Goal: Task Accomplishment & Management: Manage account settings

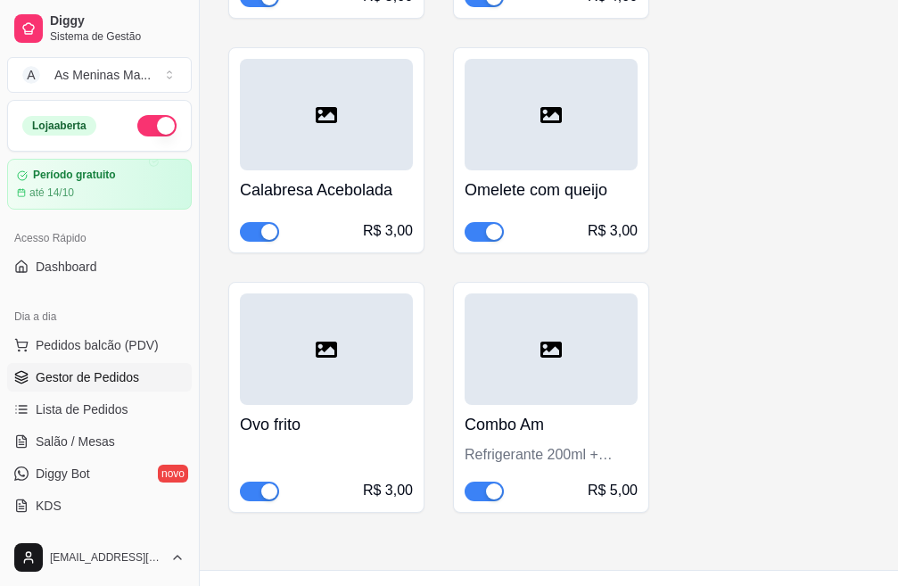
click at [100, 380] on span "Gestor de Pedidos" at bounding box center [87, 377] width 103 height 18
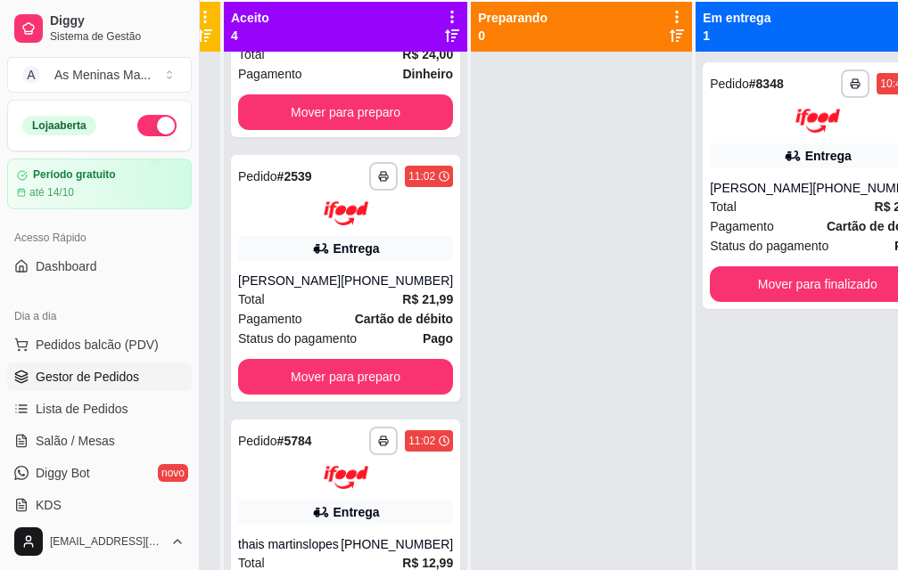
scroll to position [198, 200]
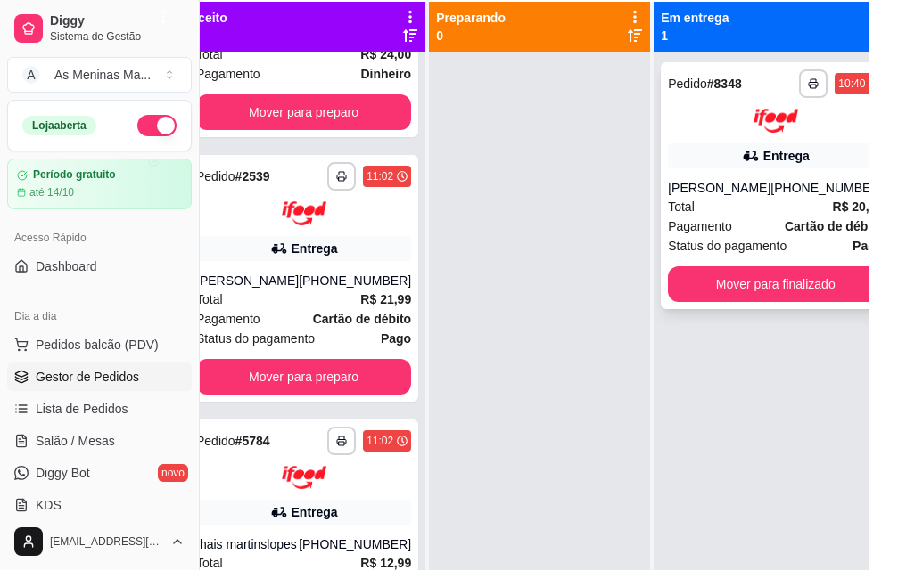
click at [731, 212] on div "Total R$ 20,49" at bounding box center [775, 207] width 215 height 20
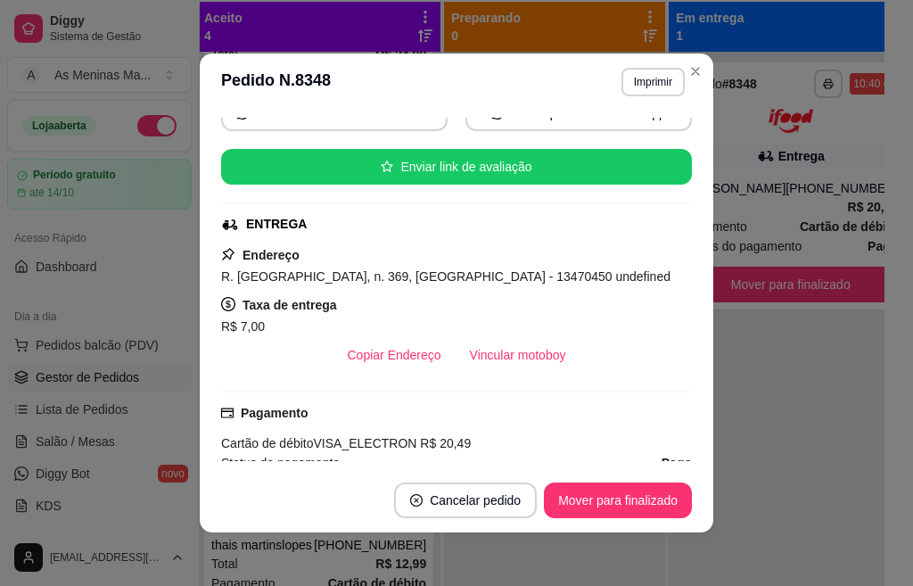
scroll to position [357, 0]
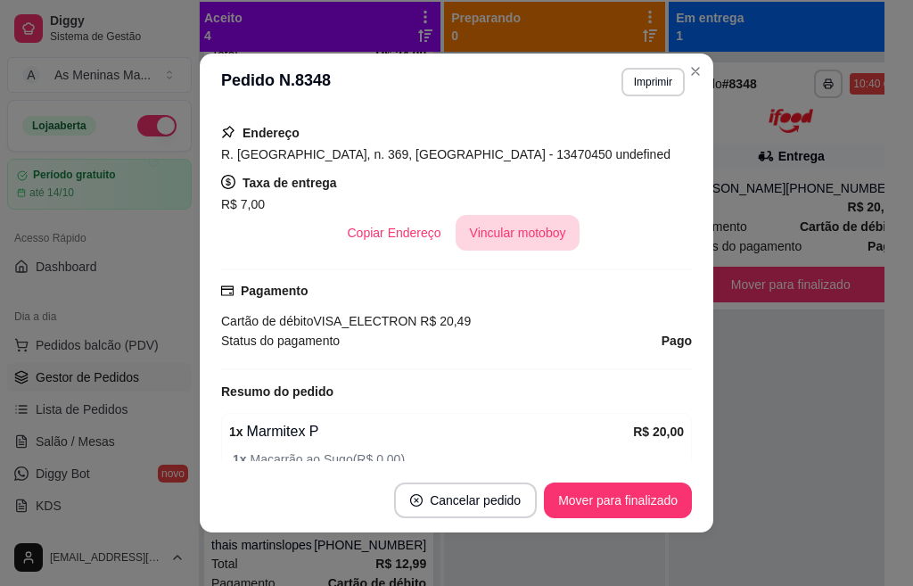
click at [531, 239] on button "Vincular motoboy" at bounding box center [518, 233] width 125 height 36
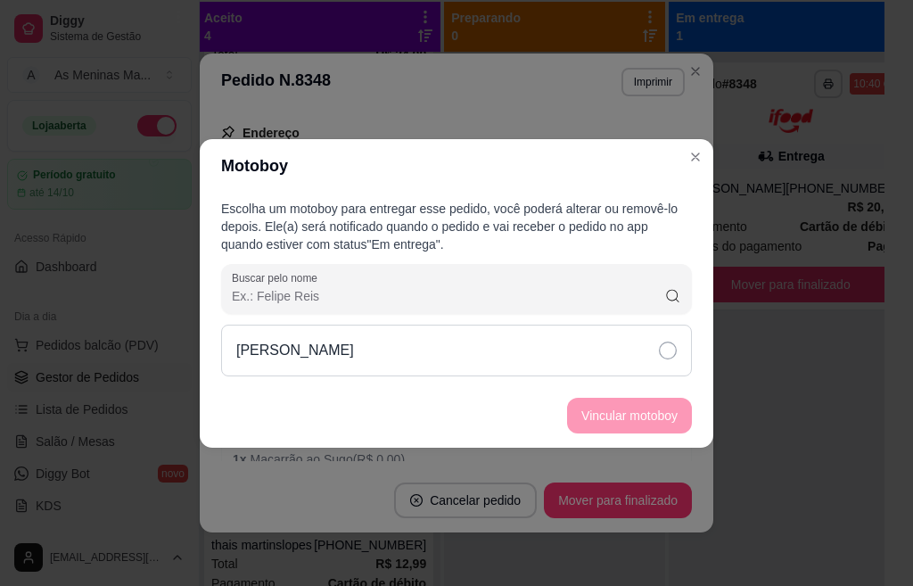
click at [664, 359] on div "[PERSON_NAME]" at bounding box center [456, 350] width 471 height 52
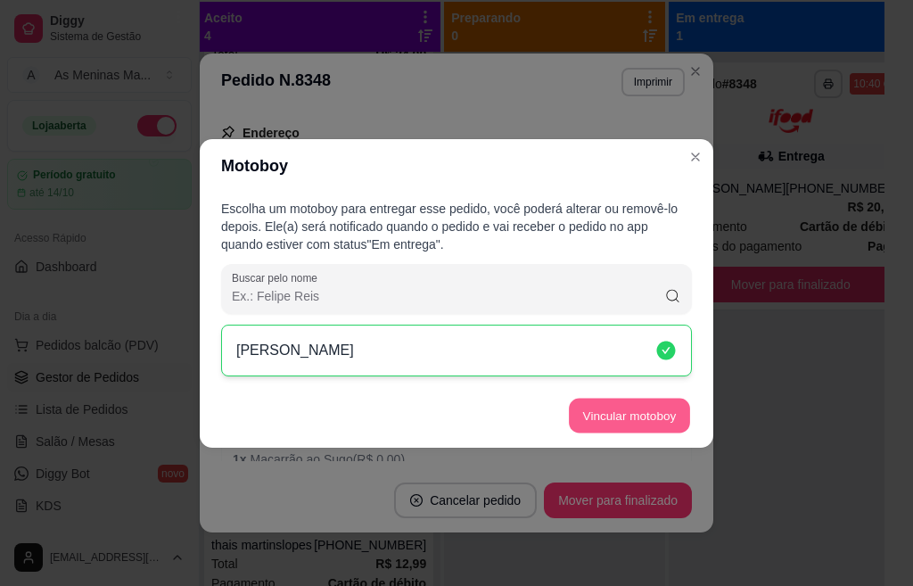
click at [654, 419] on button "Vincular motoboy" at bounding box center [629, 415] width 121 height 35
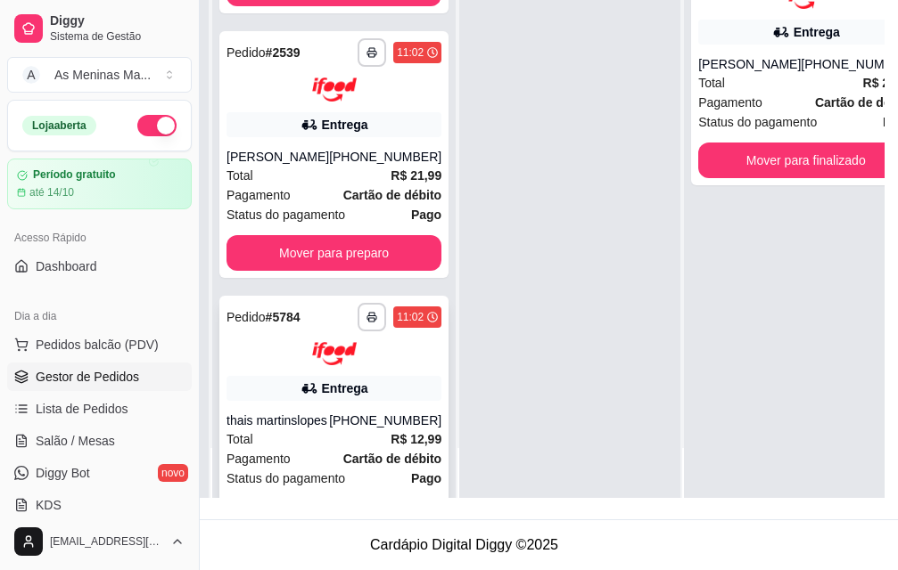
scroll to position [486, 0]
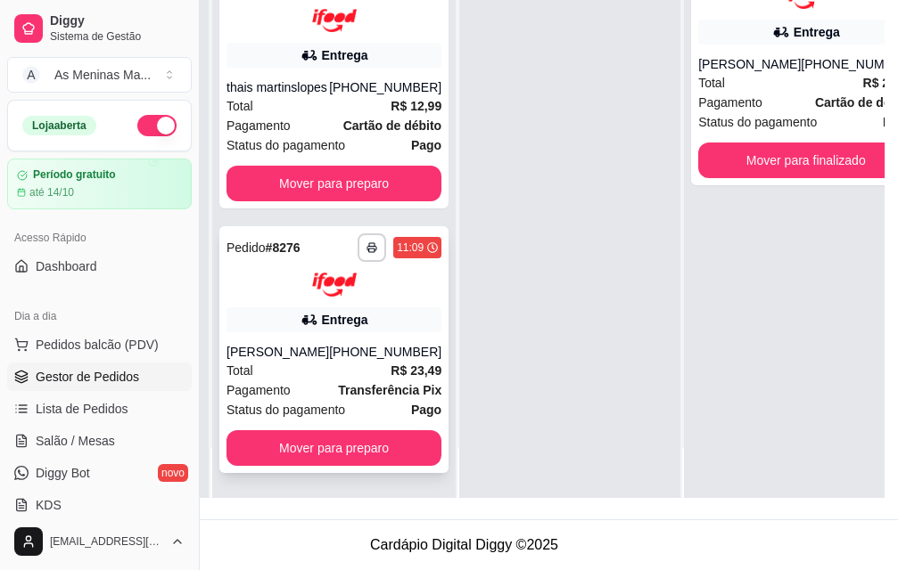
click at [338, 383] on strong "Transferência Pix" at bounding box center [389, 390] width 103 height 14
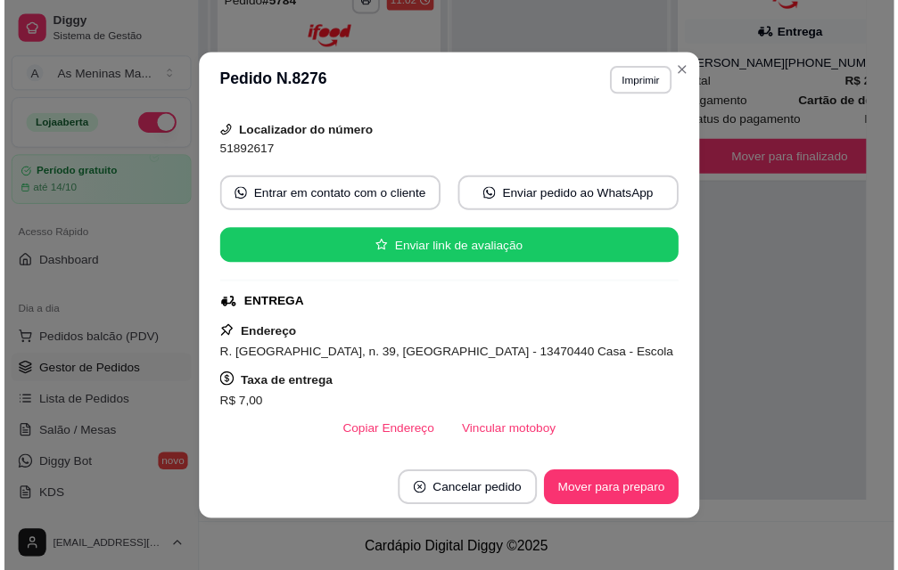
scroll to position [357, 0]
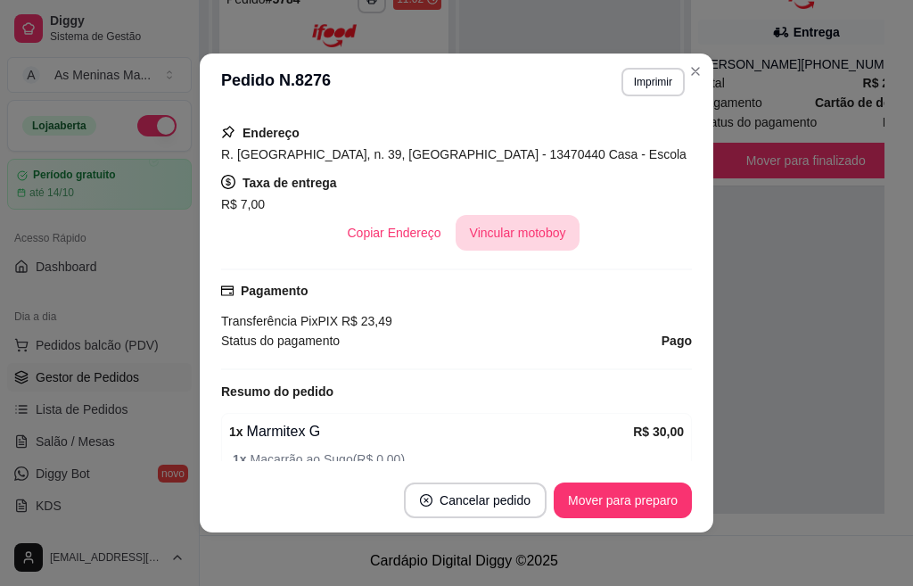
click at [493, 229] on button "Vincular motoboy" at bounding box center [518, 233] width 125 height 36
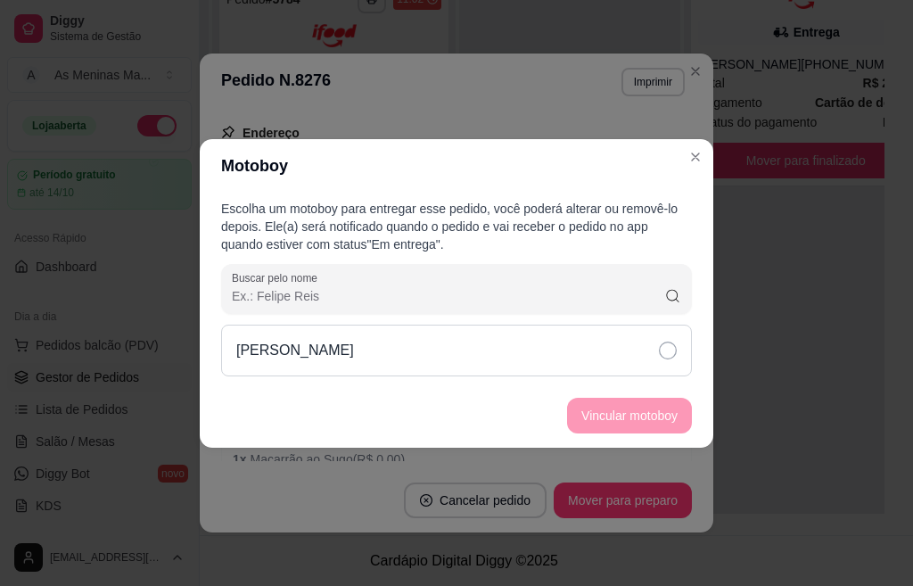
click at [570, 365] on div "[PERSON_NAME]" at bounding box center [456, 350] width 471 height 52
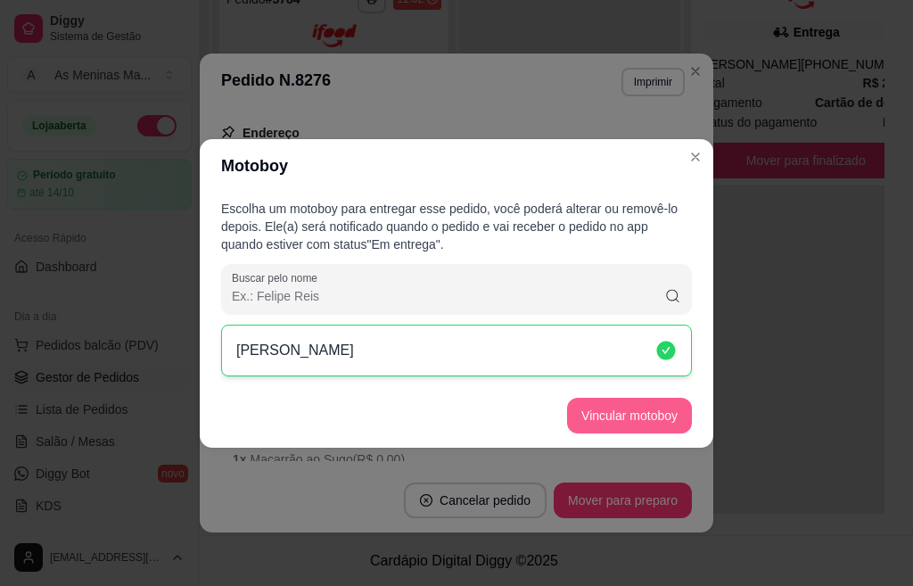
click at [623, 422] on button "Vincular motoboy" at bounding box center [629, 416] width 125 height 36
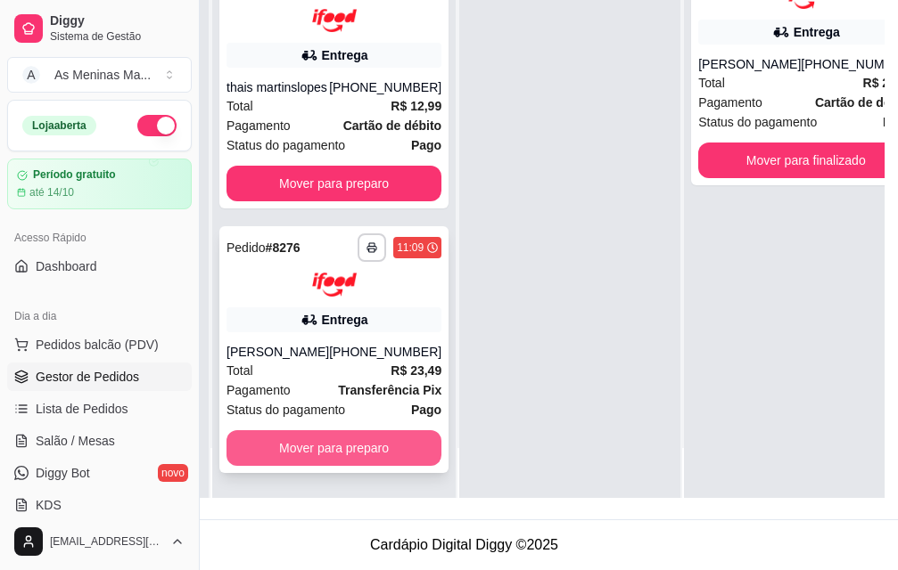
click at [300, 450] on button "Mover para preparo" at bounding box center [333, 449] width 215 height 36
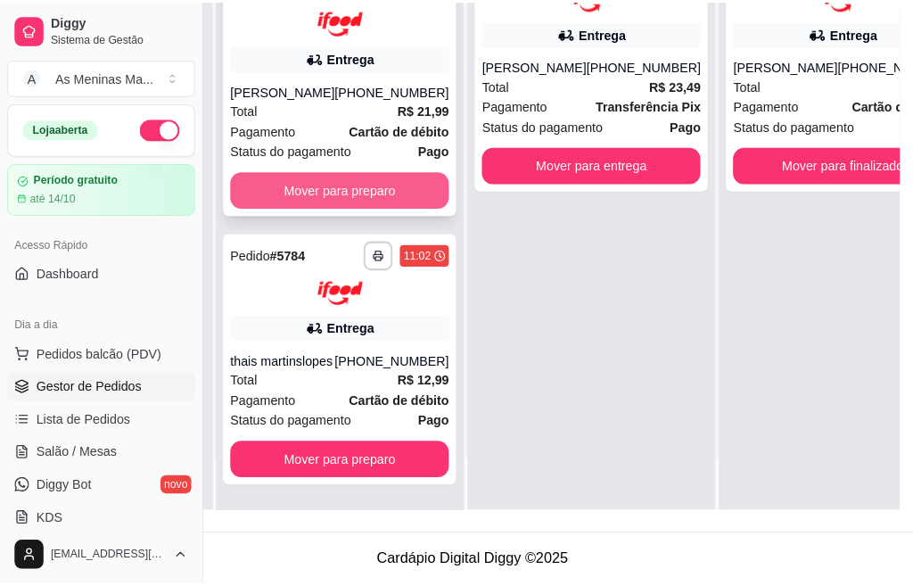
scroll to position [221, 0]
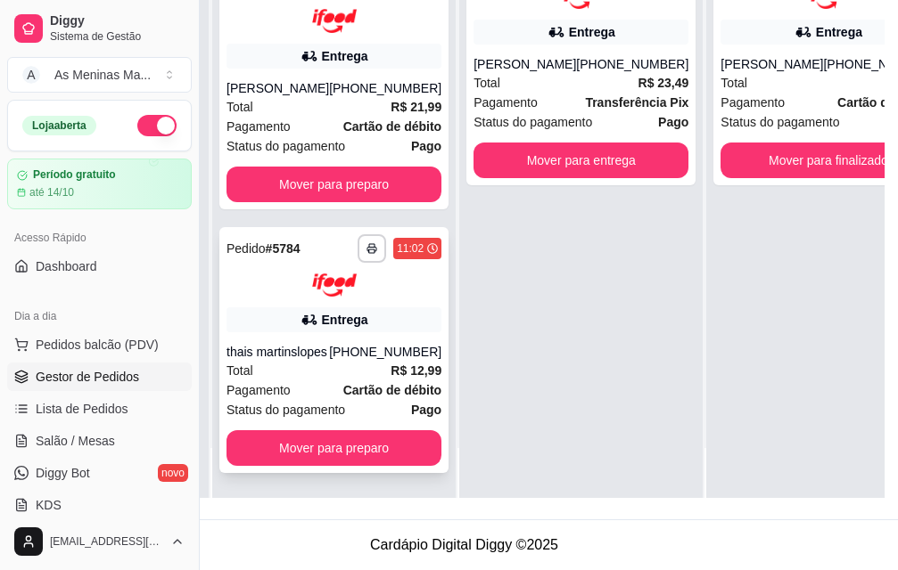
click at [271, 313] on div "Entrega" at bounding box center [333, 320] width 215 height 25
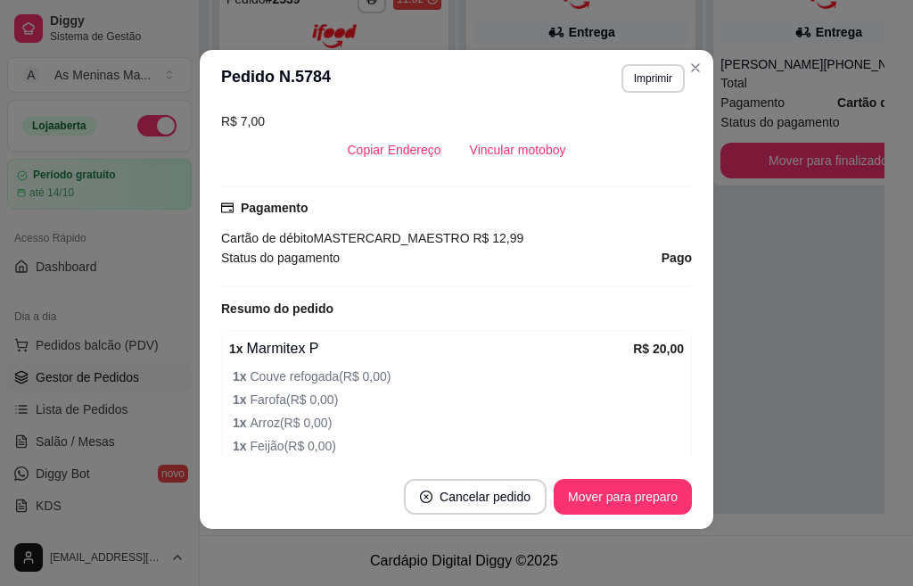
scroll to position [446, 0]
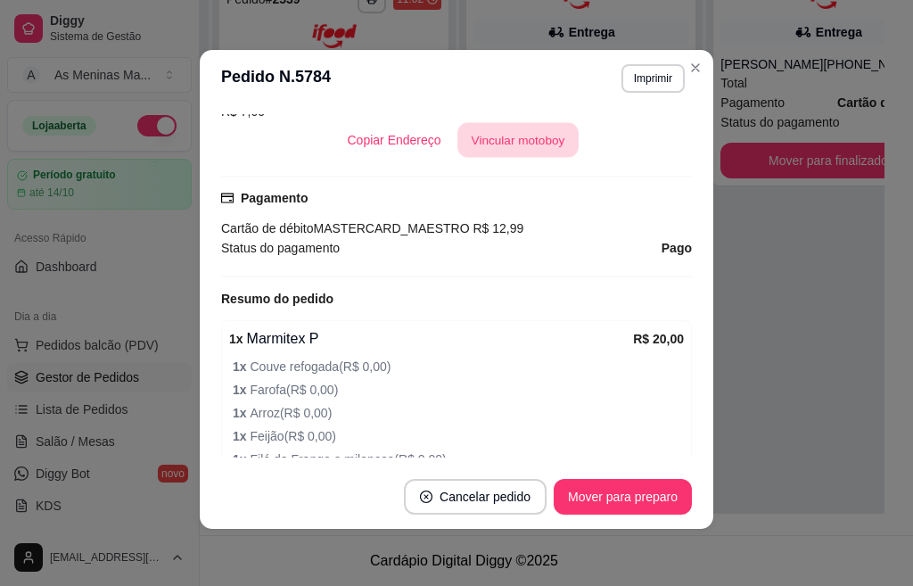
click at [499, 144] on button "Vincular motoboy" at bounding box center [517, 140] width 121 height 35
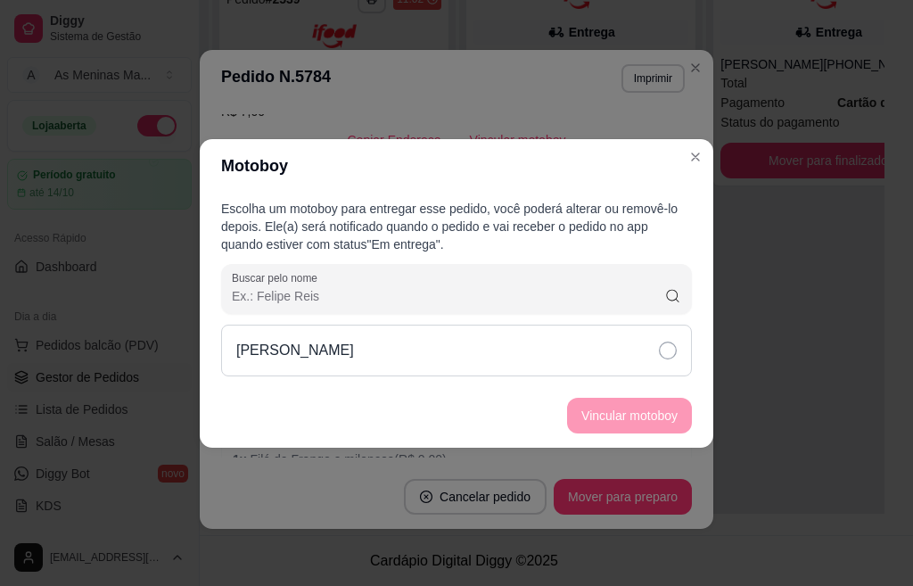
click at [481, 359] on div "[PERSON_NAME]" at bounding box center [456, 350] width 471 height 52
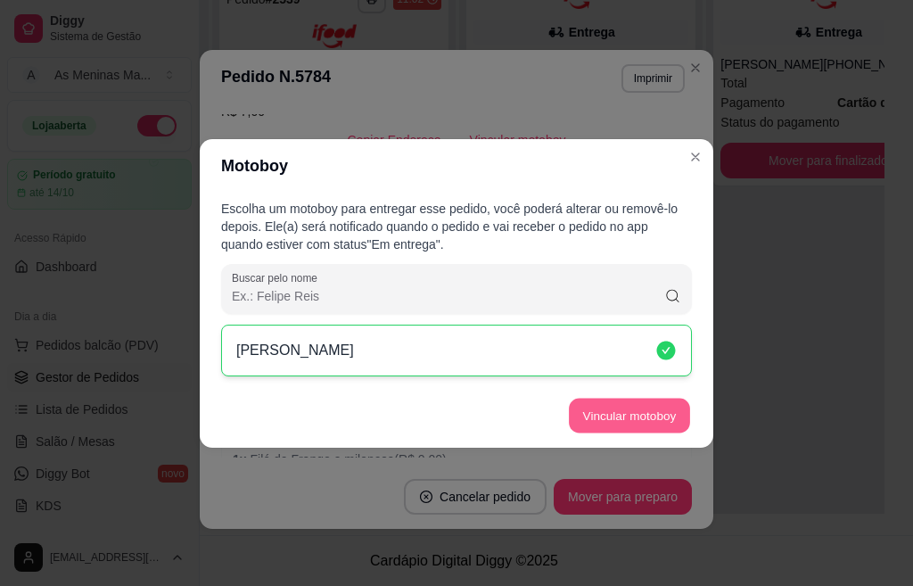
click at [584, 424] on button "Vincular motoboy" at bounding box center [629, 415] width 121 height 35
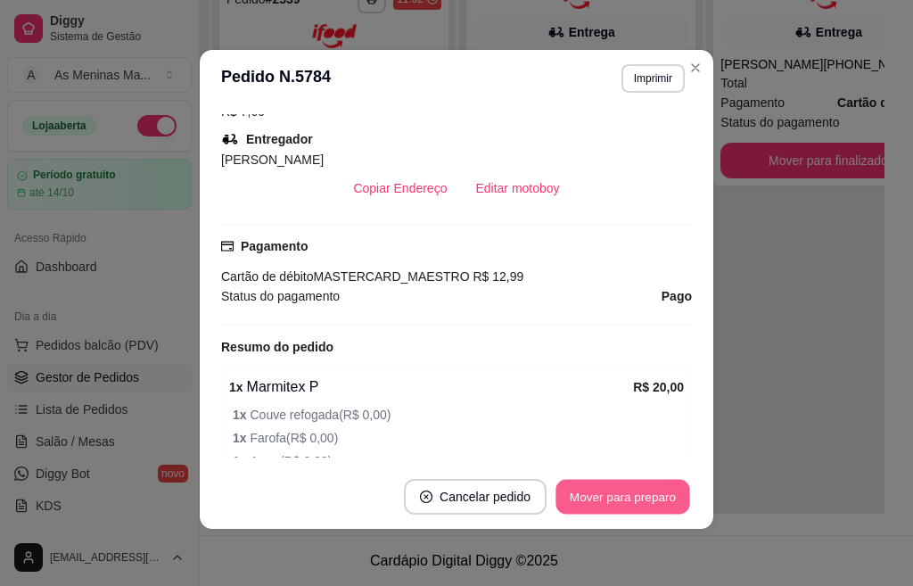
click at [600, 500] on button "Mover para preparo" at bounding box center [622, 497] width 134 height 35
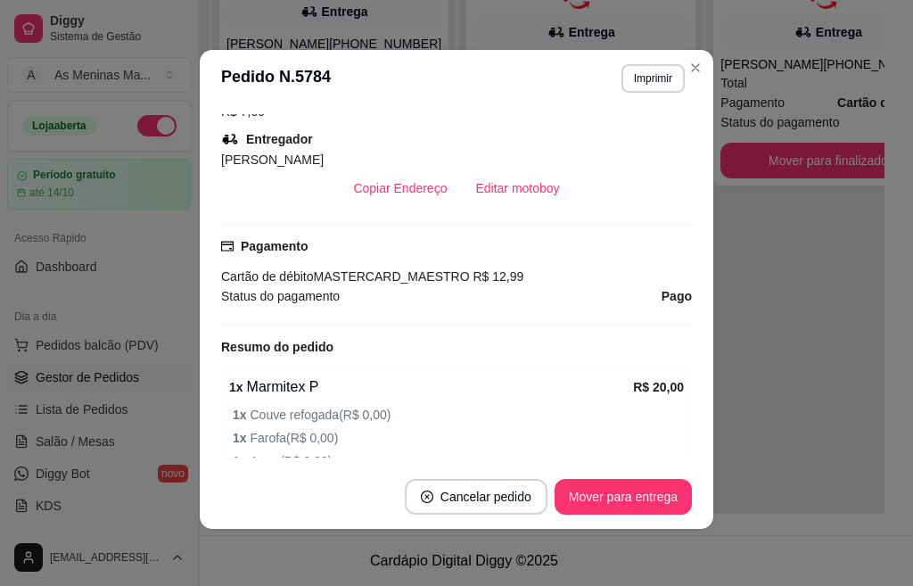
scroll to position [0, 0]
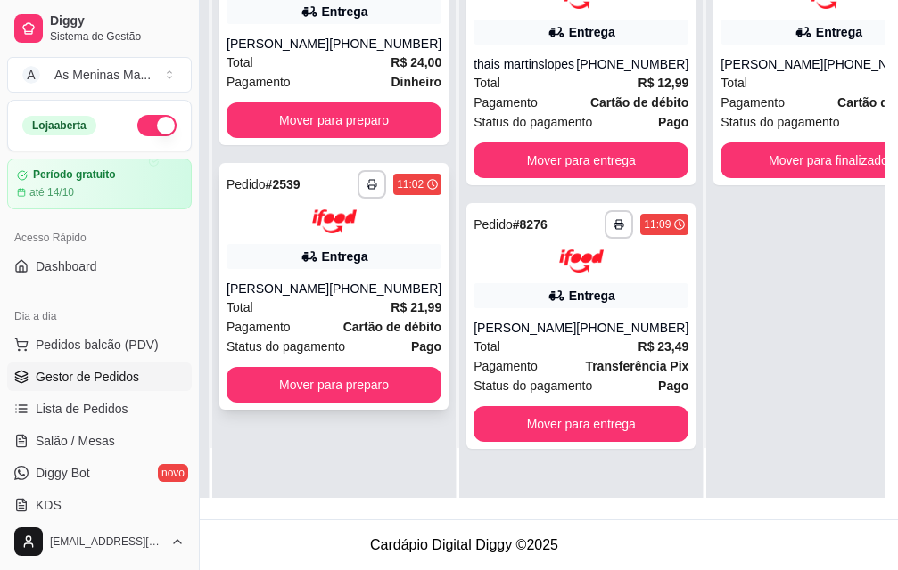
click at [327, 280] on div "[PERSON_NAME]" at bounding box center [277, 289] width 103 height 18
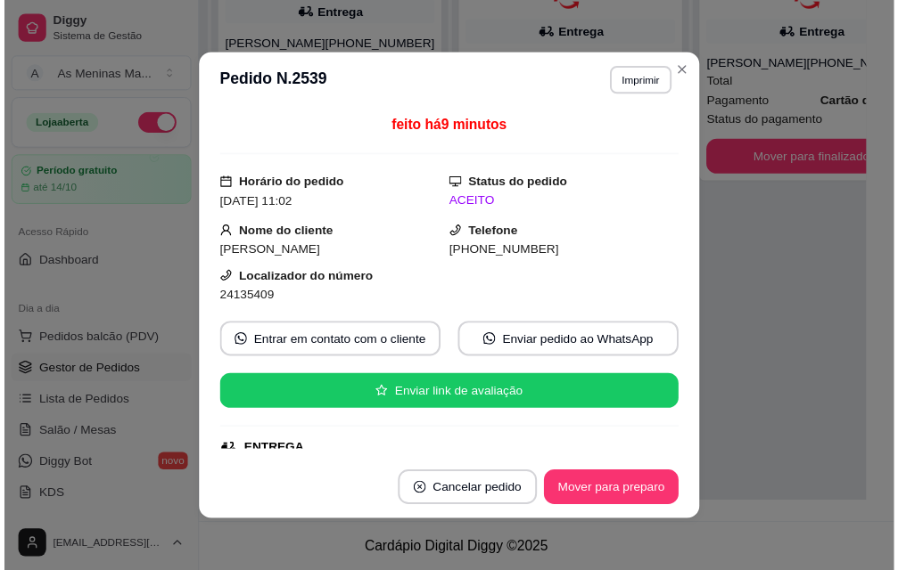
scroll to position [267, 0]
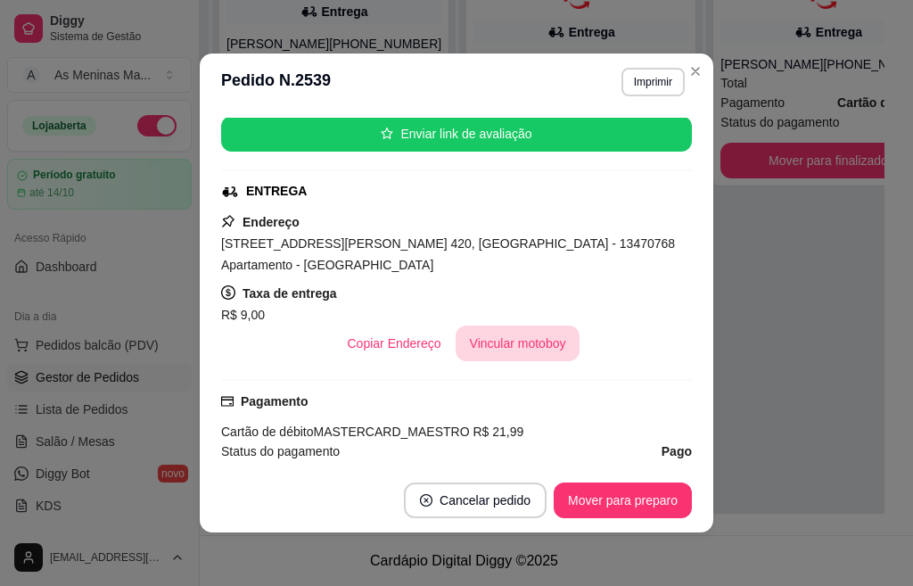
click at [517, 351] on button "Vincular motoboy" at bounding box center [518, 343] width 125 height 36
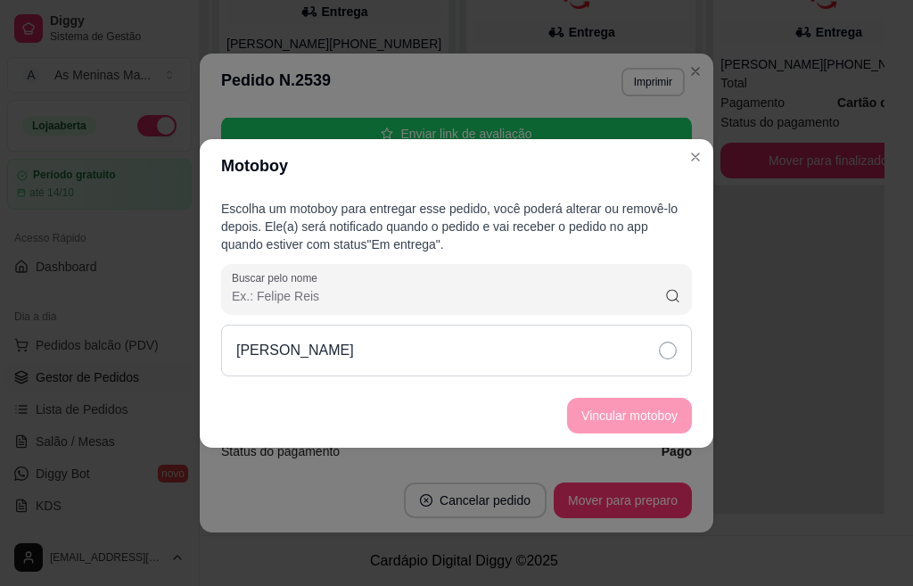
click at [385, 338] on div "[PERSON_NAME]" at bounding box center [456, 350] width 471 height 52
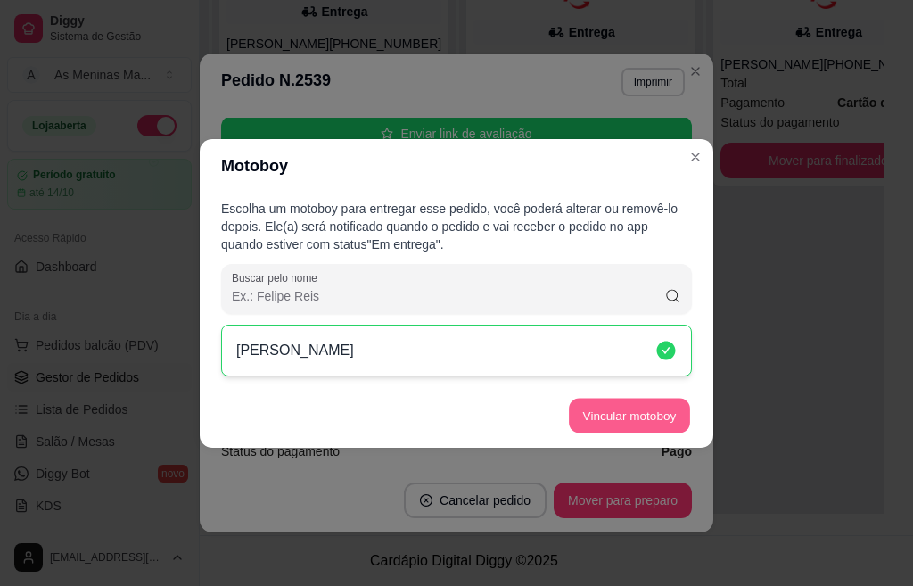
click at [601, 418] on button "Vincular motoboy" at bounding box center [629, 415] width 121 height 35
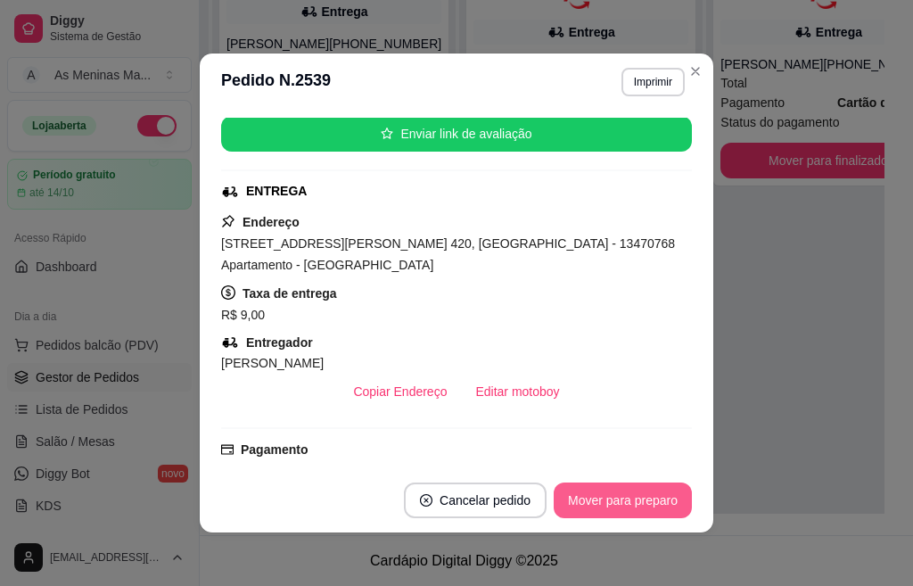
click at [595, 492] on button "Mover para preparo" at bounding box center [623, 500] width 138 height 36
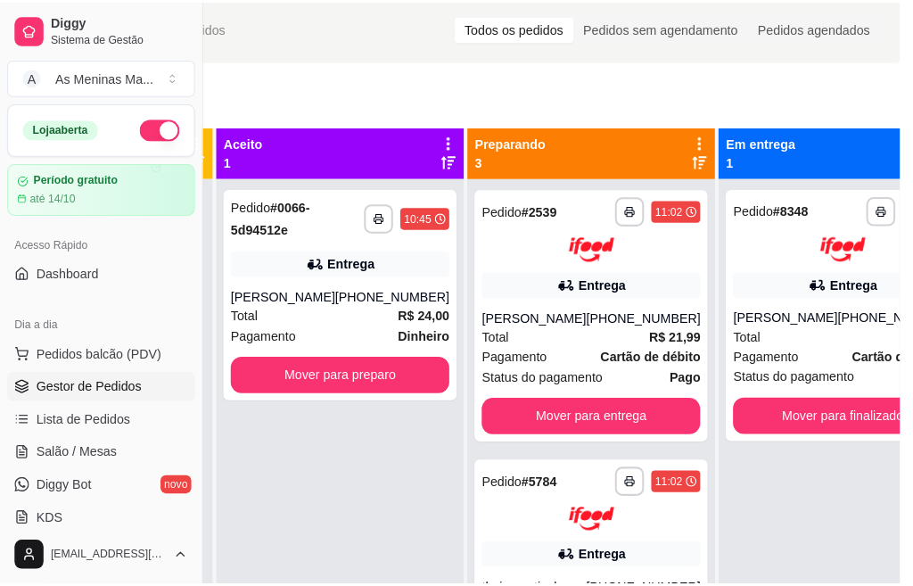
scroll to position [4, 185]
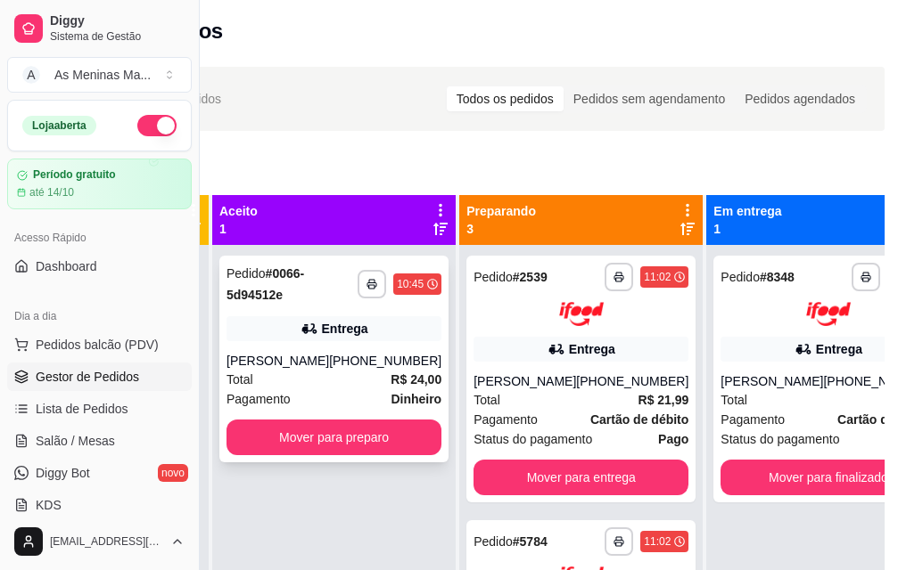
click at [318, 341] on div "**********" at bounding box center [333, 359] width 229 height 207
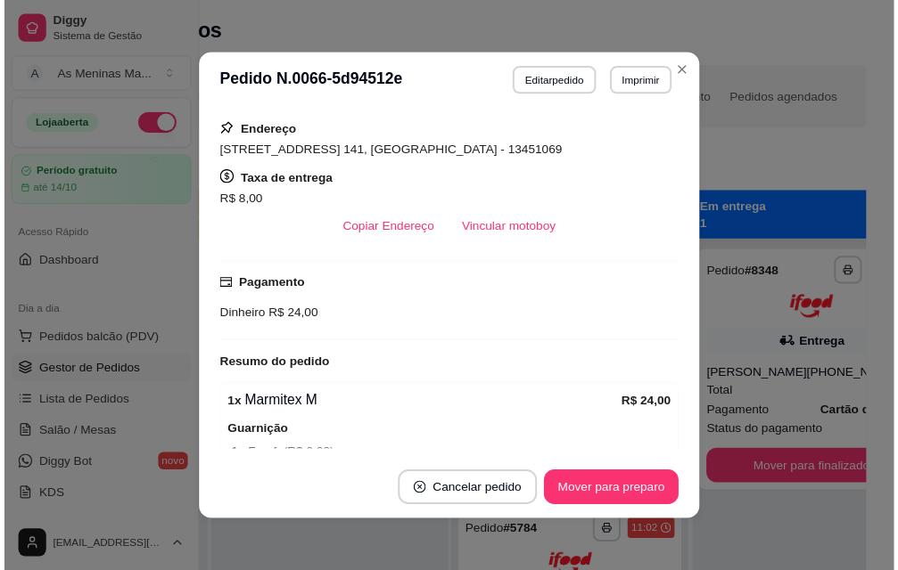
scroll to position [357, 0]
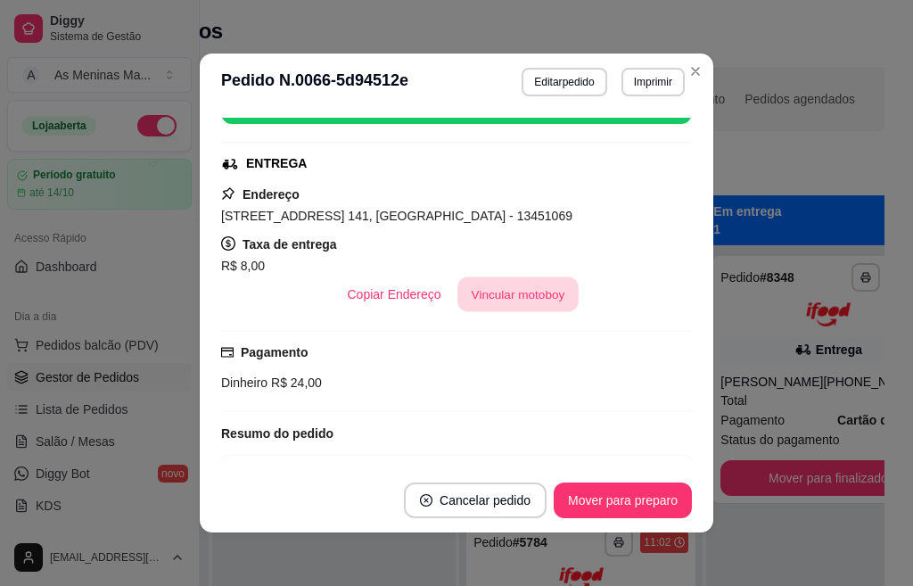
click at [503, 302] on button "Vincular motoboy" at bounding box center [517, 294] width 121 height 35
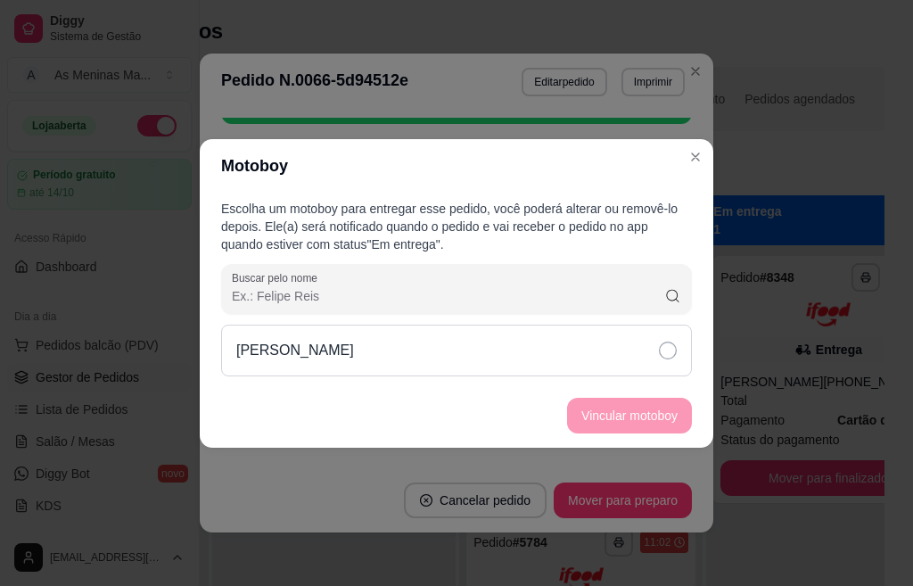
click at [549, 357] on div "[PERSON_NAME]" at bounding box center [456, 350] width 471 height 52
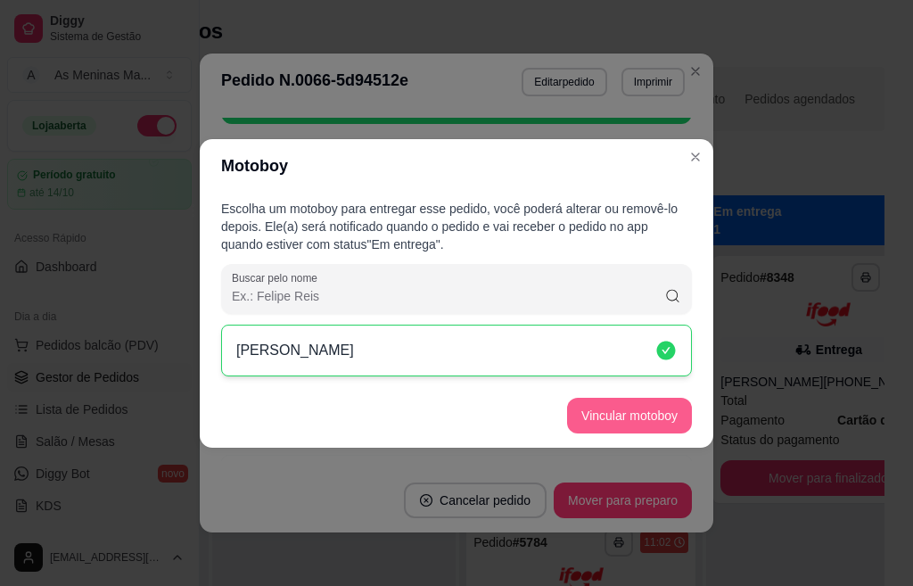
click at [602, 417] on button "Vincular motoboy" at bounding box center [629, 416] width 125 height 36
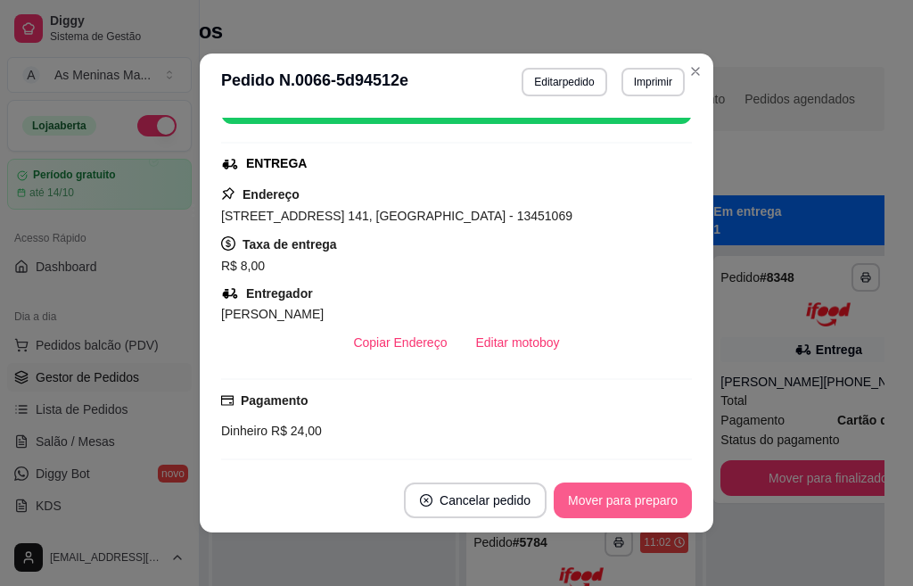
click at [606, 497] on button "Mover para preparo" at bounding box center [623, 500] width 138 height 36
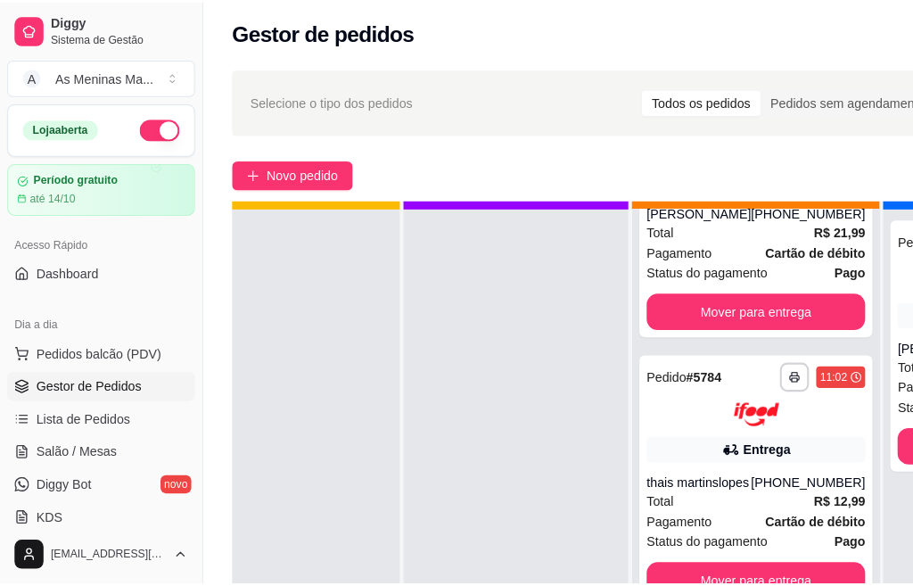
scroll to position [65, 56]
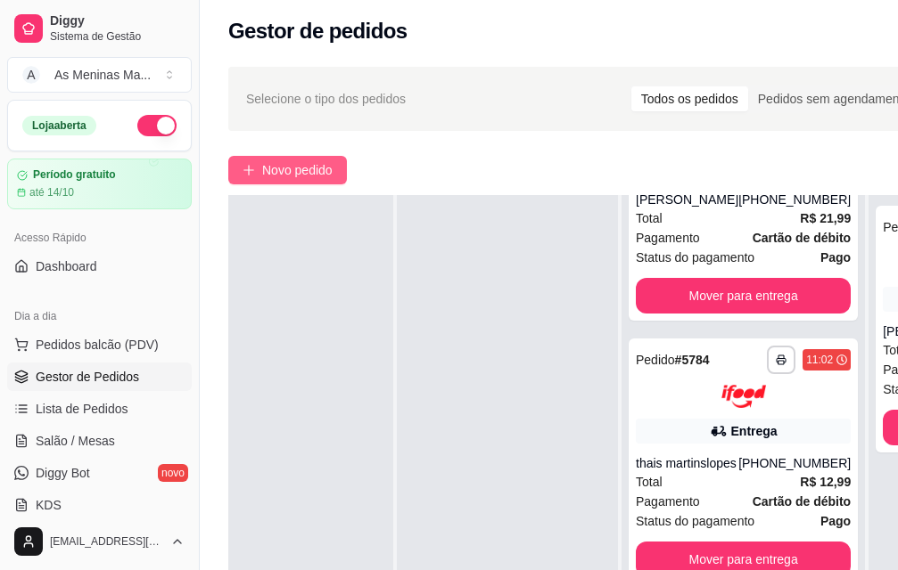
click at [264, 176] on span "Novo pedido" at bounding box center [297, 170] width 70 height 20
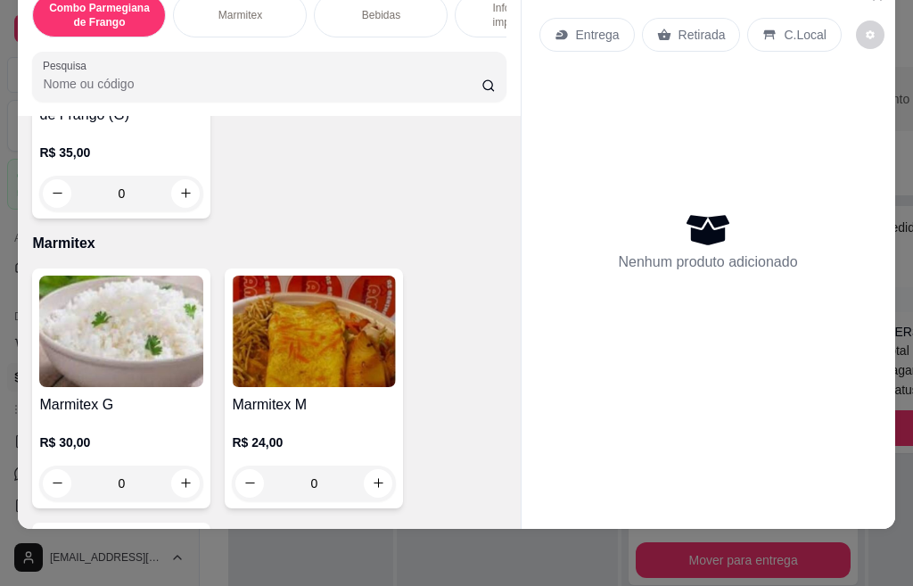
scroll to position [713, 0]
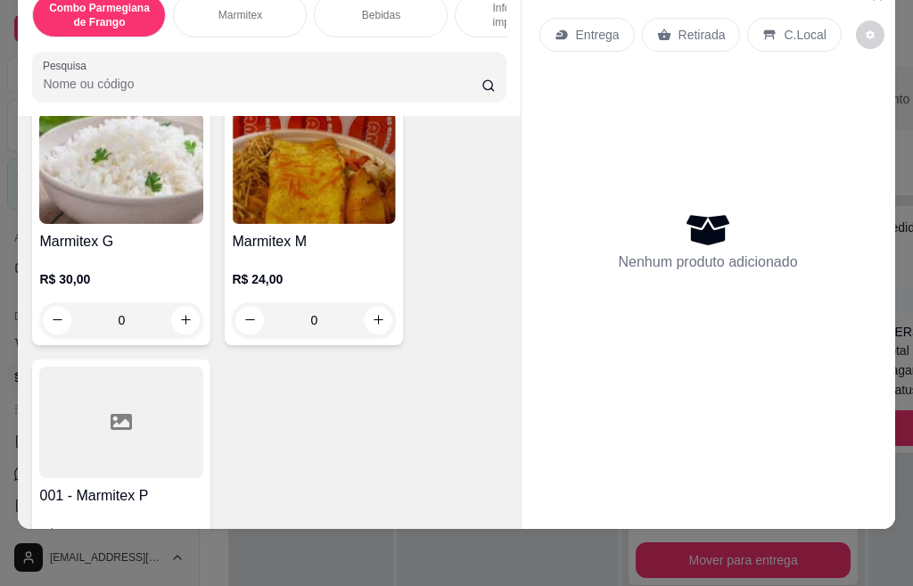
click at [265, 179] on img at bounding box center [314, 167] width 164 height 111
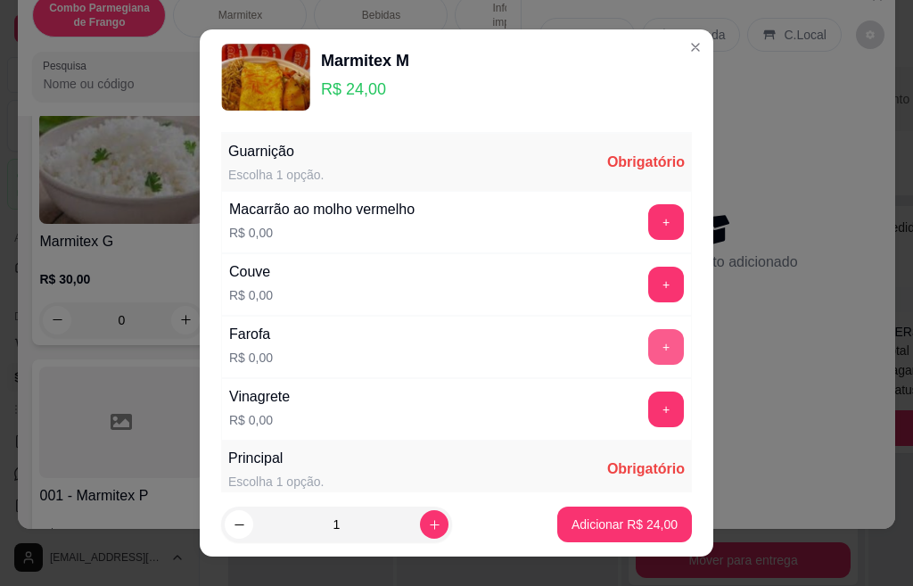
click at [648, 347] on button "+" at bounding box center [666, 347] width 36 height 36
click at [648, 409] on button "+" at bounding box center [666, 409] width 36 height 36
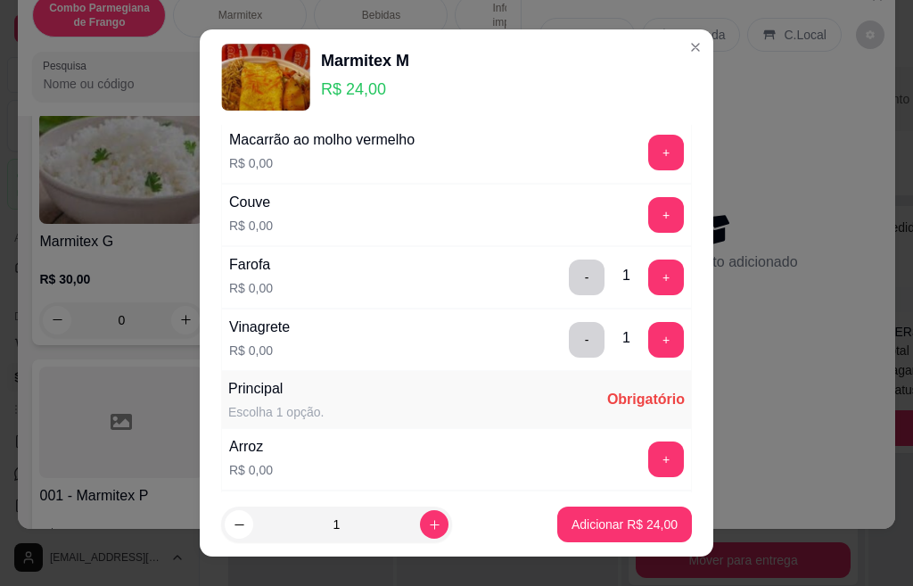
scroll to position [107, 0]
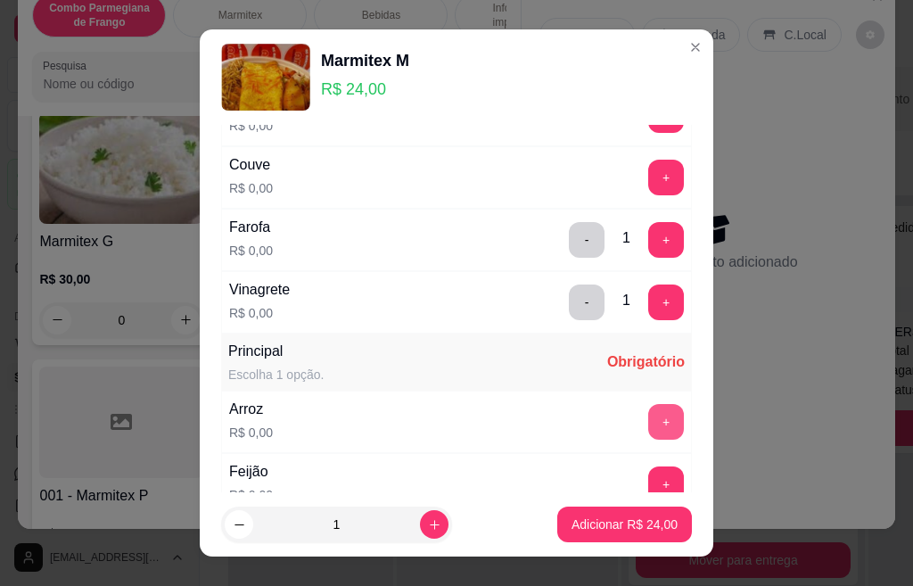
click at [648, 420] on button "+" at bounding box center [666, 422] width 36 height 36
click at [648, 486] on button "+" at bounding box center [666, 484] width 36 height 36
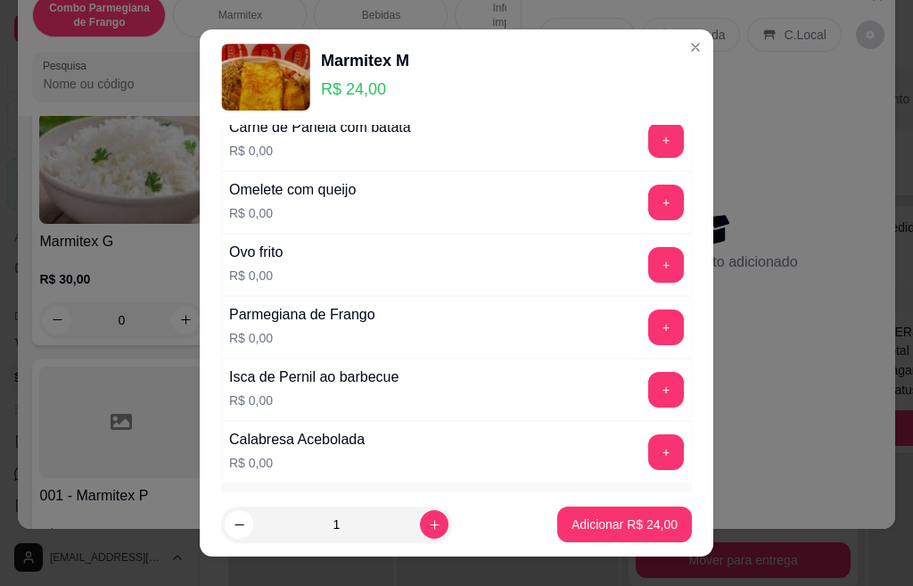
scroll to position [713, 0]
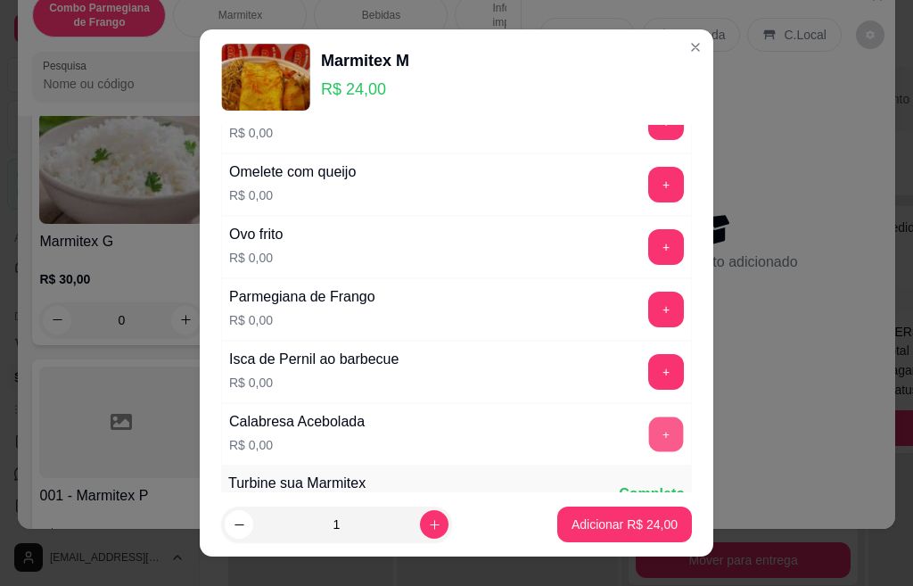
click at [649, 433] on button "+" at bounding box center [666, 433] width 35 height 35
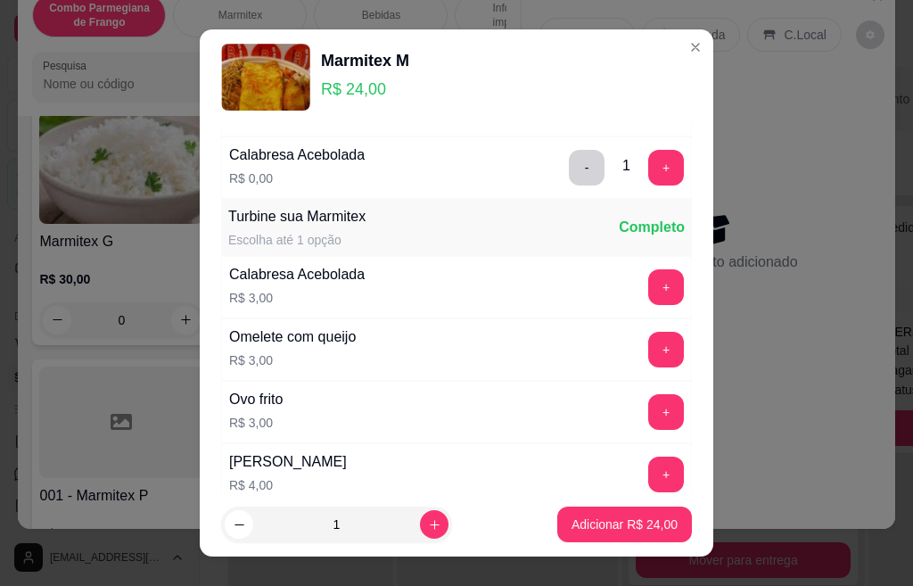
scroll to position [981, 0]
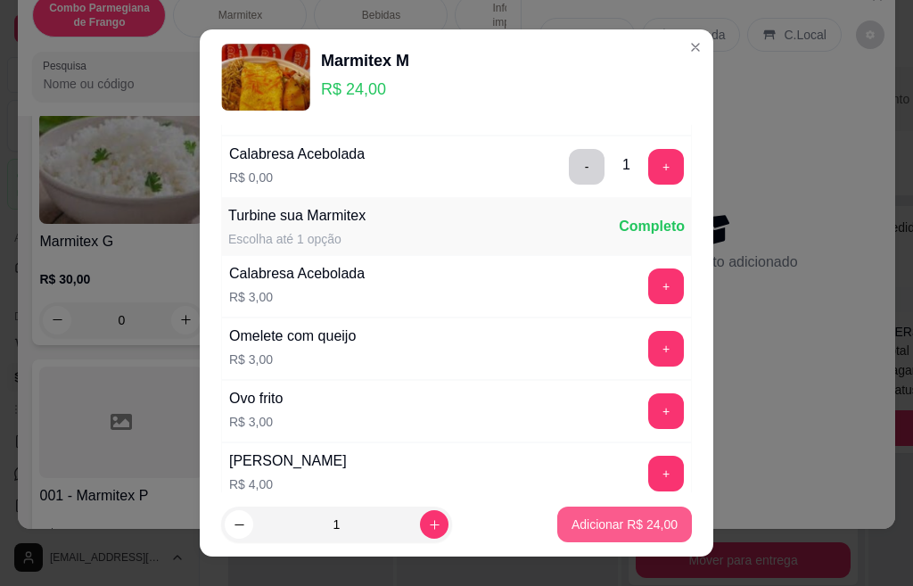
click at [609, 526] on p "Adicionar R$ 24,00" at bounding box center [624, 524] width 106 height 18
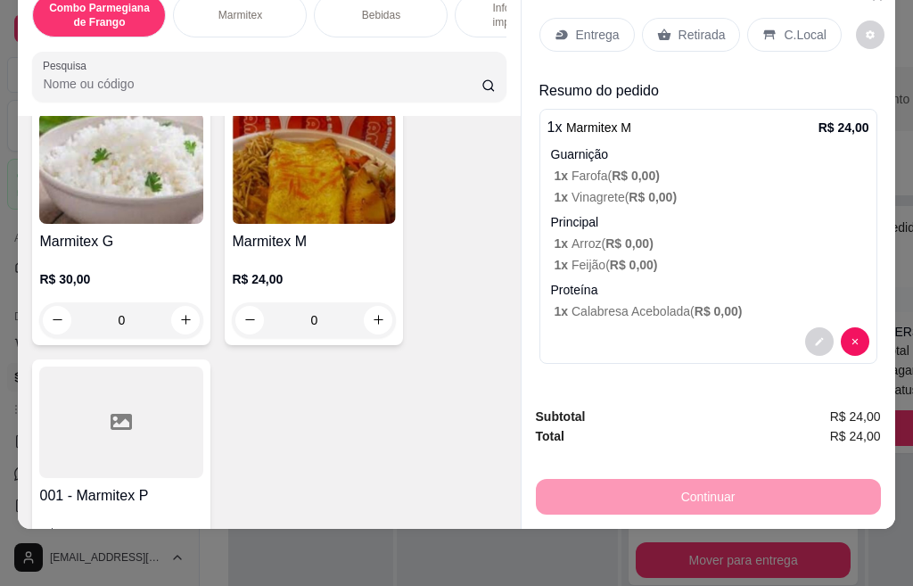
click at [579, 29] on div "Entrega" at bounding box center [586, 35] width 95 height 34
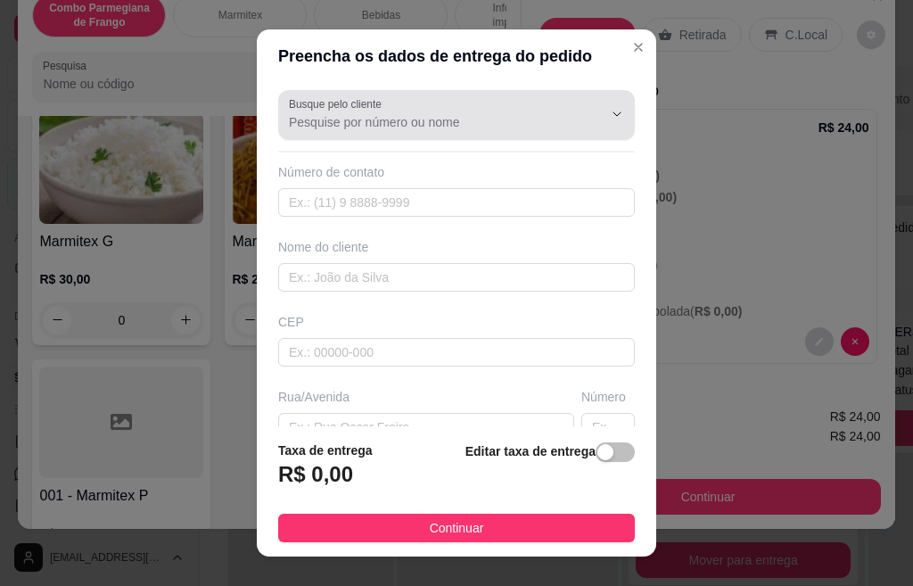
click at [396, 131] on div at bounding box center [456, 115] width 335 height 36
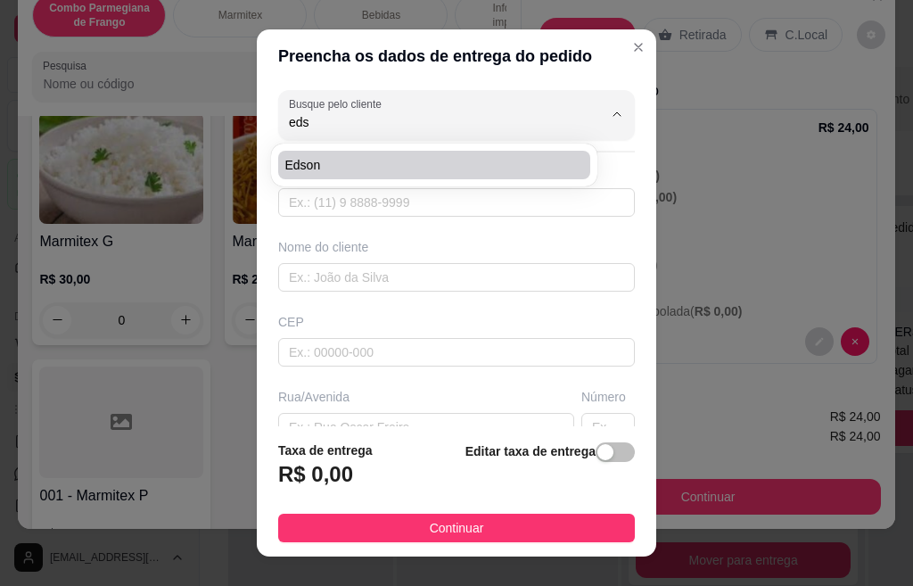
click at [327, 168] on span "Edson" at bounding box center [425, 165] width 280 height 18
type input "Edson"
type input "19996000047"
type input "Edson"
type input "[GEOGRAPHIC_DATA]"
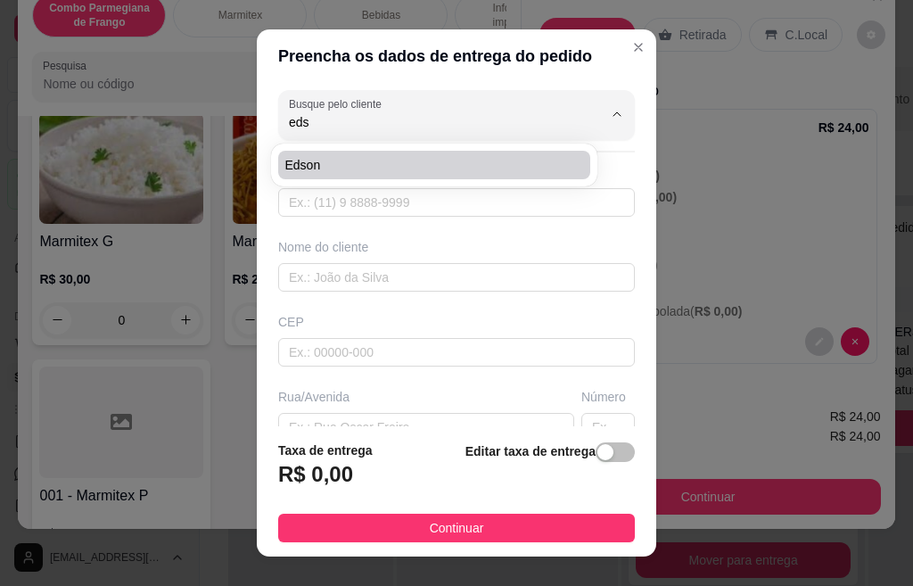
type input "141"
type input "Centro"
type input "Santa Barbara doeste"
type input "obra paulistão"
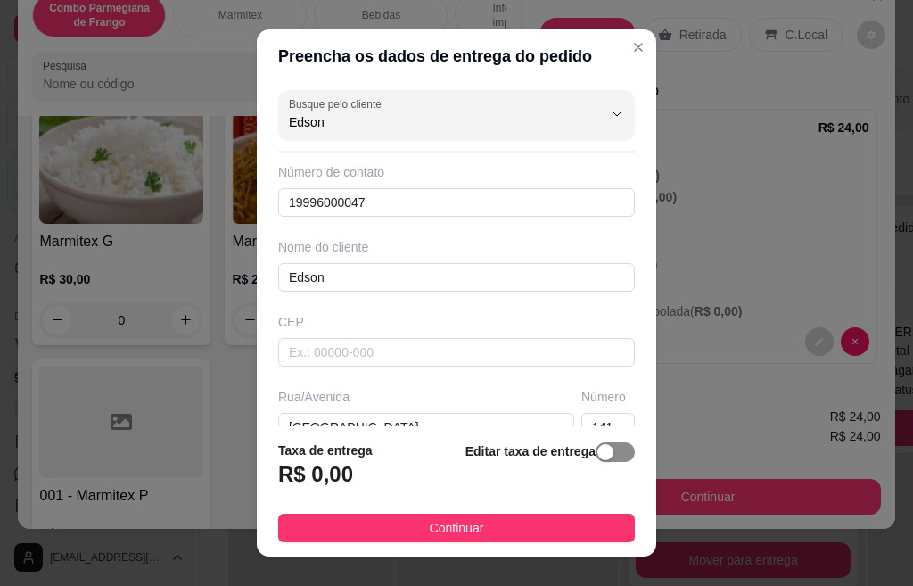
type input "Edson"
click at [595, 444] on span "button" at bounding box center [614, 452] width 39 height 20
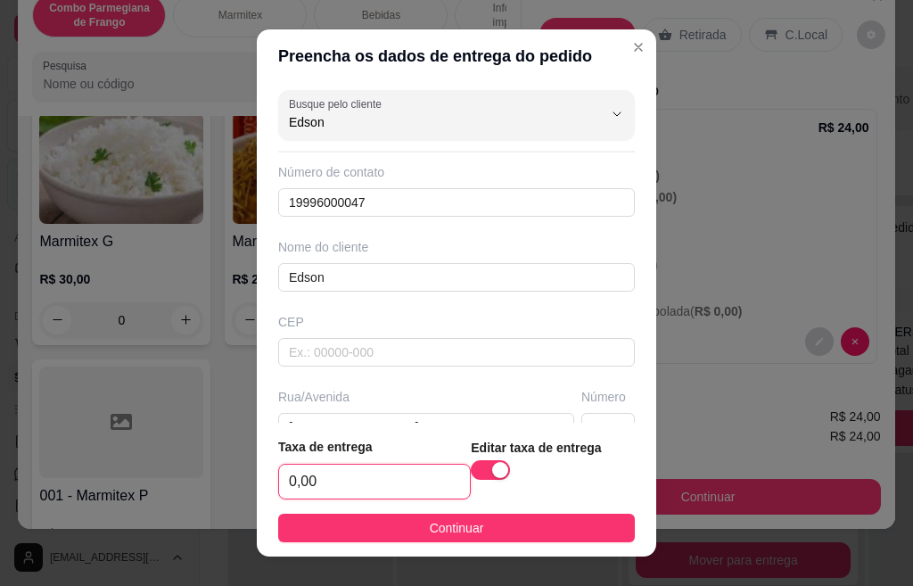
drag, startPoint x: 316, startPoint y: 489, endPoint x: 251, endPoint y: 491, distance: 64.2
click at [257, 491] on footer "Taxa de entrega 0,00 Editar taxa de entrega Continuar" at bounding box center [456, 490] width 399 height 134
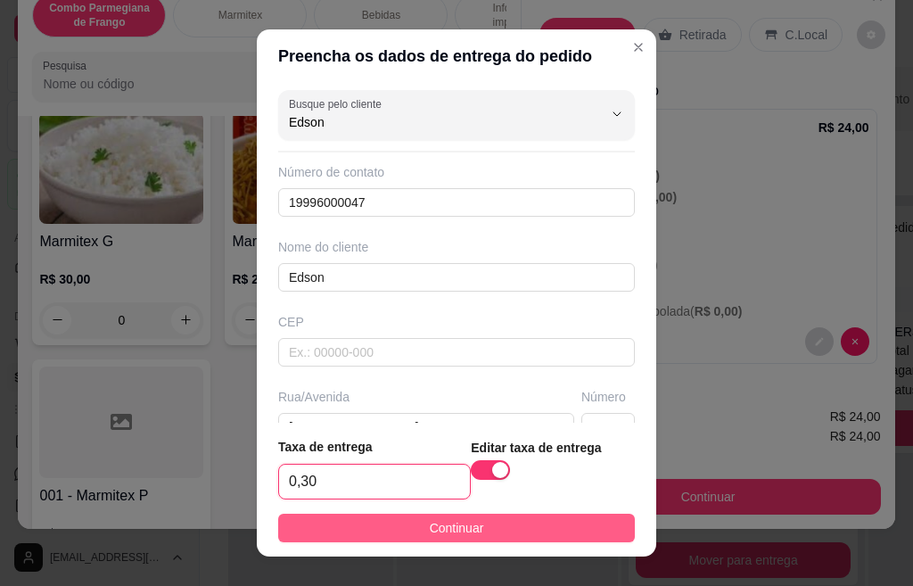
type input "3,00"
click at [292, 521] on button "Continuar" at bounding box center [456, 527] width 357 height 29
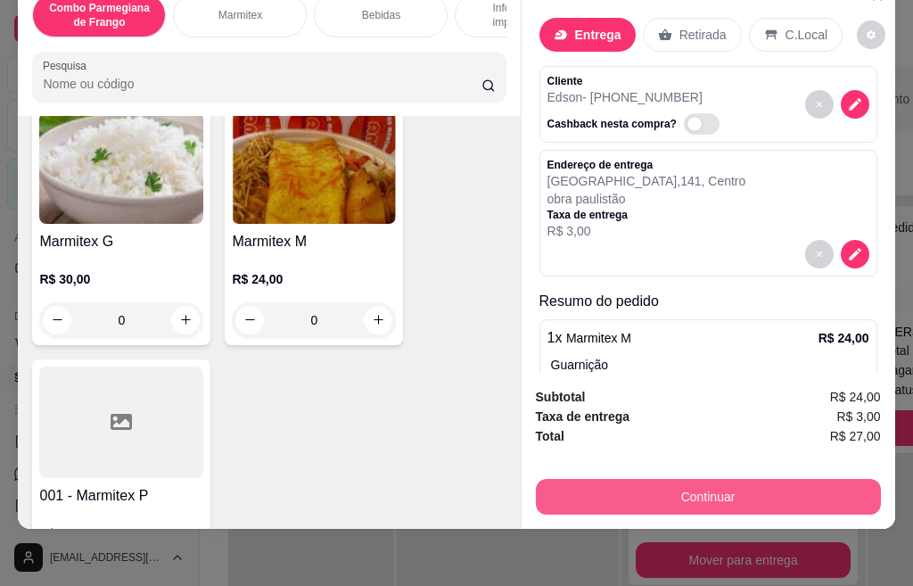
click at [642, 479] on button "Continuar" at bounding box center [708, 497] width 345 height 36
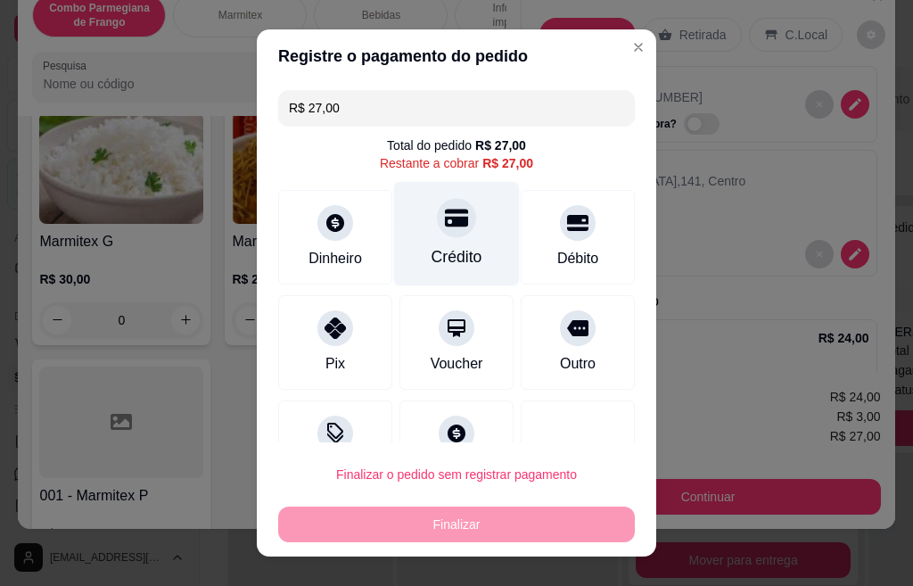
click at [437, 236] on div at bounding box center [456, 217] width 39 height 39
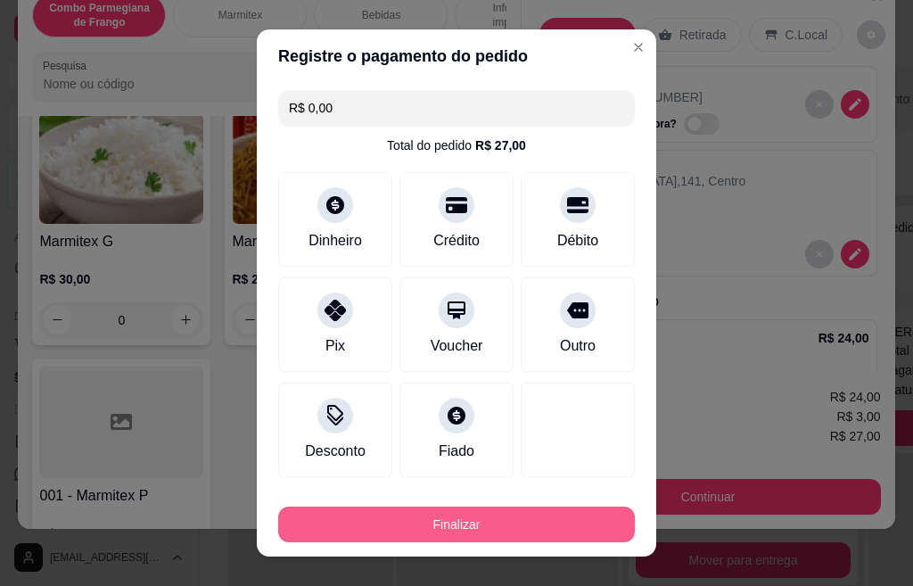
click at [431, 521] on button "Finalizar" at bounding box center [456, 524] width 357 height 36
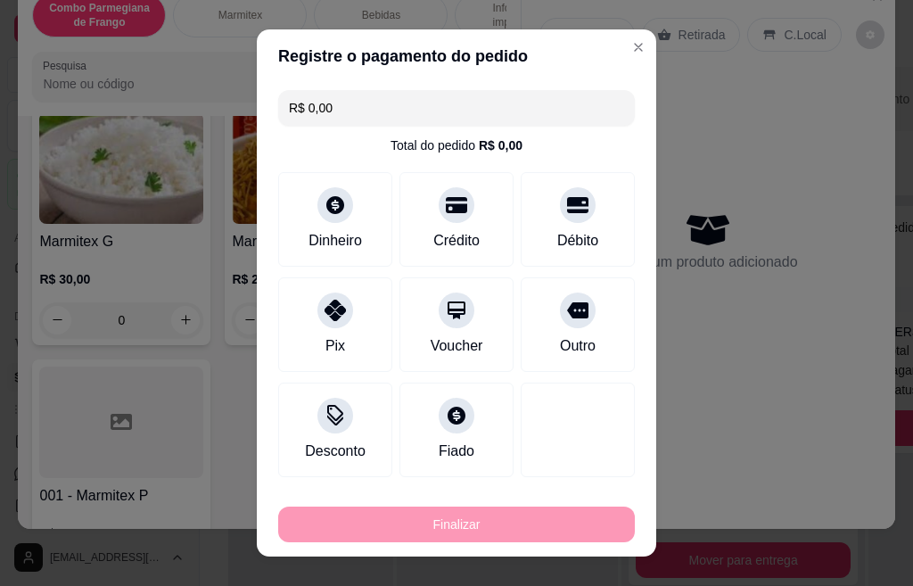
type input "-R$ 27,00"
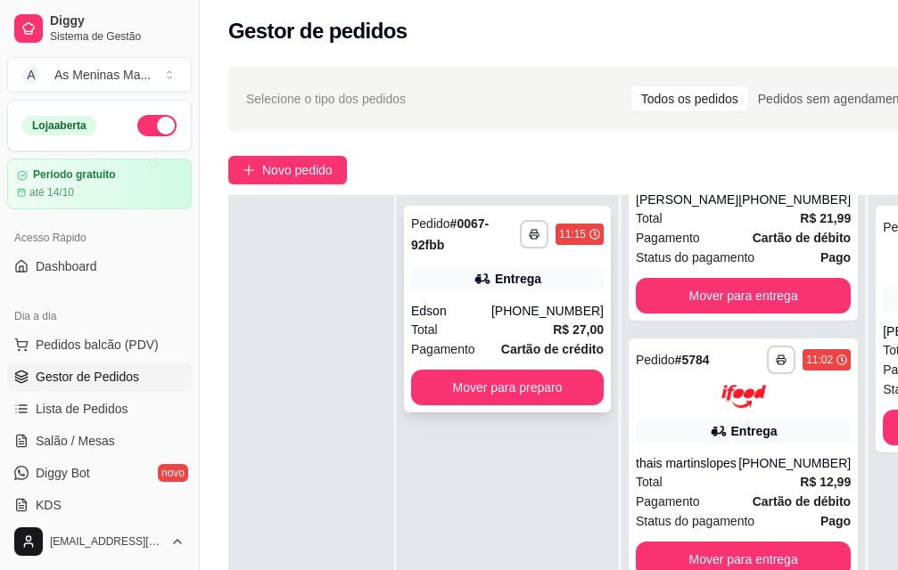
click at [532, 302] on div "[PHONE_NUMBER]" at bounding box center [547, 311] width 112 height 18
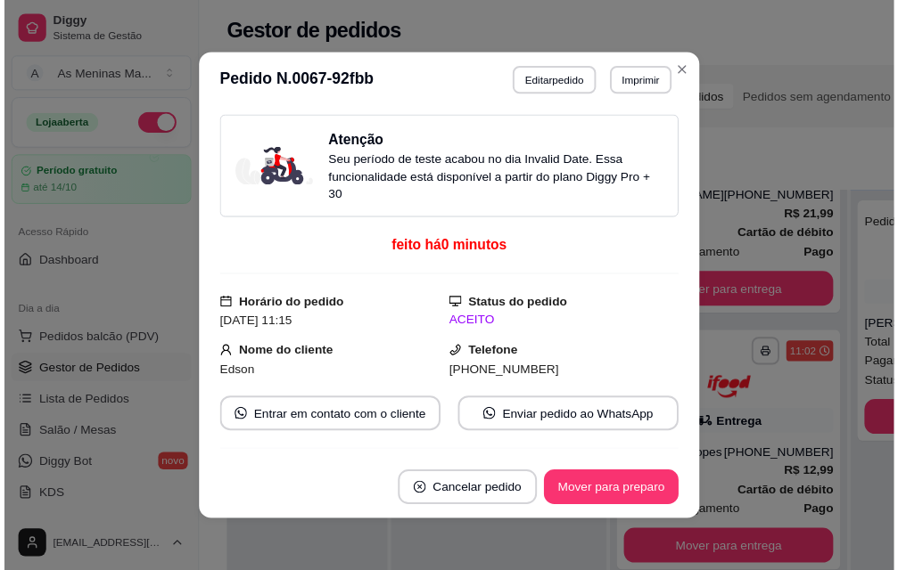
scroll to position [178, 0]
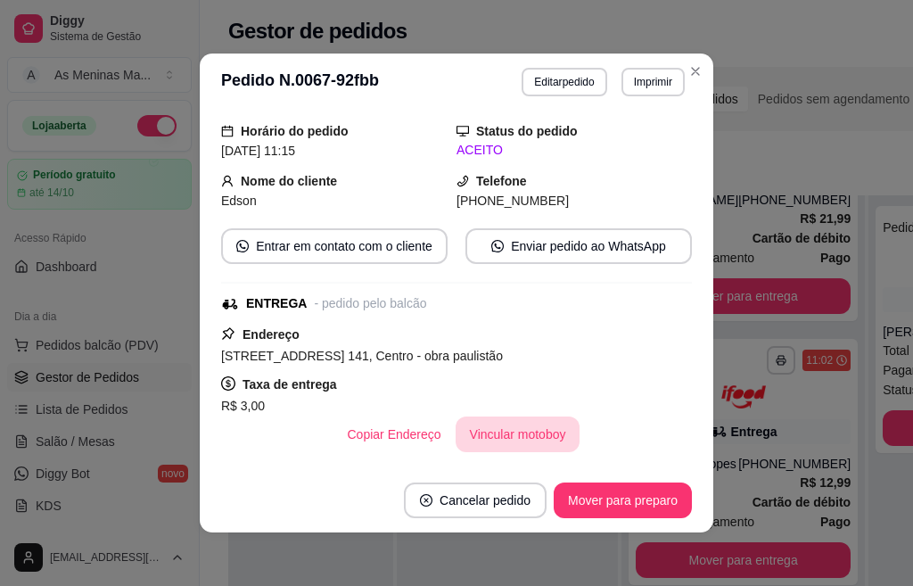
click at [518, 431] on button "Vincular motoboy" at bounding box center [518, 434] width 125 height 36
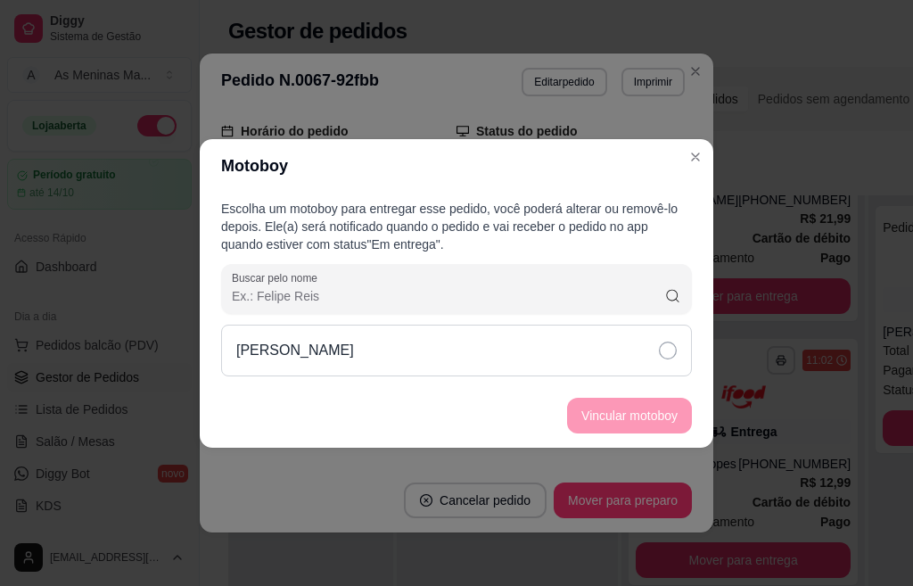
click at [523, 337] on div "[PERSON_NAME]" at bounding box center [456, 350] width 471 height 52
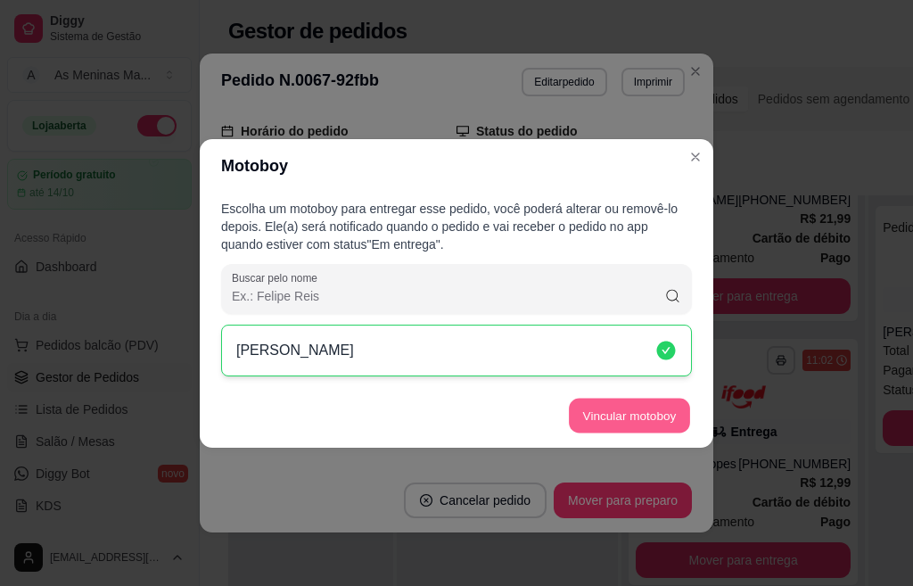
click at [649, 411] on button "Vincular motoboy" at bounding box center [629, 415] width 121 height 35
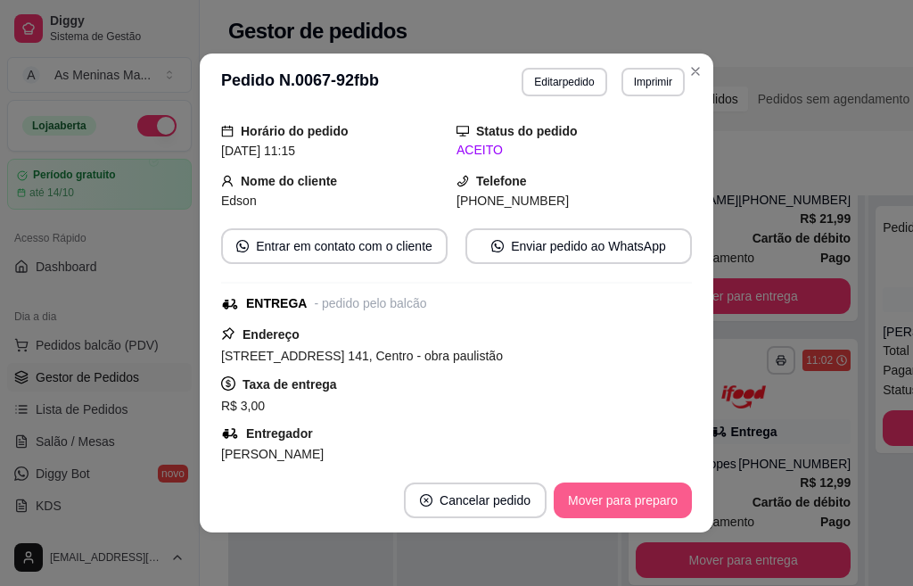
click at [606, 504] on button "Mover para preparo" at bounding box center [623, 500] width 138 height 36
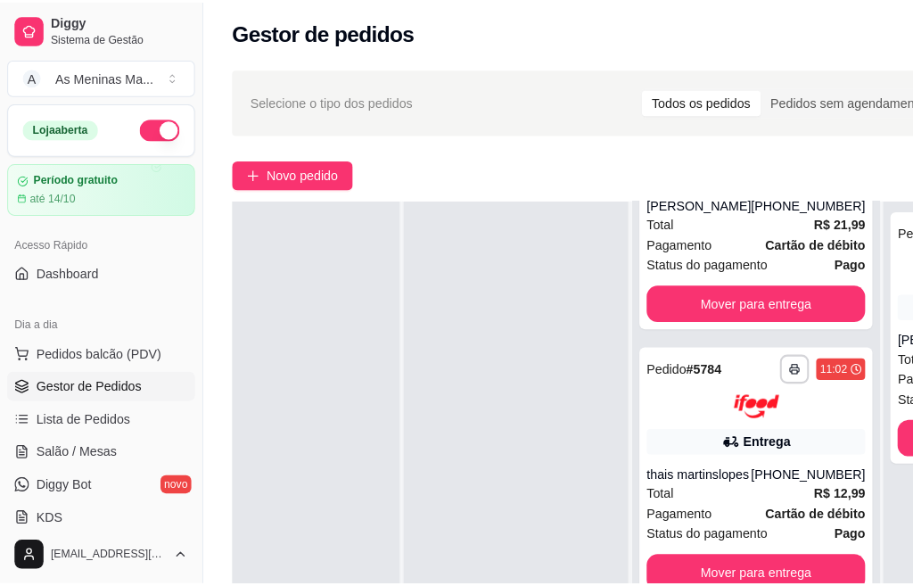
scroll to position [0, 56]
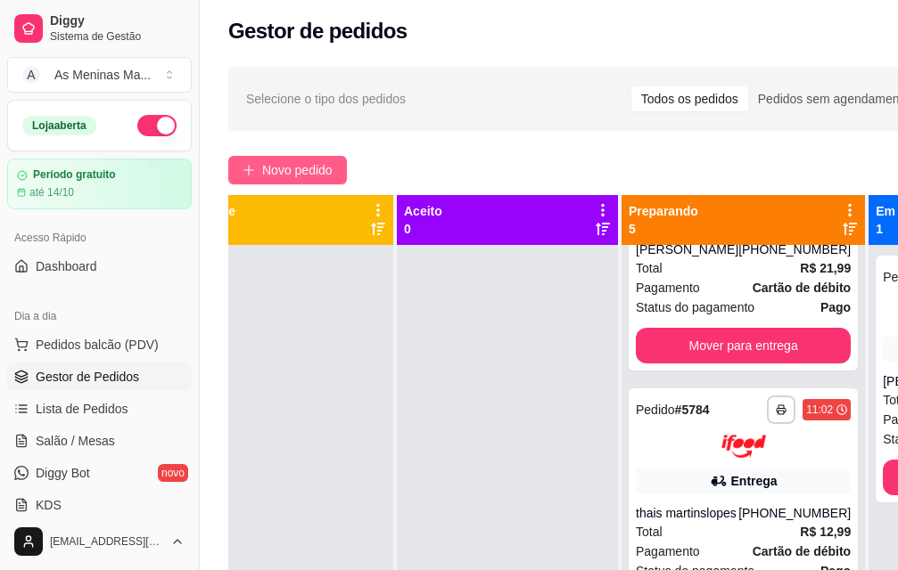
click at [311, 168] on span "Novo pedido" at bounding box center [297, 170] width 70 height 20
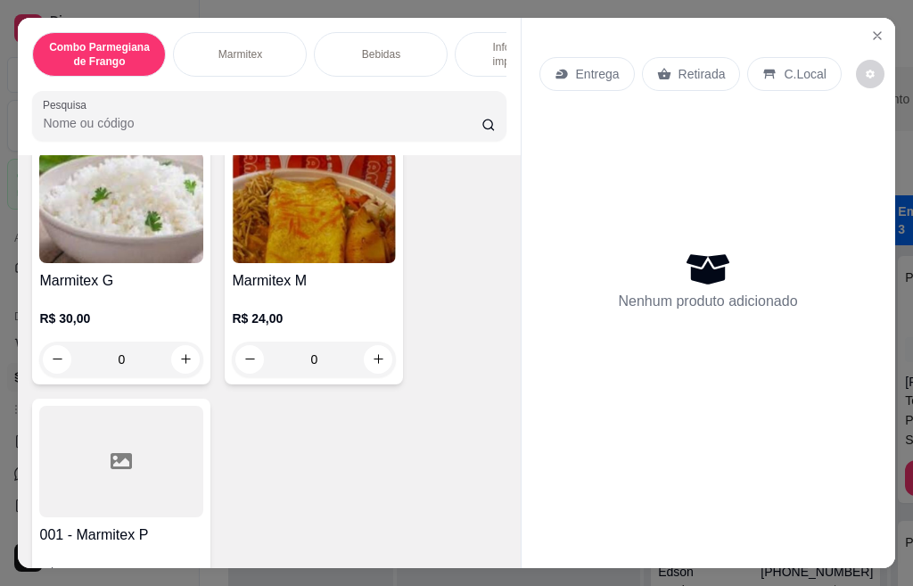
click at [303, 256] on img at bounding box center [314, 207] width 164 height 111
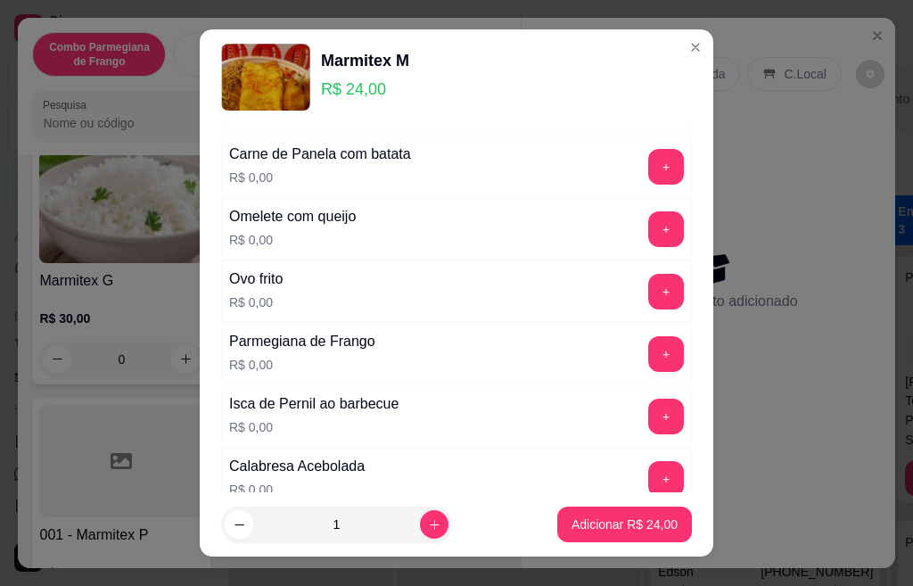
scroll to position [624, 0]
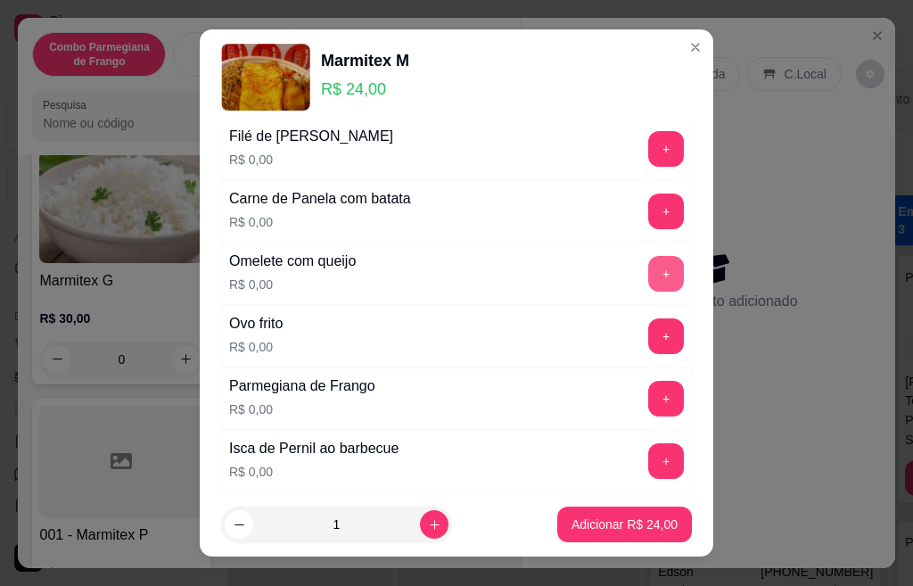
click at [648, 274] on button "+" at bounding box center [666, 274] width 36 height 36
click at [648, 214] on button "+" at bounding box center [666, 211] width 36 height 36
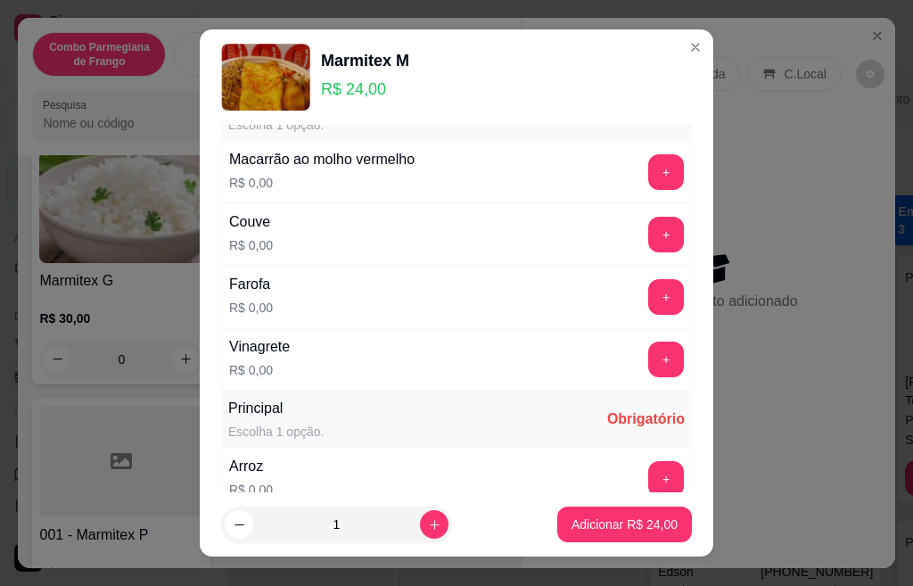
scroll to position [18, 0]
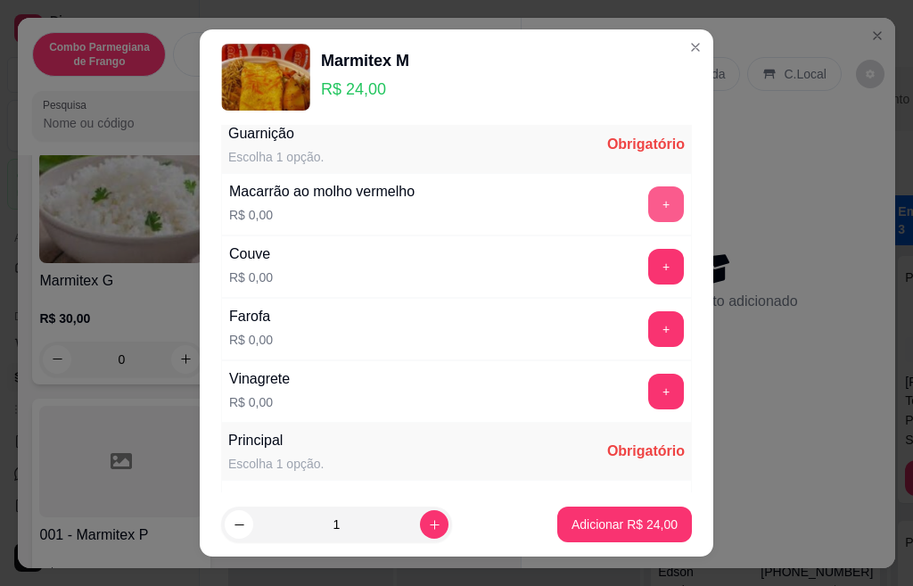
click at [648, 206] on button "+" at bounding box center [666, 204] width 36 height 36
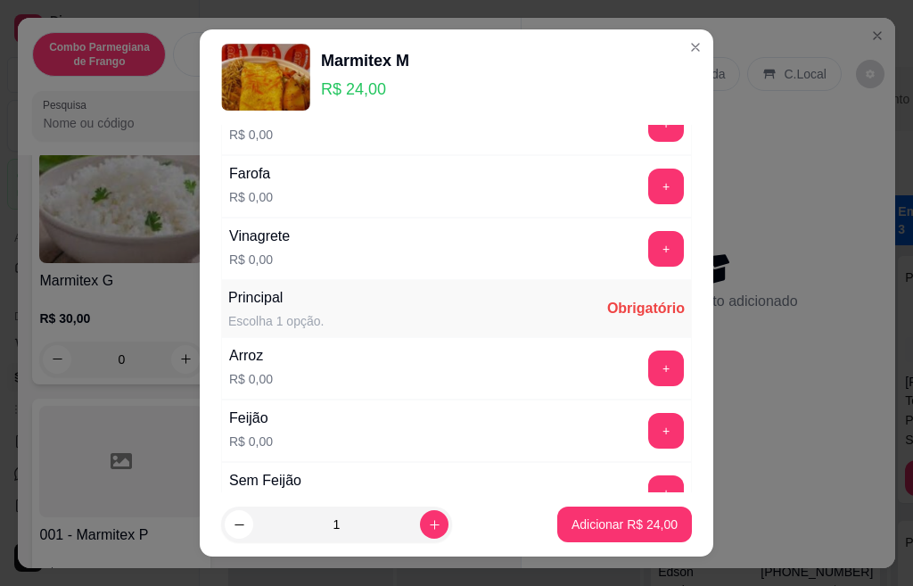
scroll to position [196, 0]
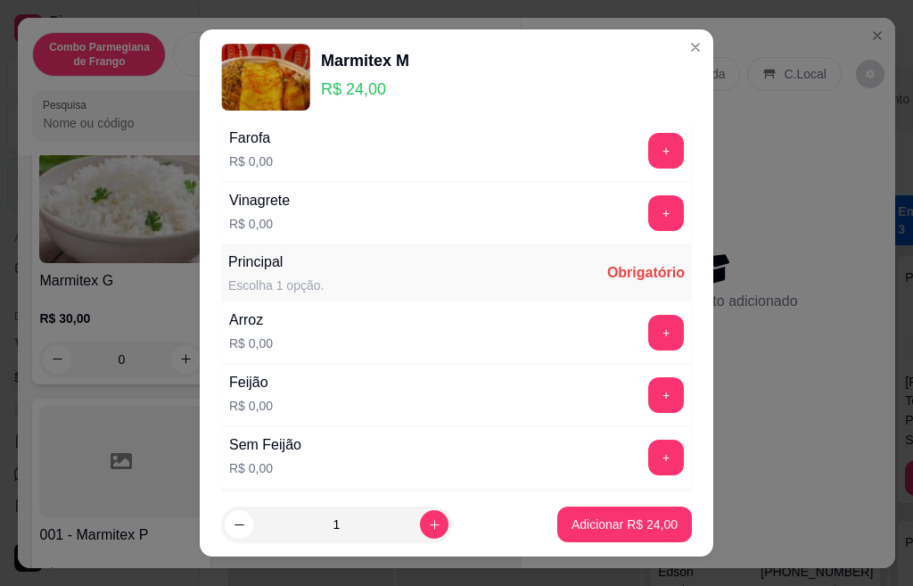
click at [648, 335] on button "+" at bounding box center [666, 333] width 36 height 36
click at [648, 393] on button "+" at bounding box center [666, 395] width 36 height 36
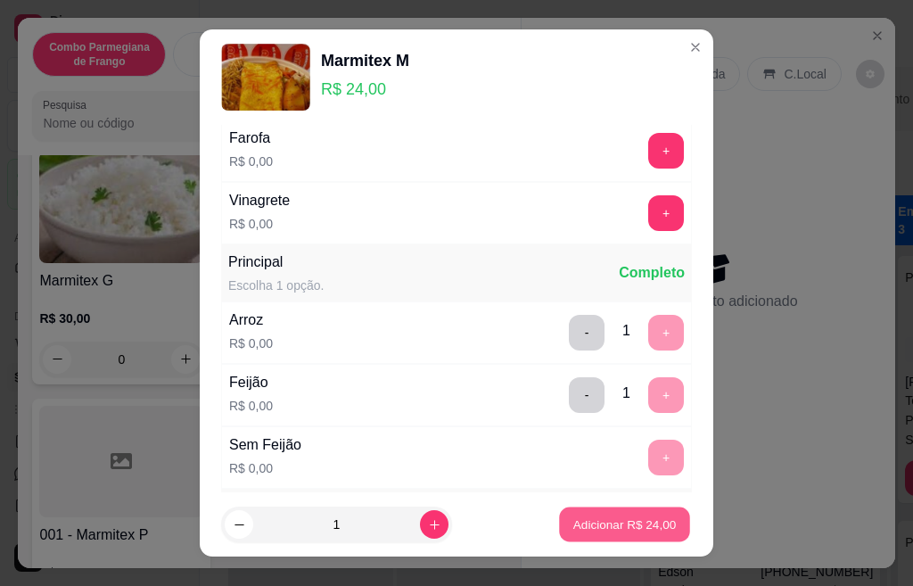
click at [614, 532] on p "Adicionar R$ 24,00" at bounding box center [624, 523] width 103 height 17
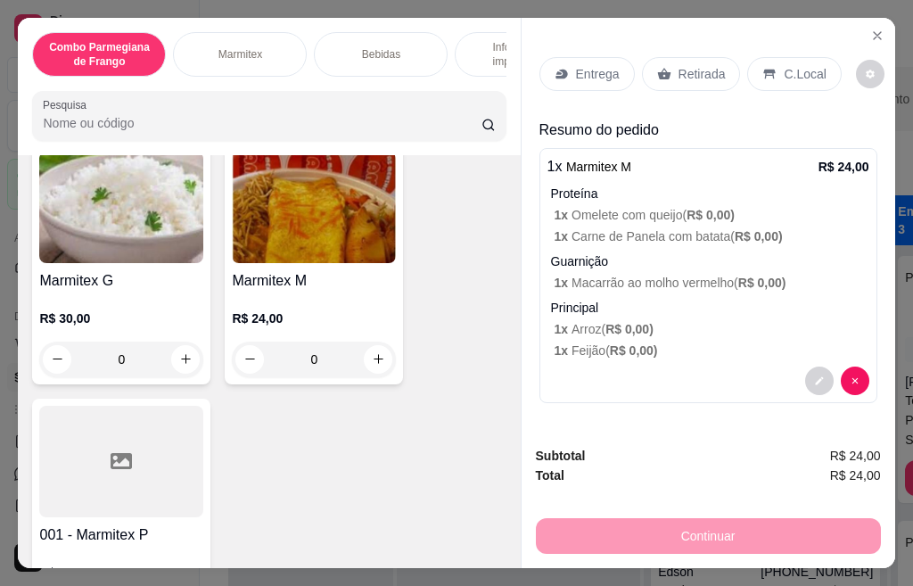
click at [678, 65] on p "Retirada" at bounding box center [701, 74] width 47 height 18
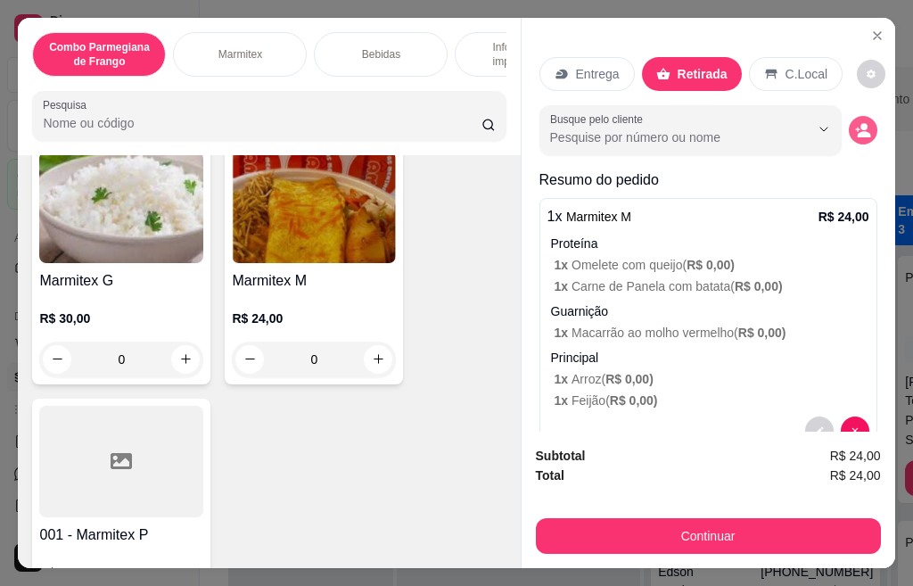
click at [849, 120] on button "decrease-product-quantity" at bounding box center [863, 130] width 29 height 29
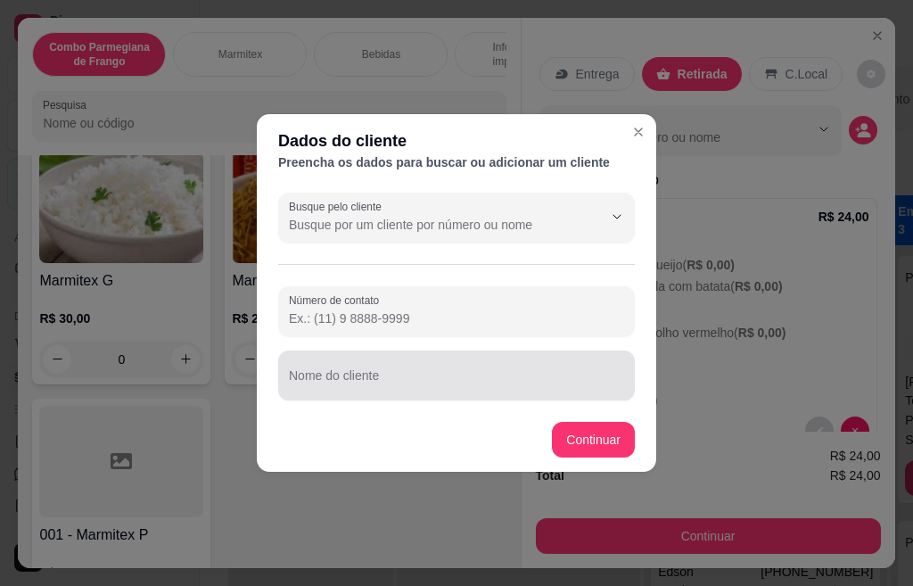
click at [406, 371] on div at bounding box center [456, 375] width 335 height 36
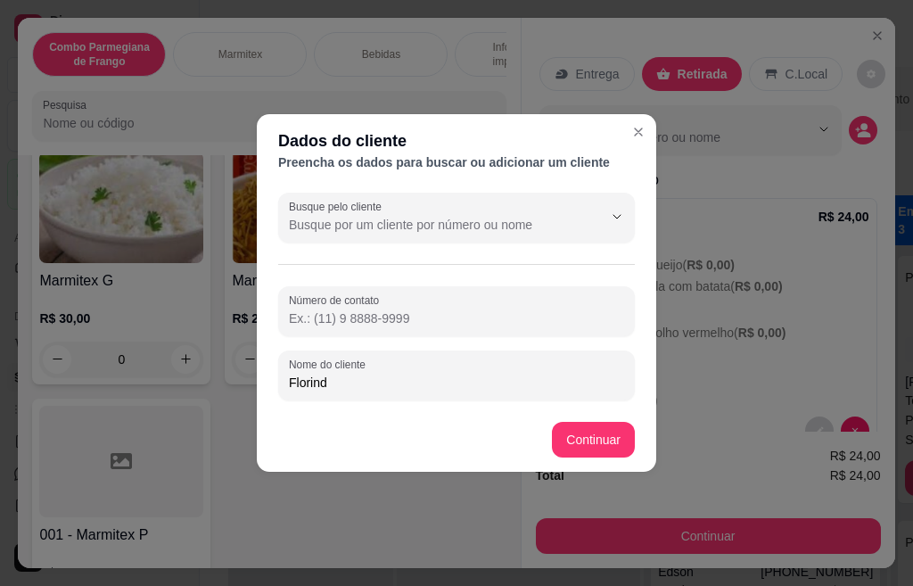
type input "Florindo"
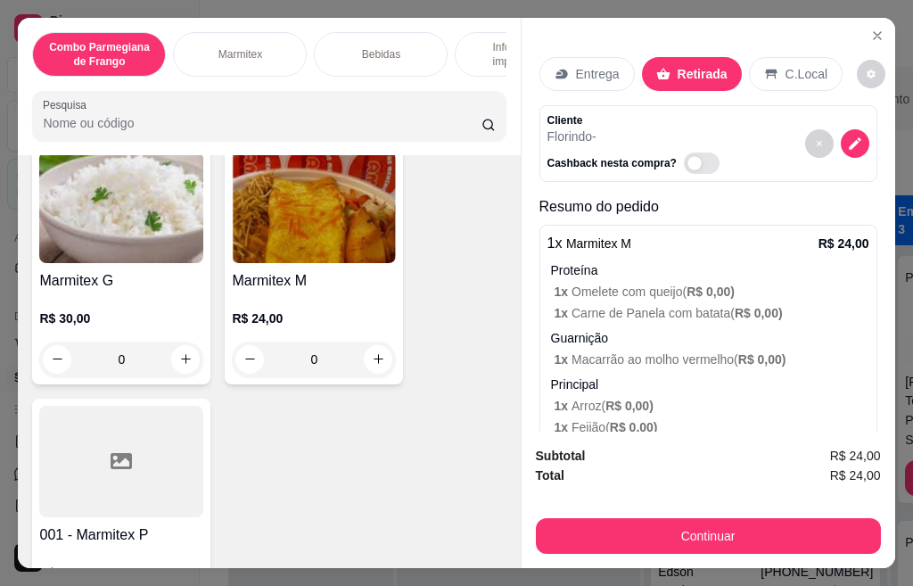
scroll to position [72, 0]
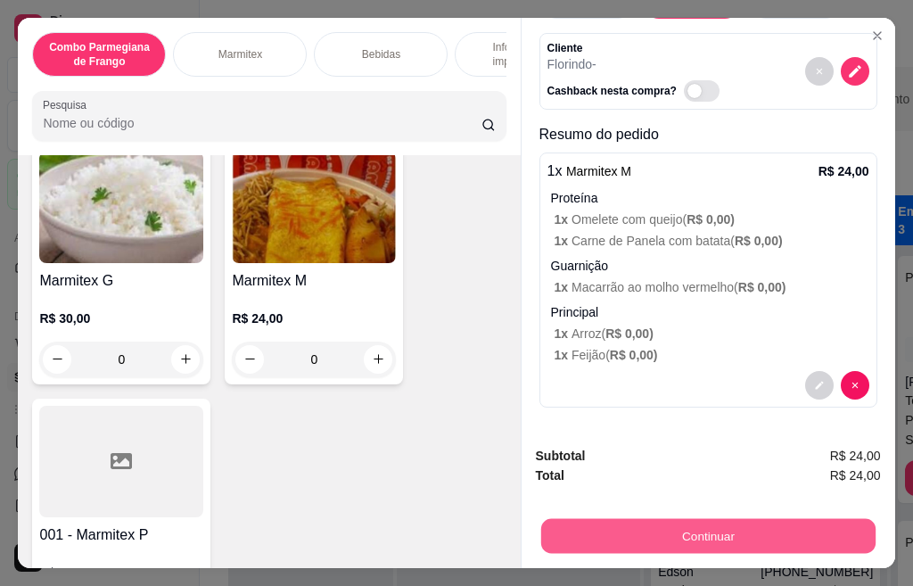
click at [694, 528] on button "Continuar" at bounding box center [707, 536] width 334 height 35
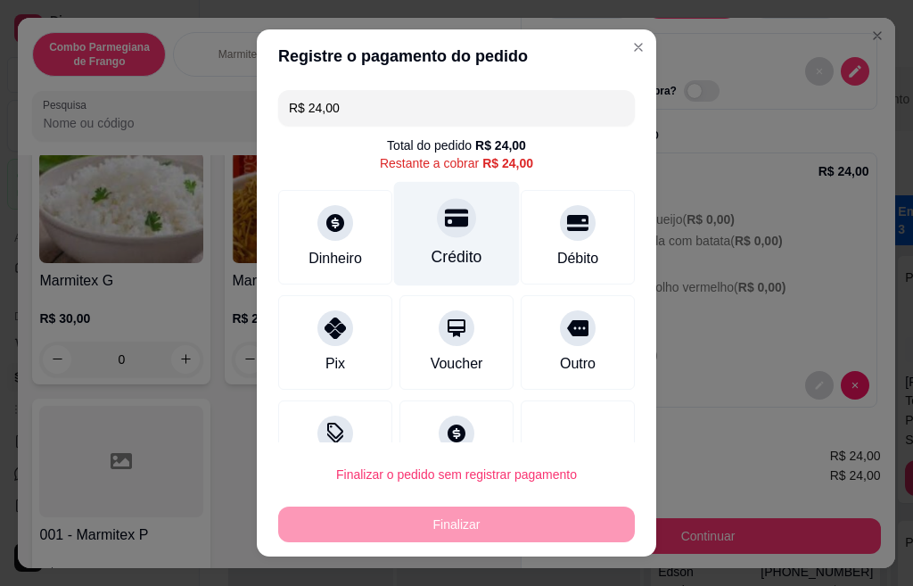
click at [437, 234] on div at bounding box center [456, 217] width 39 height 39
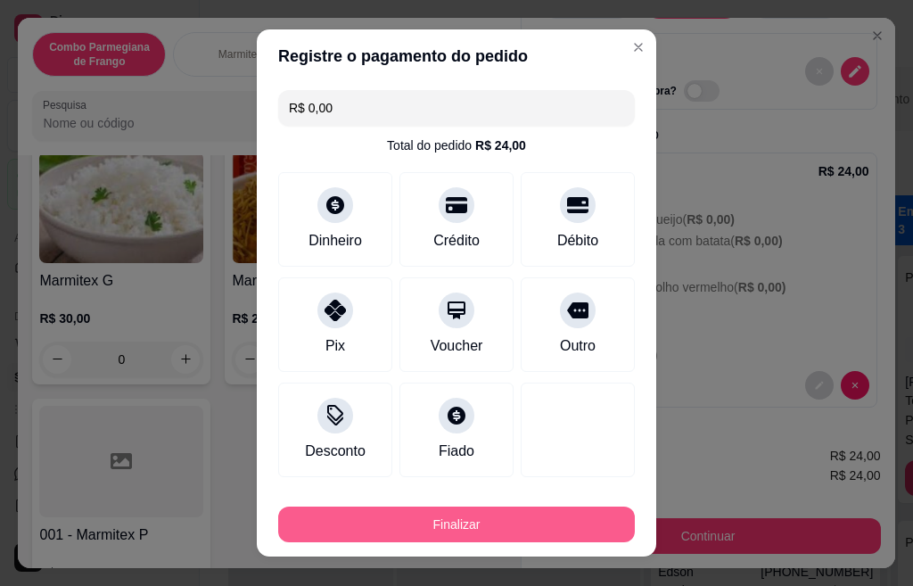
click at [418, 529] on button "Finalizar" at bounding box center [456, 524] width 357 height 36
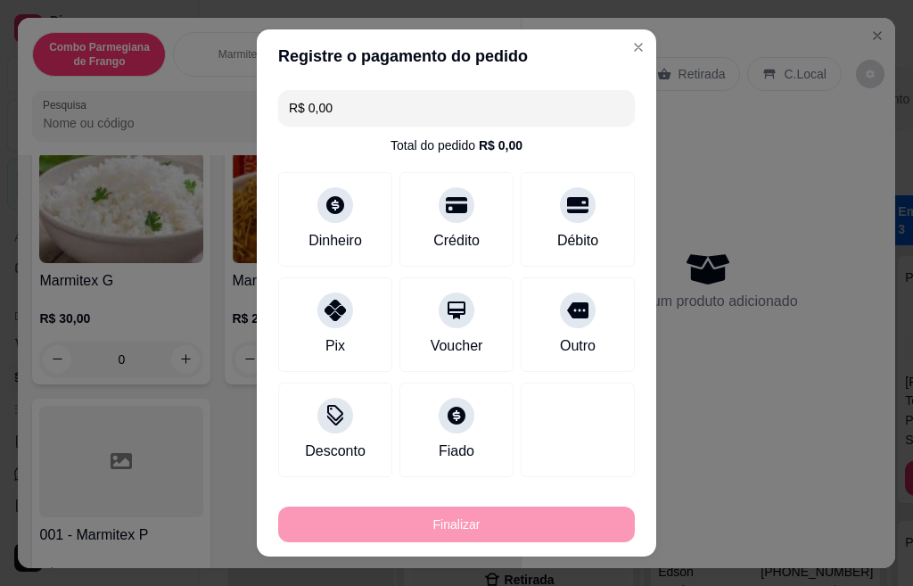
type input "-R$ 24,00"
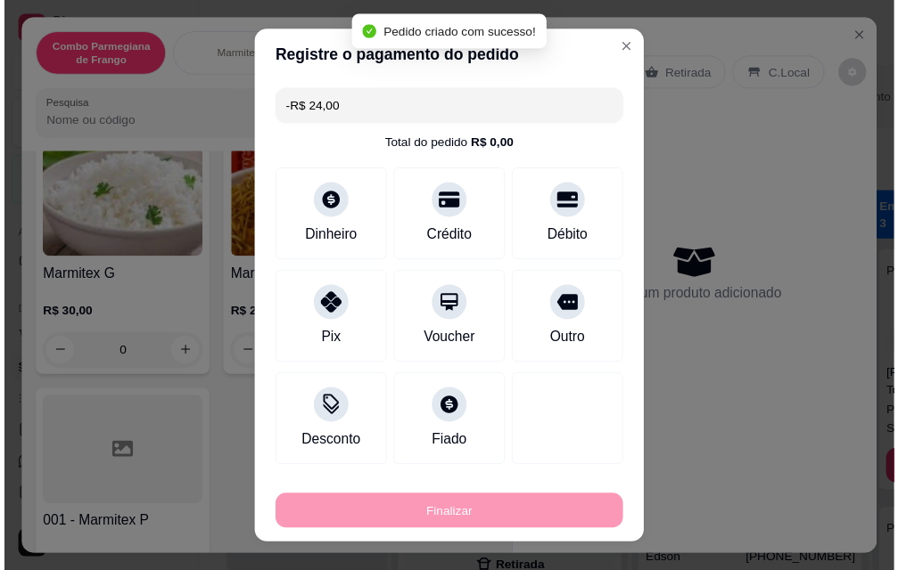
scroll to position [0, 0]
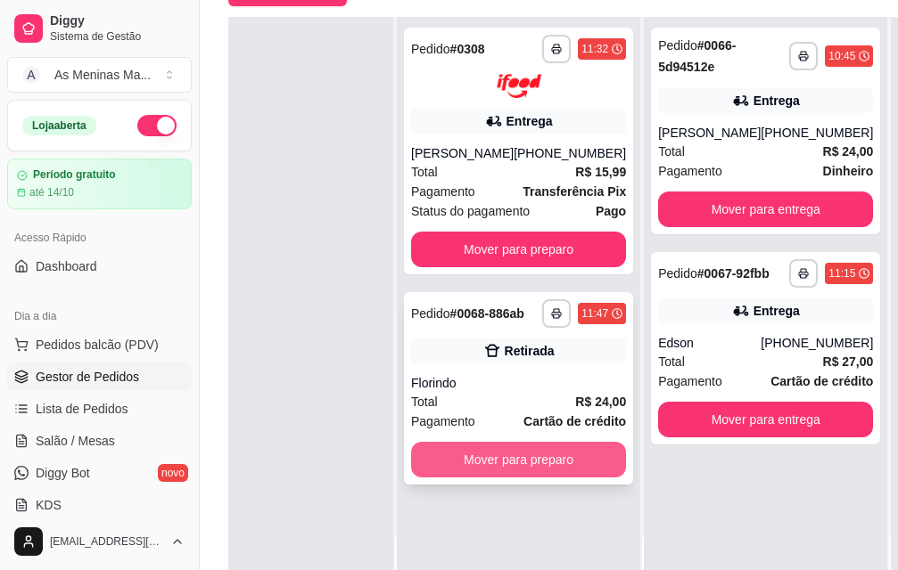
scroll to position [272, 0]
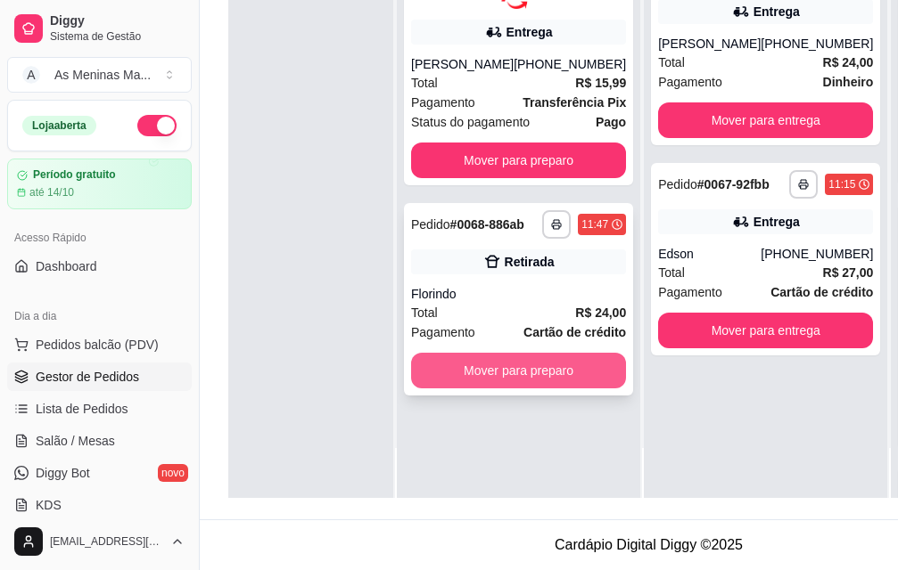
click at [493, 373] on button "Mover para preparo" at bounding box center [518, 371] width 215 height 36
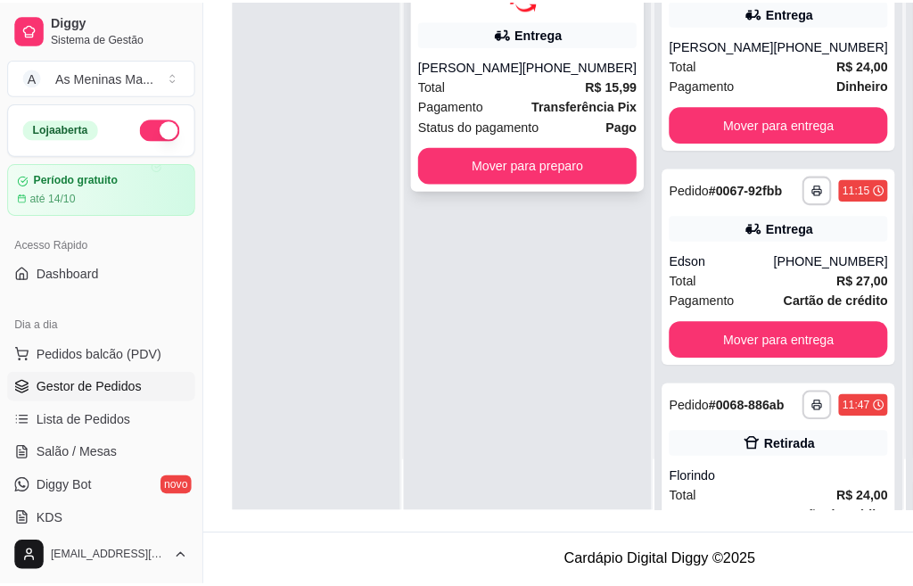
scroll to position [0, 56]
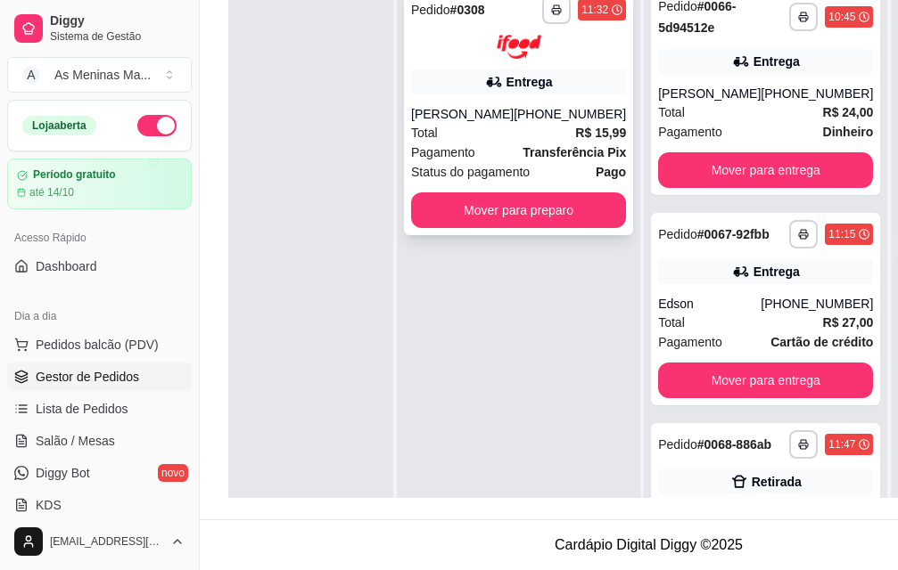
click at [480, 111] on div "[PERSON_NAME]" at bounding box center [462, 114] width 103 height 18
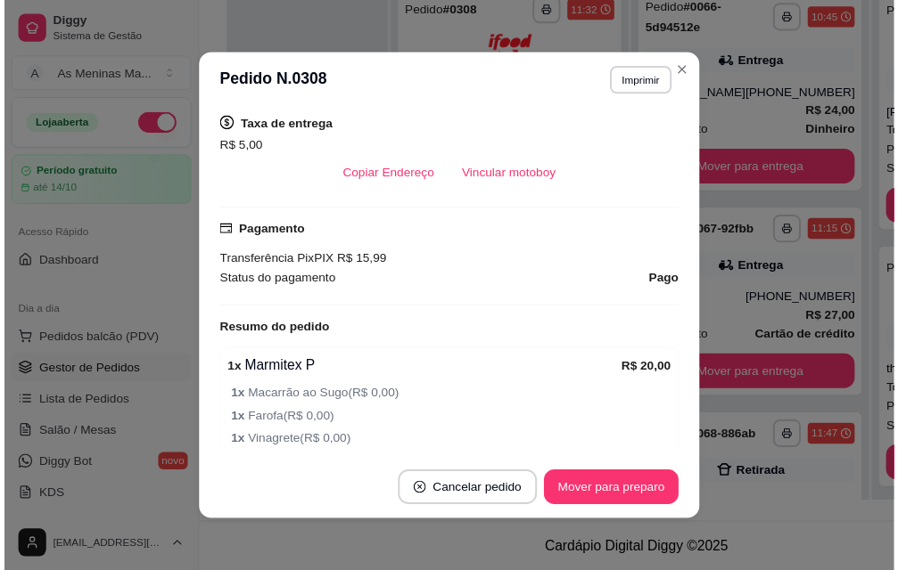
scroll to position [357, 0]
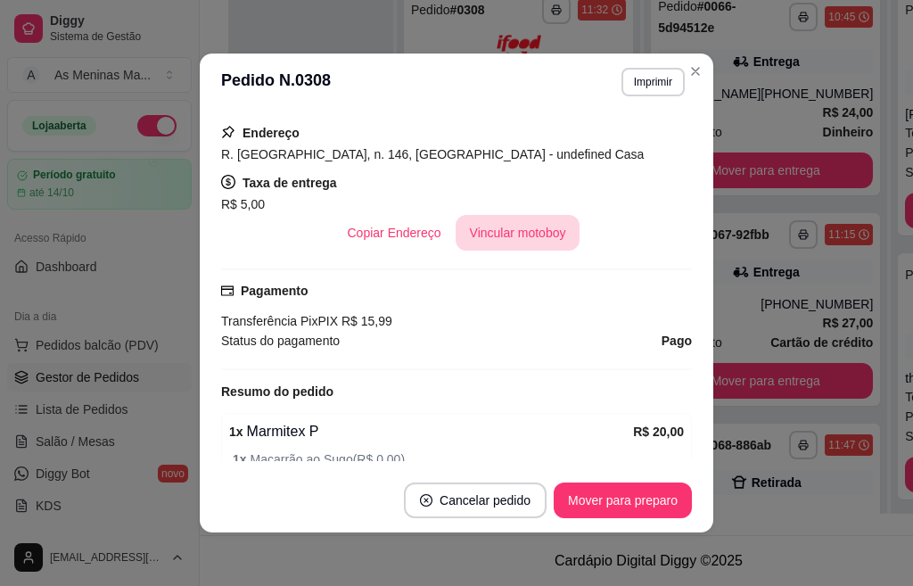
click at [508, 236] on button "Vincular motoboy" at bounding box center [518, 233] width 125 height 36
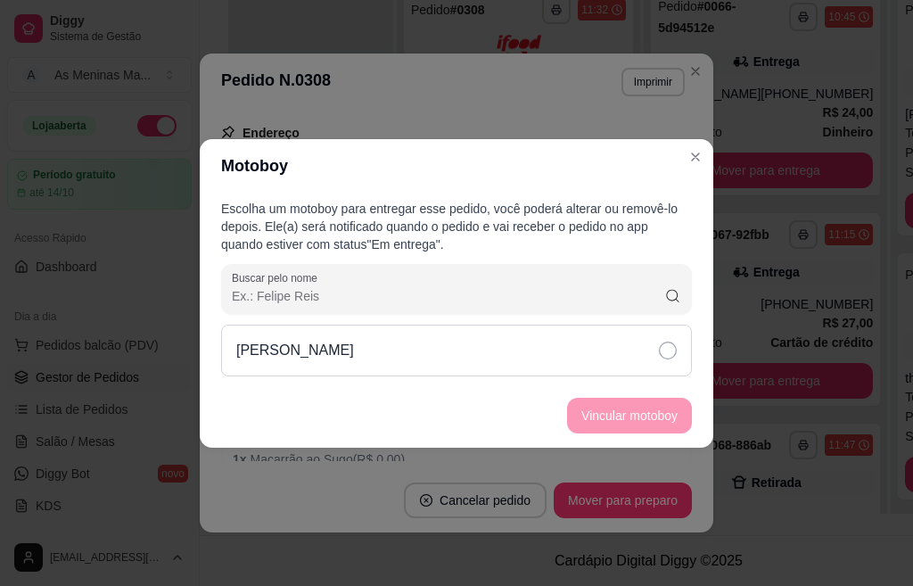
click at [652, 349] on div "[PERSON_NAME]" at bounding box center [456, 350] width 471 height 52
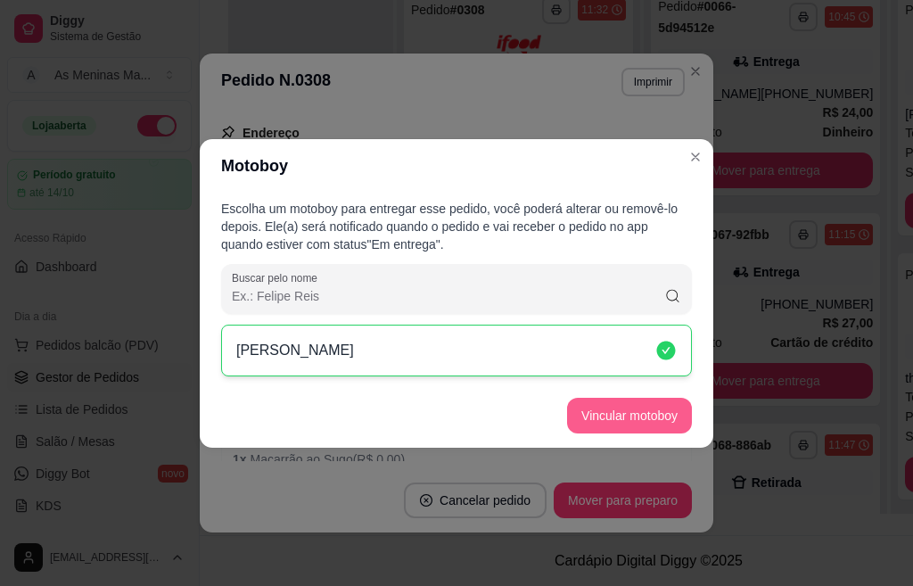
click at [634, 412] on button "Vincular motoboy" at bounding box center [629, 416] width 125 height 36
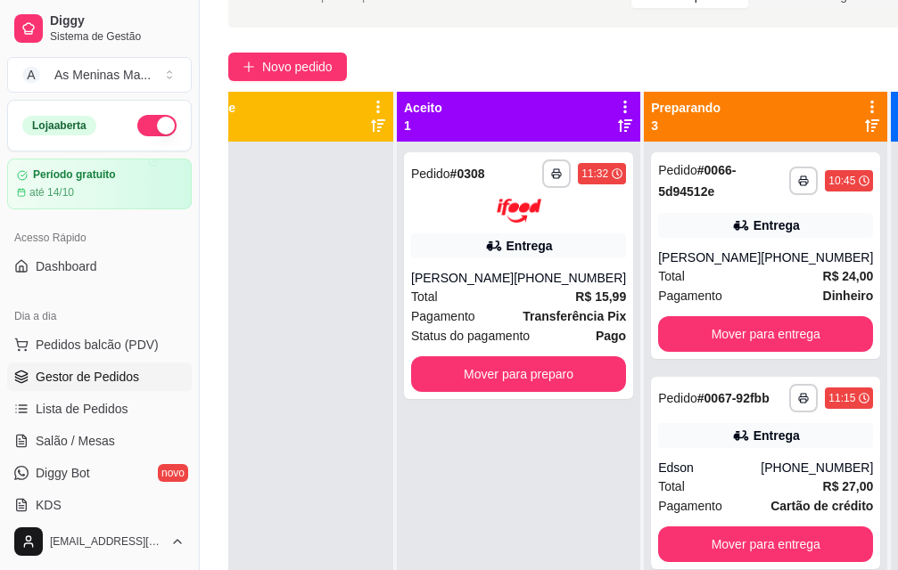
scroll to position [94, 0]
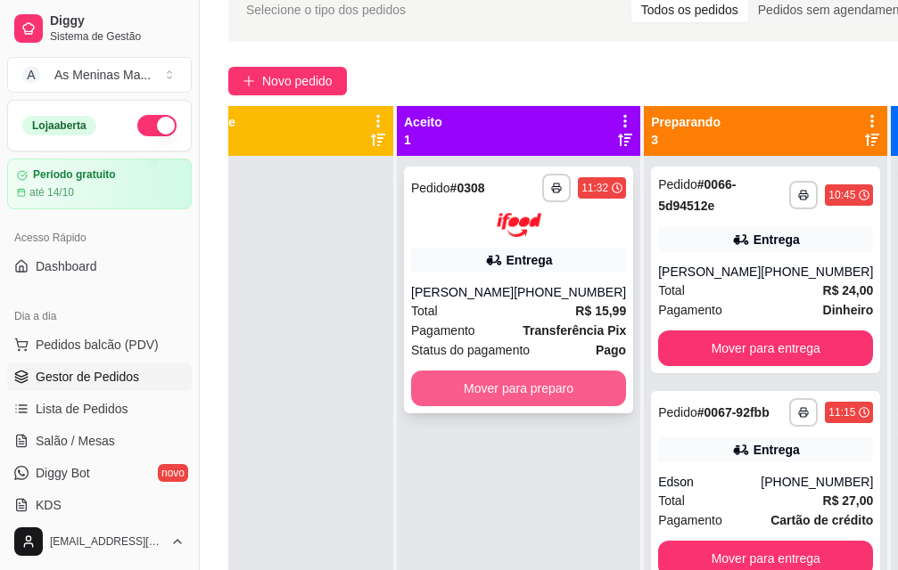
click at [467, 390] on button "Mover para preparo" at bounding box center [518, 389] width 215 height 36
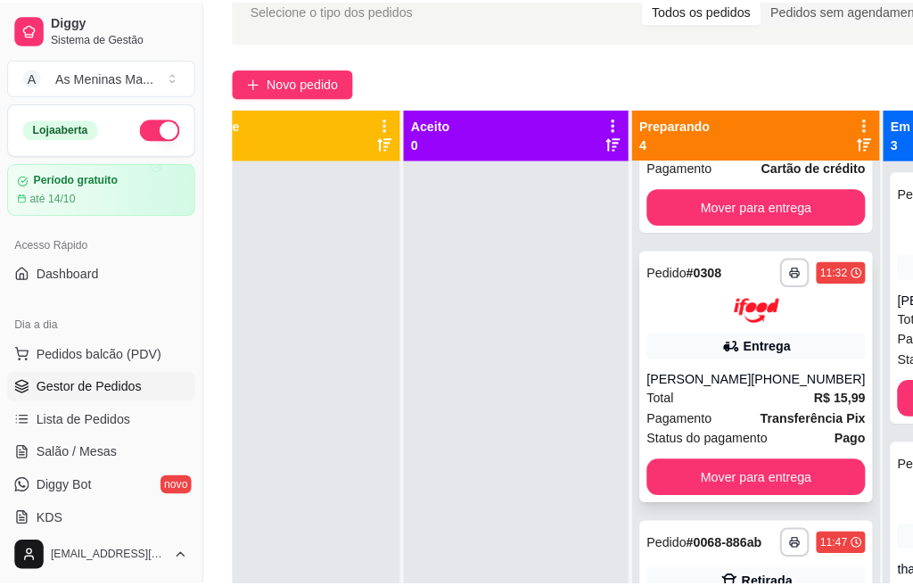
scroll to position [371, 0]
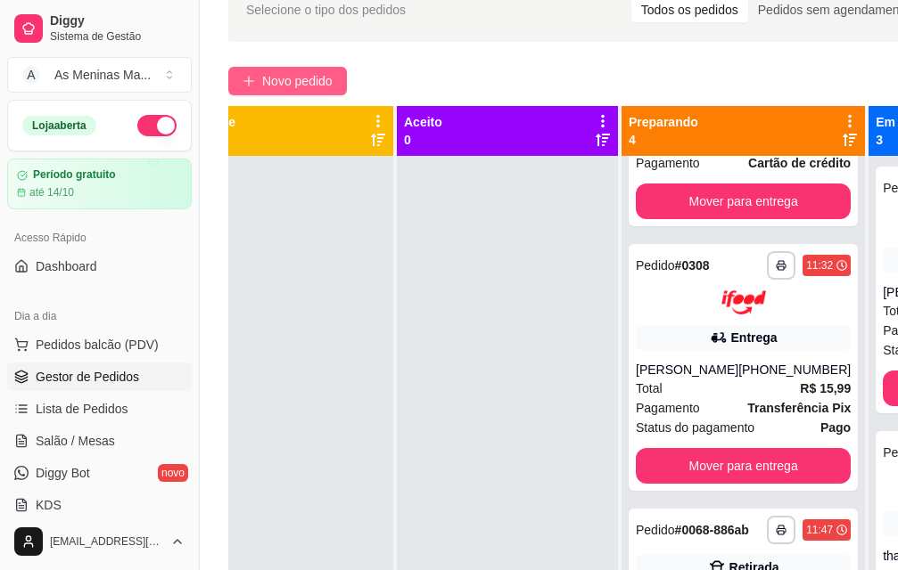
click at [291, 85] on span "Novo pedido" at bounding box center [297, 81] width 70 height 20
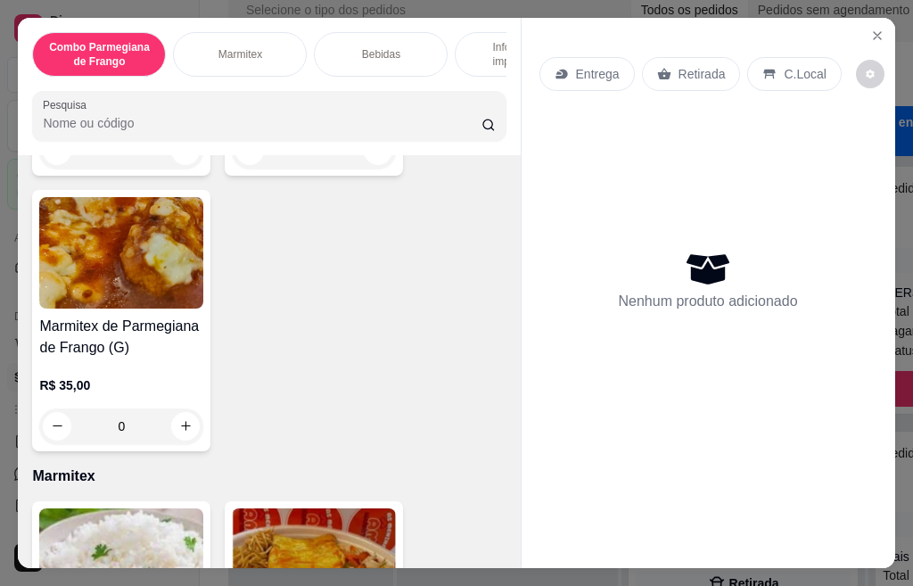
scroll to position [624, 0]
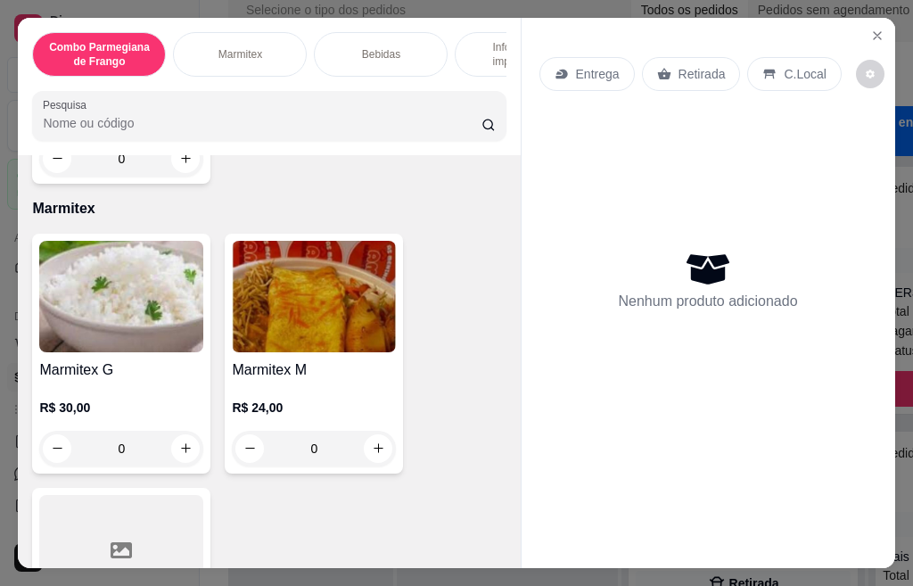
click at [294, 362] on div "Marmitex M R$ 24,00 0" at bounding box center [314, 354] width 178 height 240
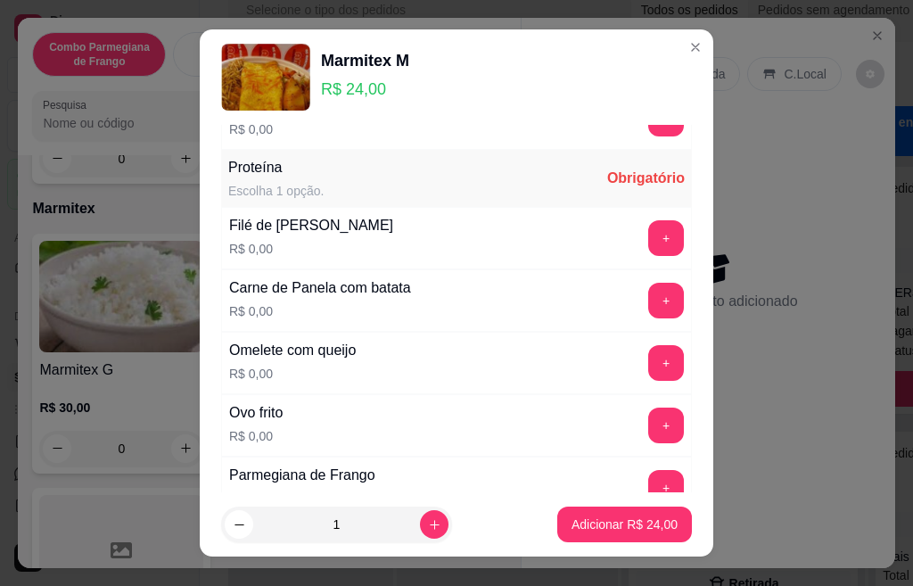
scroll to position [713, 0]
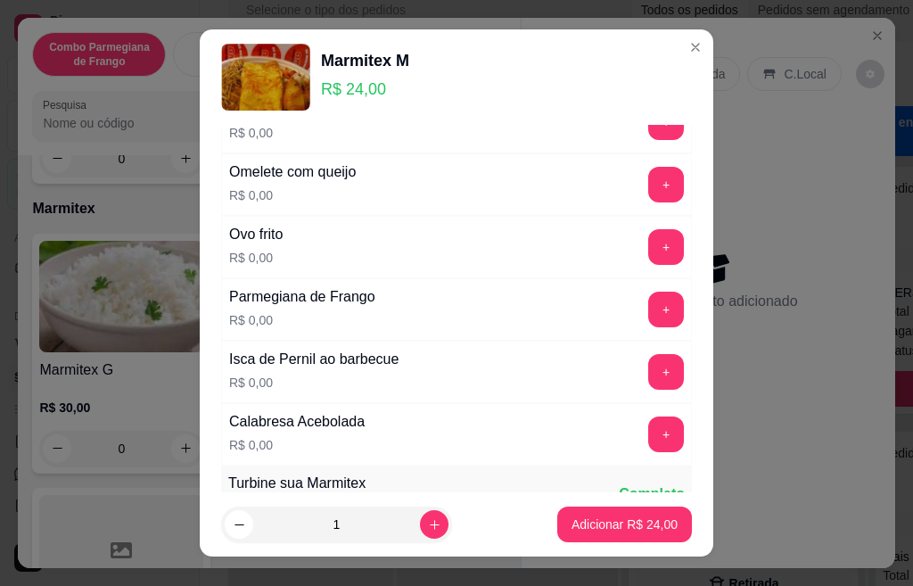
click at [641, 197] on div "+" at bounding box center [666, 185] width 50 height 36
click at [649, 195] on button "+" at bounding box center [666, 184] width 35 height 35
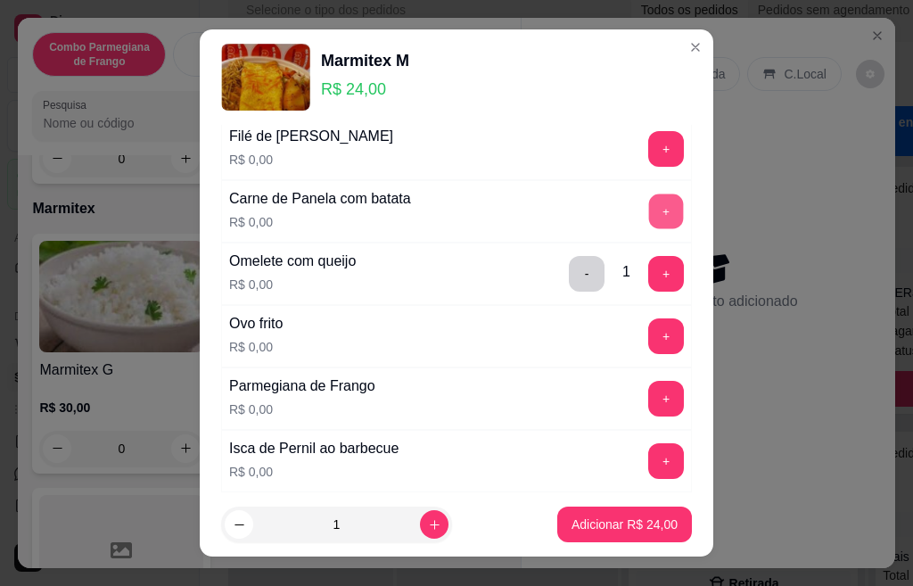
click at [649, 212] on button "+" at bounding box center [666, 210] width 35 height 35
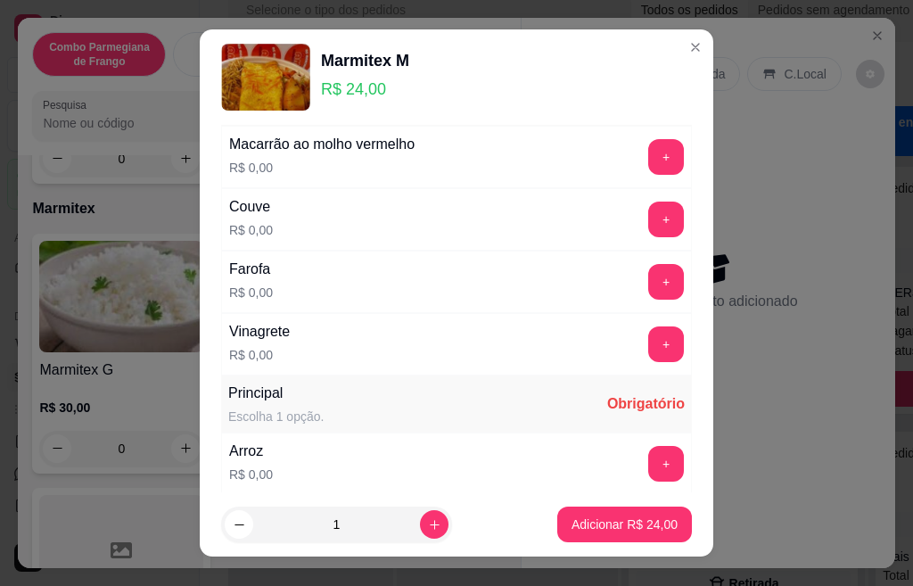
scroll to position [0, 0]
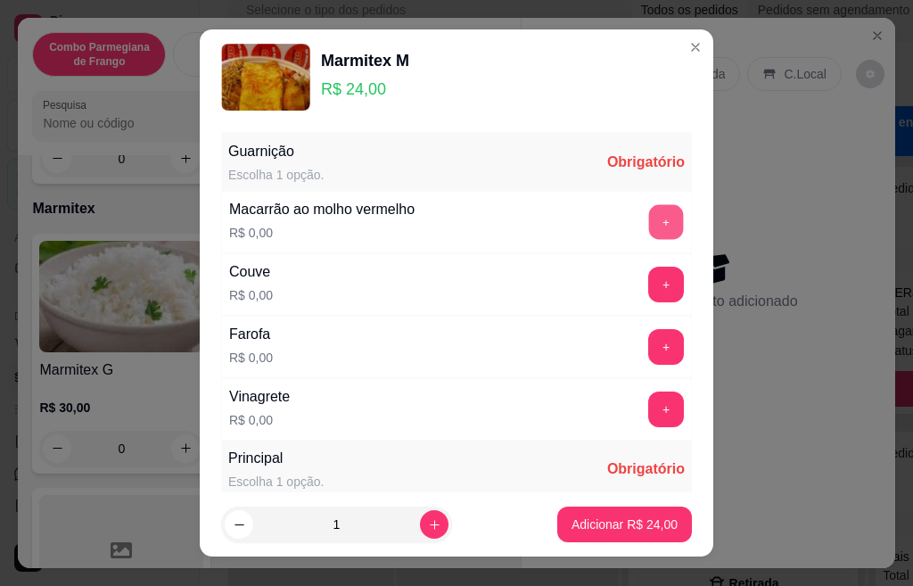
click at [649, 225] on button "+" at bounding box center [666, 221] width 35 height 35
click at [648, 278] on button "+" at bounding box center [666, 285] width 36 height 36
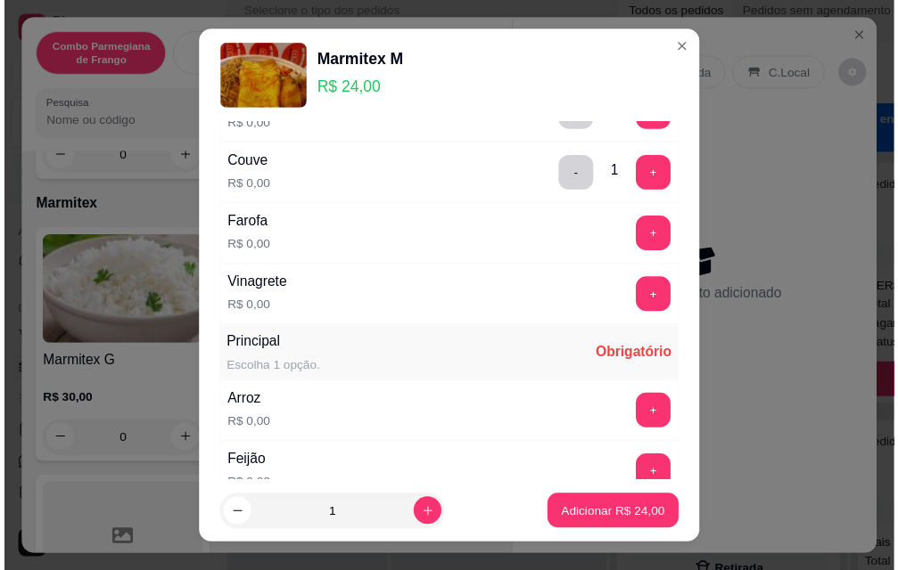
scroll to position [143, 0]
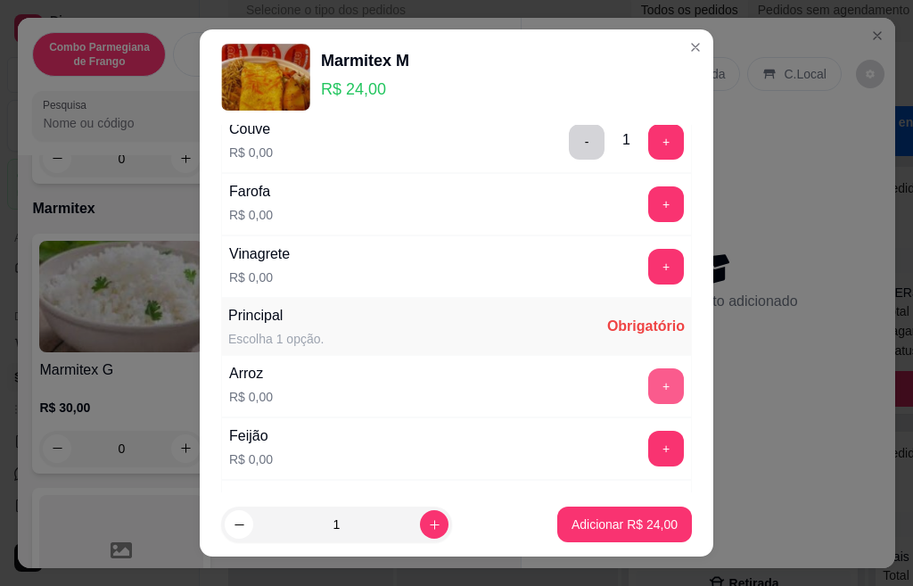
click at [648, 385] on button "+" at bounding box center [666, 386] width 36 height 36
click at [648, 454] on button "+" at bounding box center [666, 449] width 36 height 36
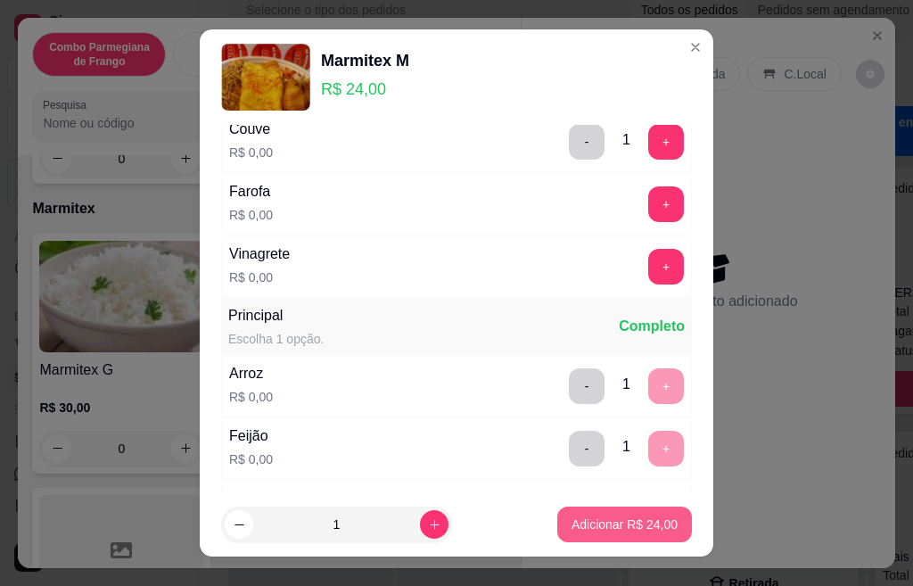
click at [579, 516] on p "Adicionar R$ 24,00" at bounding box center [624, 524] width 106 height 18
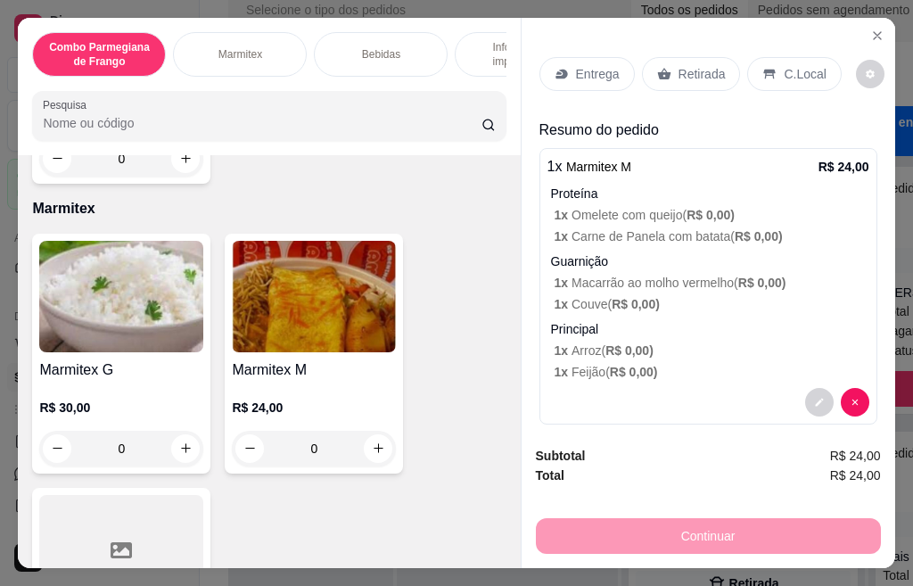
click at [684, 65] on p "Retirada" at bounding box center [701, 74] width 47 height 18
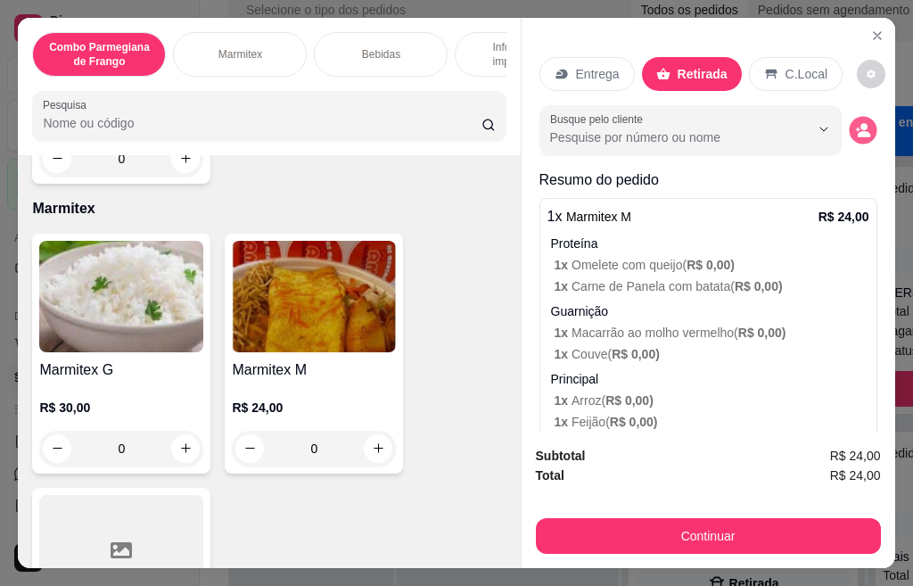
click at [855, 123] on icon "decrease-product-quantity" at bounding box center [862, 129] width 15 height 15
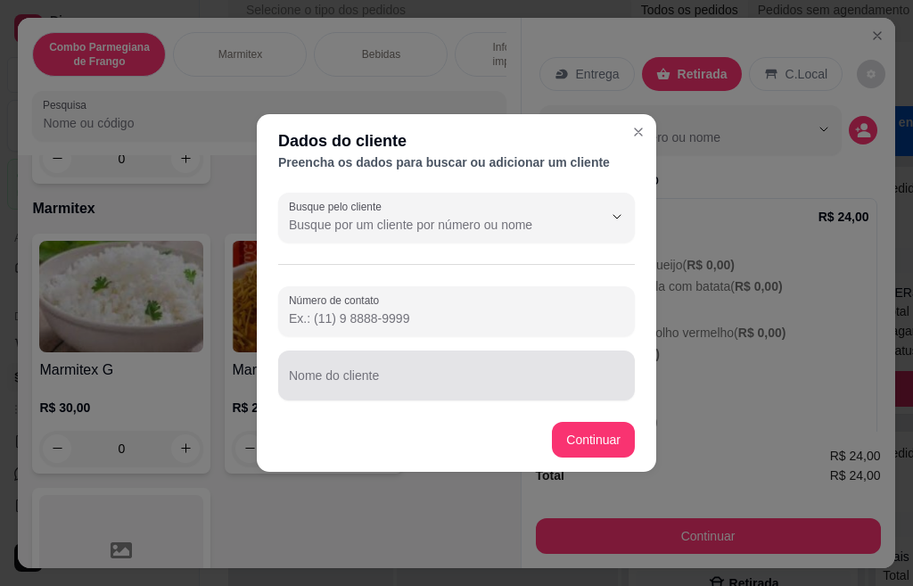
click at [388, 372] on div at bounding box center [456, 375] width 335 height 36
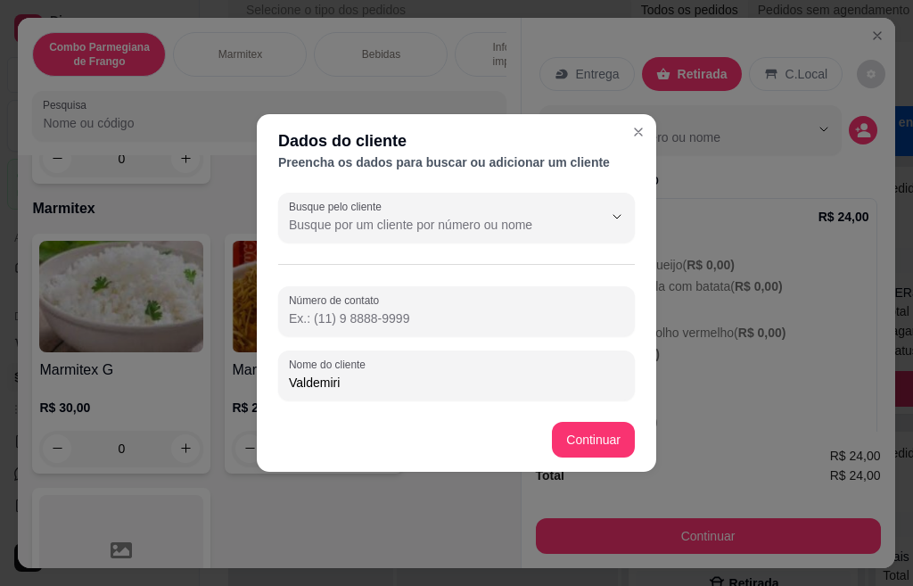
type input "Valdemir"
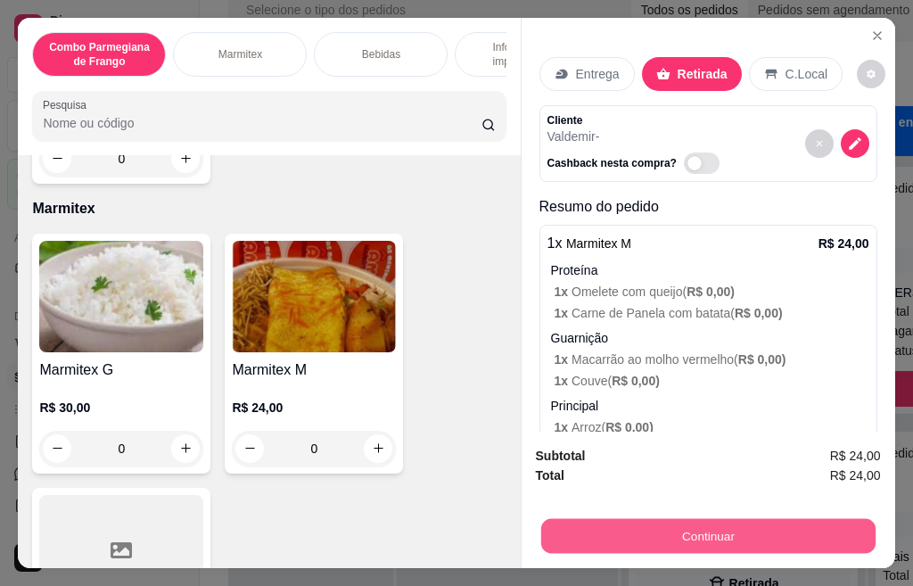
click at [649, 521] on button "Continuar" at bounding box center [707, 536] width 334 height 35
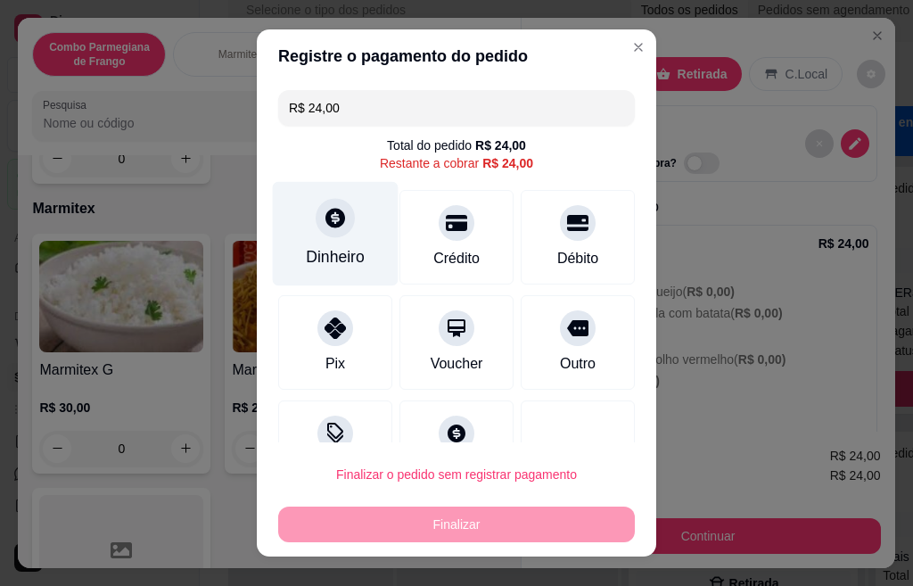
click at [331, 229] on icon at bounding box center [335, 217] width 23 height 23
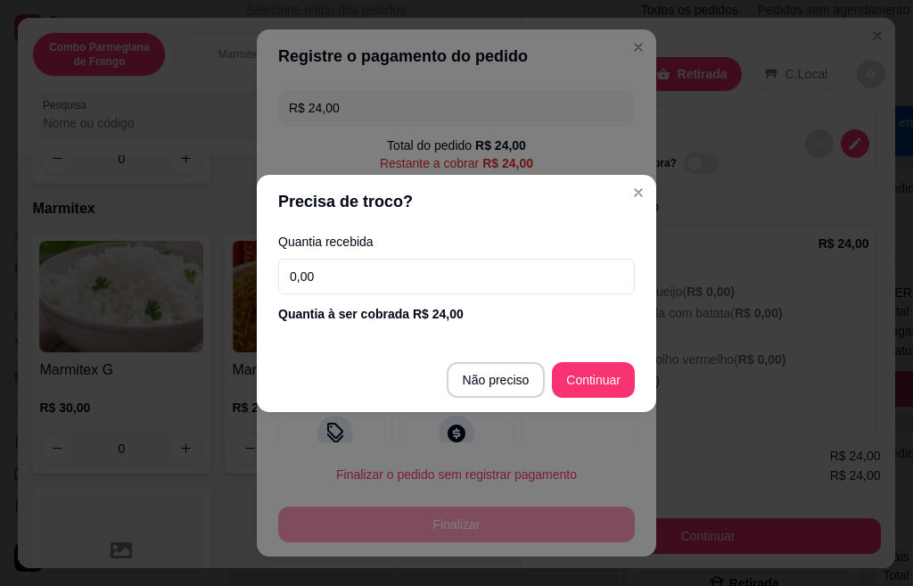
drag, startPoint x: 547, startPoint y: 362, endPoint x: 555, endPoint y: 378, distance: 17.9
click at [552, 363] on footer "Não preciso Continuar" at bounding box center [456, 380] width 399 height 64
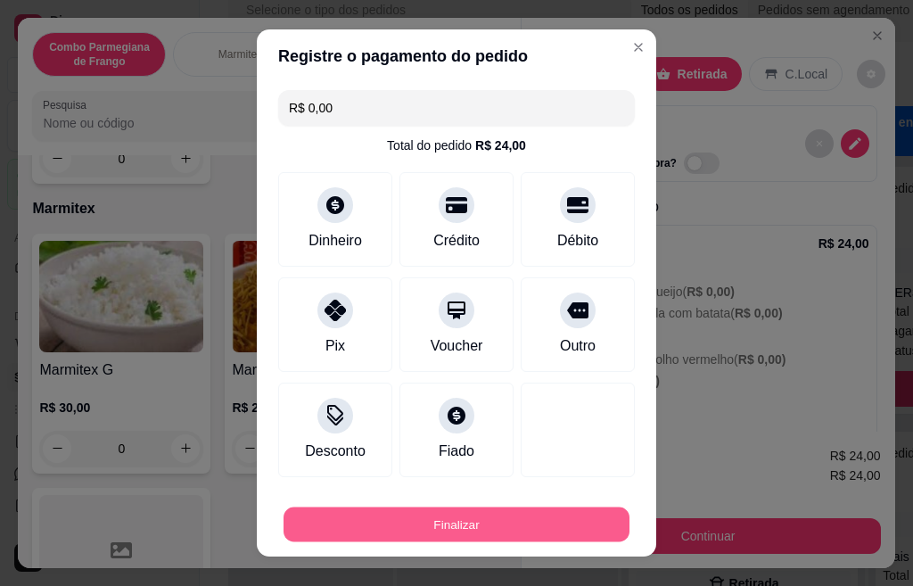
click at [515, 521] on button "Finalizar" at bounding box center [456, 524] width 346 height 35
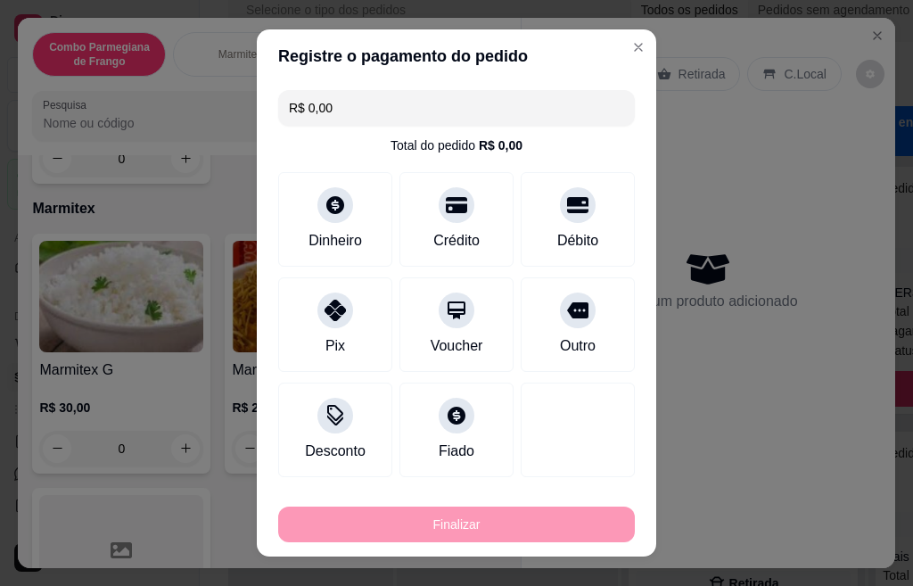
type input "-R$ 24,00"
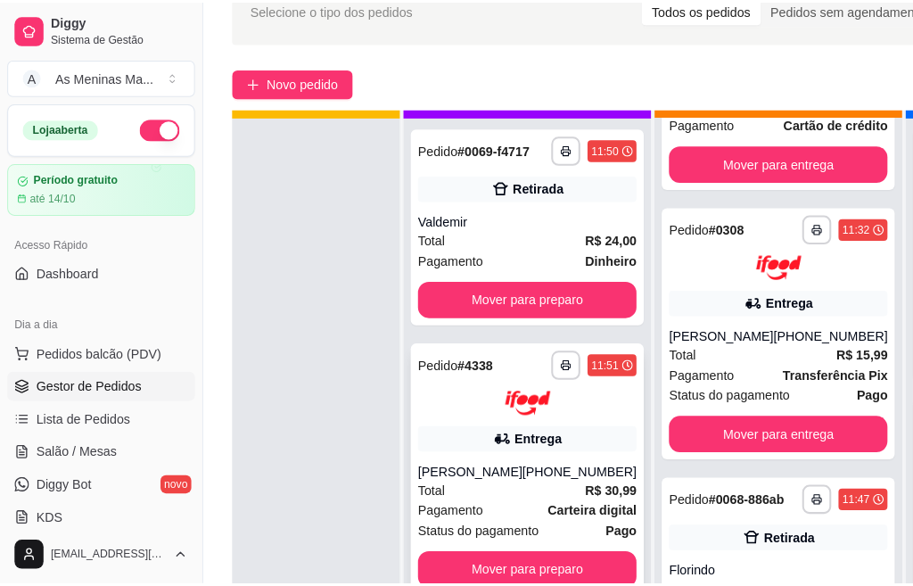
scroll to position [65, 56]
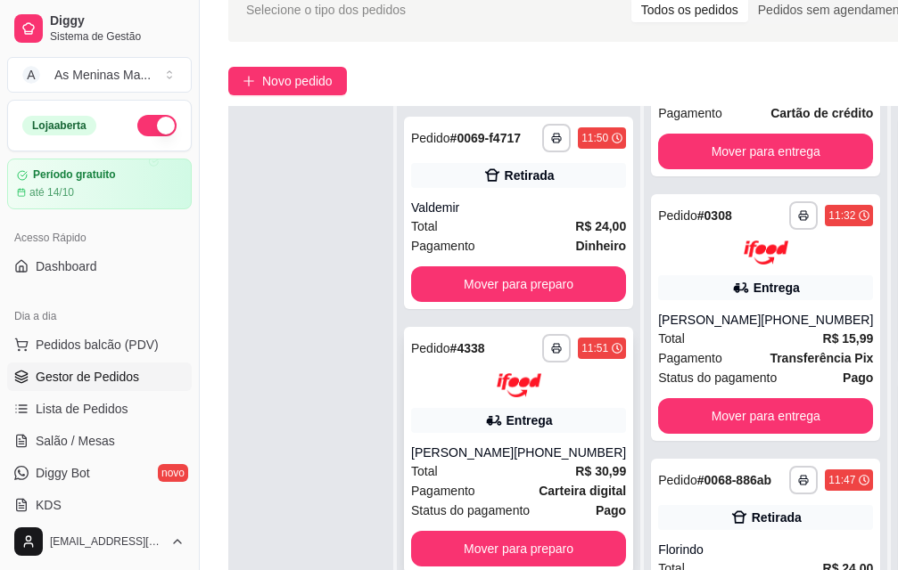
click at [466, 412] on div "Entrega" at bounding box center [518, 420] width 215 height 25
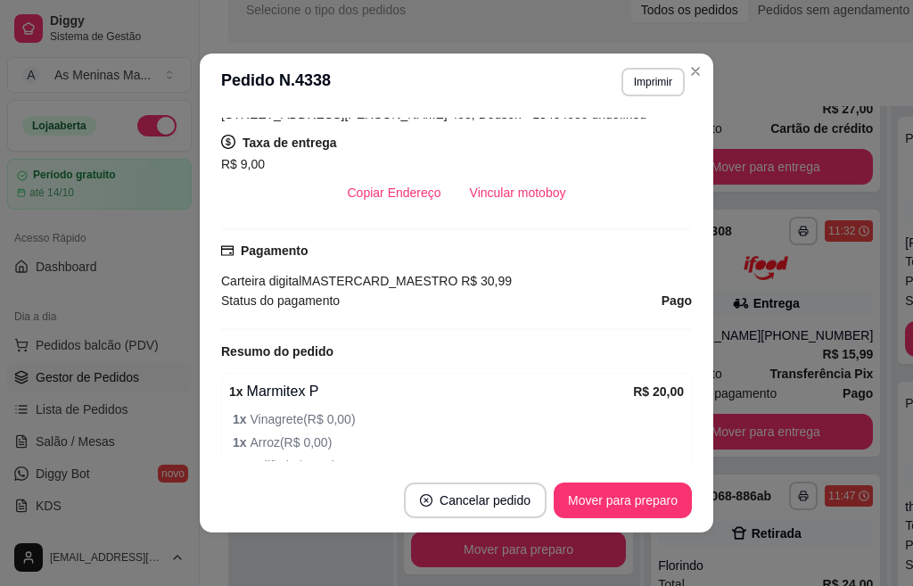
scroll to position [446, 0]
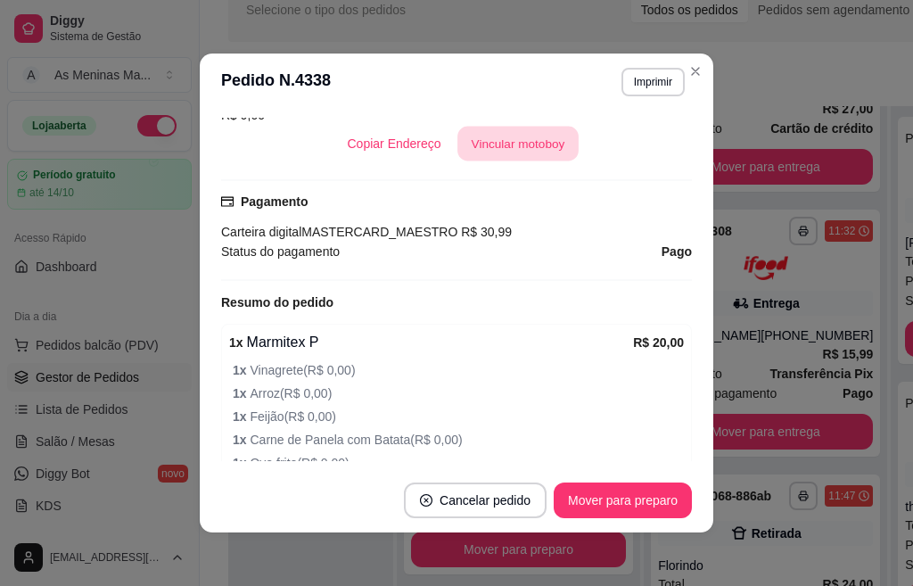
click at [517, 152] on button "Vincular motoboy" at bounding box center [517, 144] width 121 height 35
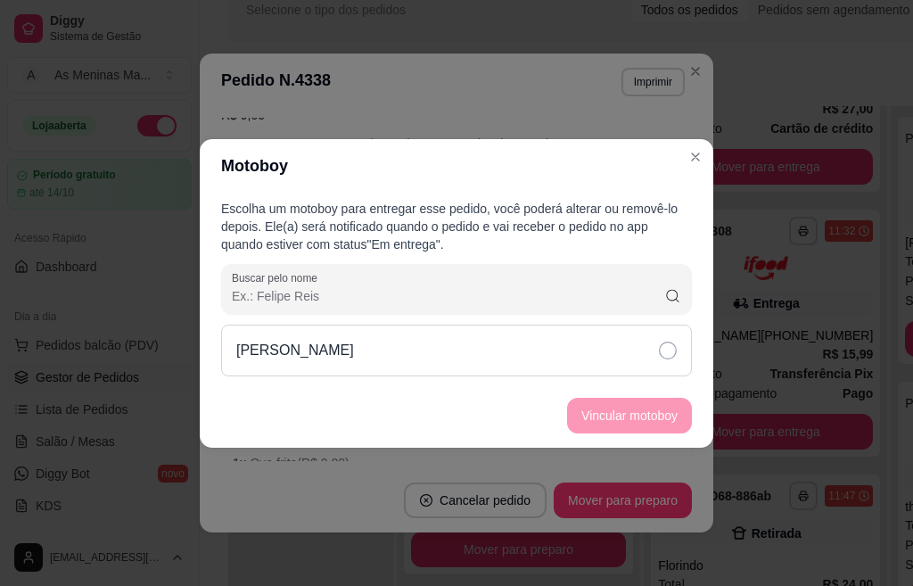
click at [601, 352] on div "[PERSON_NAME]" at bounding box center [456, 350] width 471 height 52
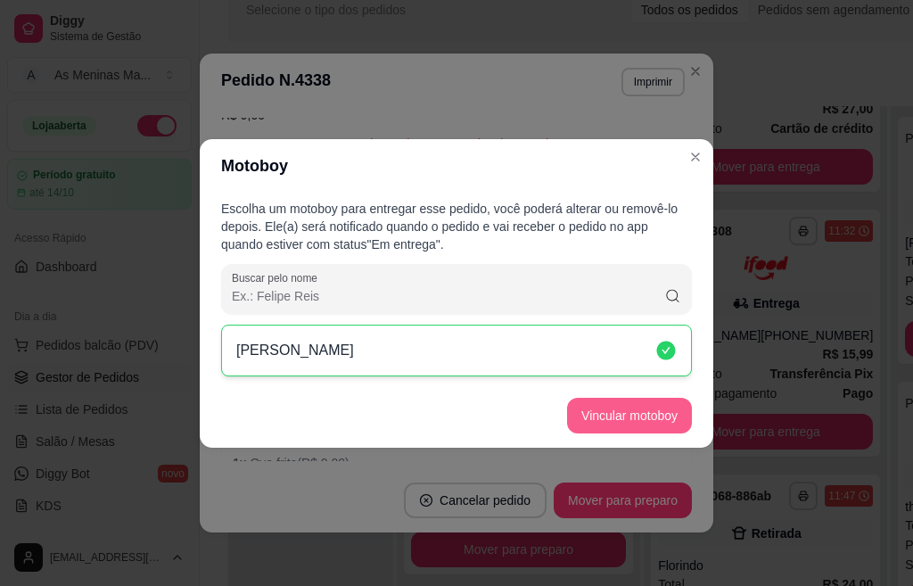
click at [627, 409] on button "Vincular motoboy" at bounding box center [629, 416] width 125 height 36
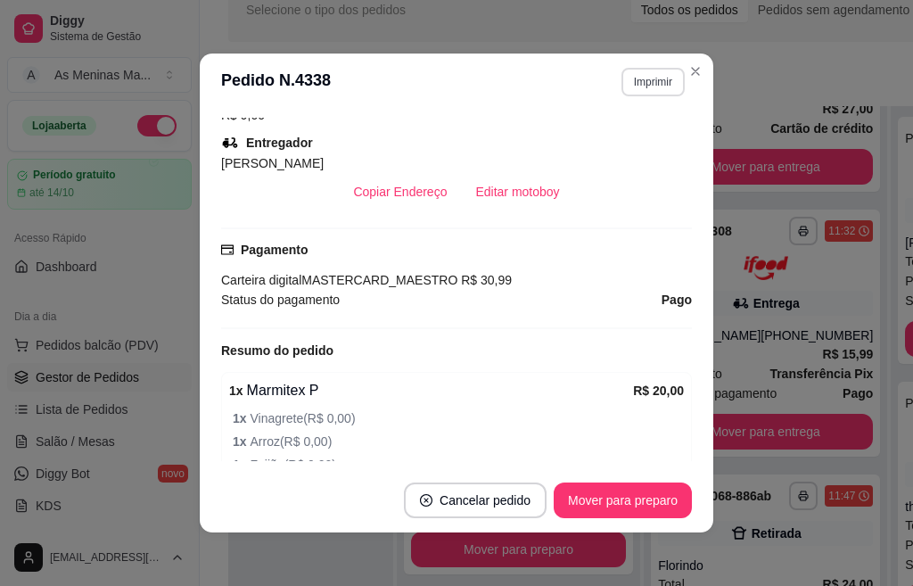
click at [636, 86] on button "Imprimir" at bounding box center [652, 82] width 63 height 29
click at [564, 148] on button "IMPRESSORA" at bounding box center [613, 144] width 129 height 29
click at [651, 80] on button "Imprimir" at bounding box center [652, 82] width 63 height 29
click at [611, 153] on button "IMPRESSORA" at bounding box center [613, 144] width 129 height 29
click at [628, 504] on button "Mover para preparo" at bounding box center [623, 500] width 138 height 36
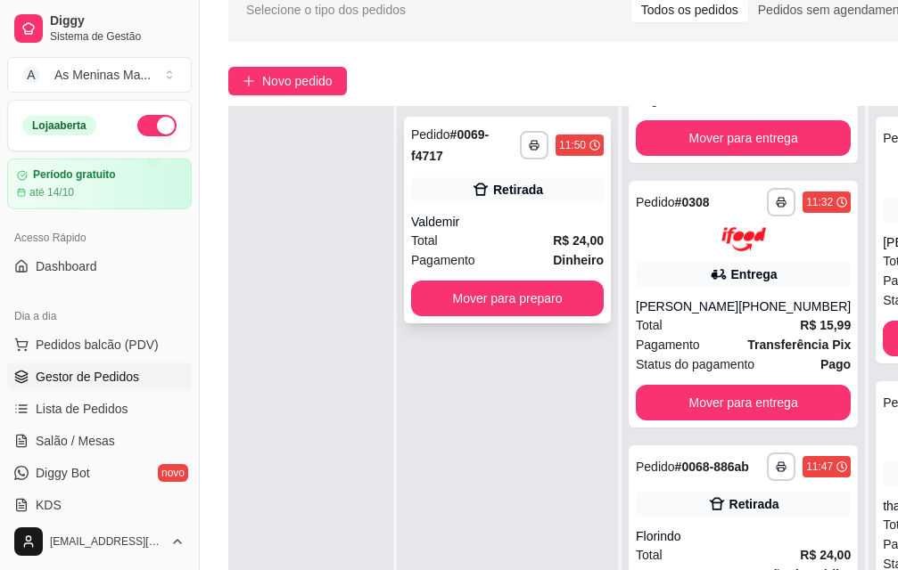
click at [510, 231] on div "Total R$ 24,00" at bounding box center [507, 241] width 193 height 20
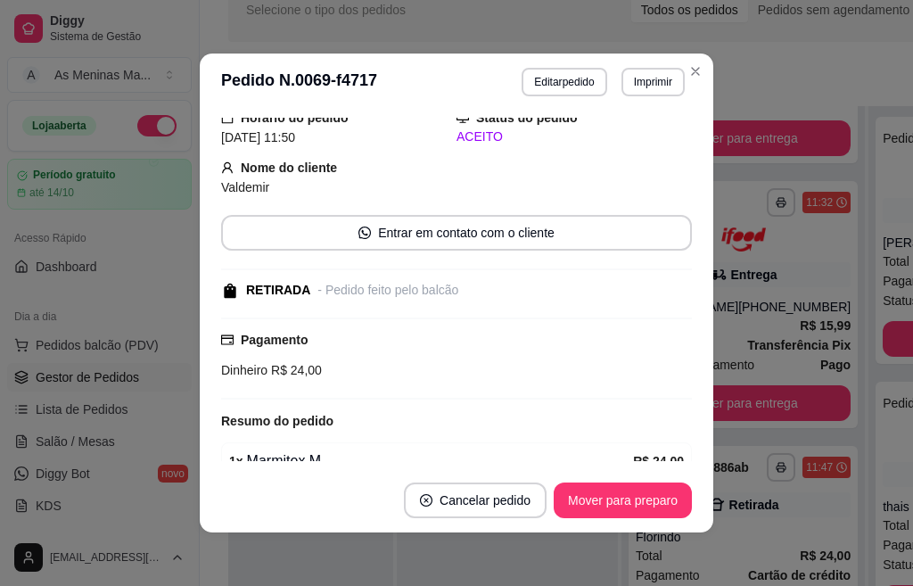
scroll to position [0, 0]
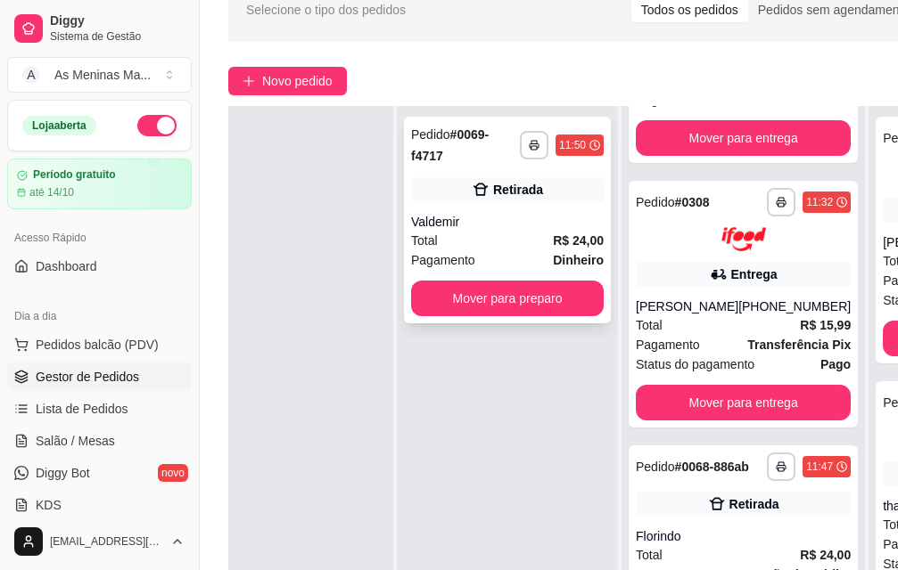
click at [493, 194] on div "**********" at bounding box center [507, 220] width 207 height 207
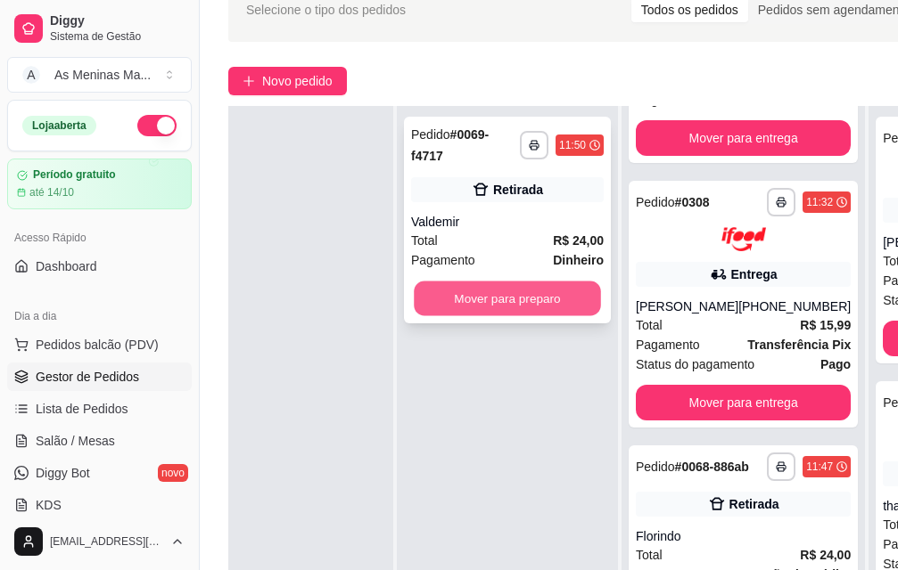
click at [534, 286] on button "Mover para preparo" at bounding box center [507, 299] width 187 height 35
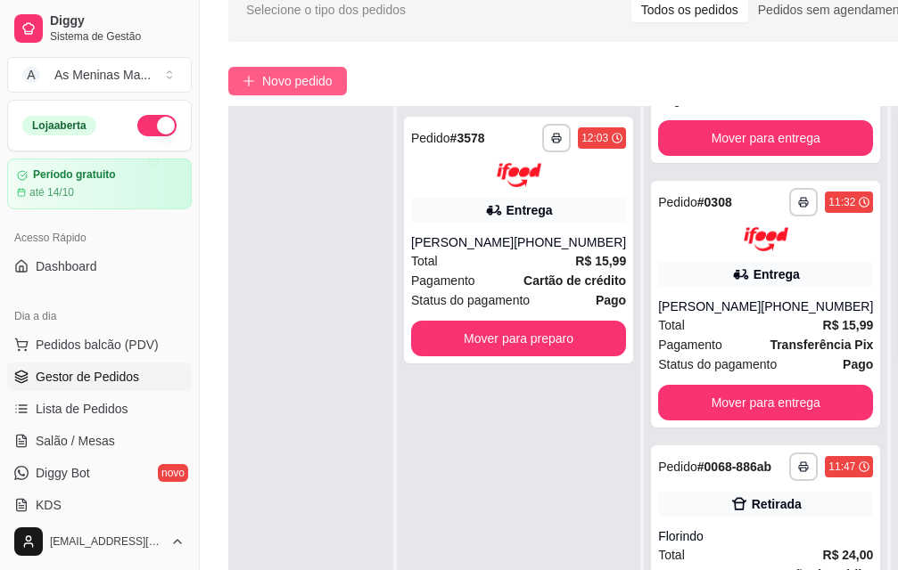
click at [324, 86] on span "Novo pedido" at bounding box center [297, 81] width 70 height 20
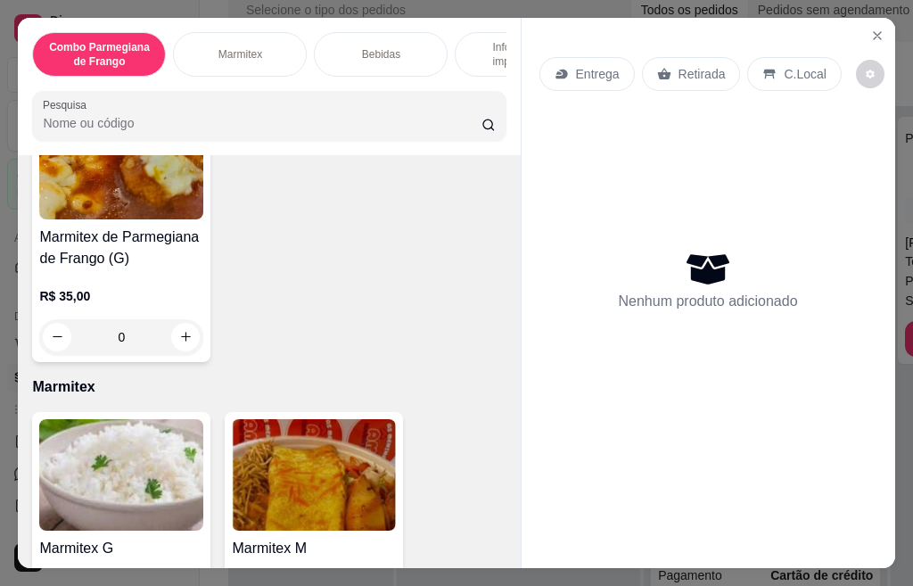
scroll to position [624, 0]
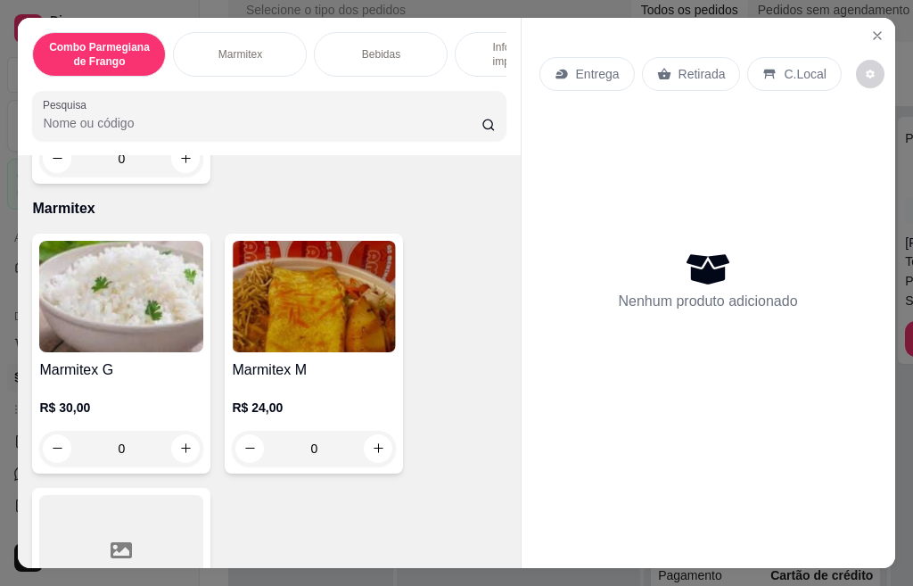
click at [365, 456] on div "0" at bounding box center [314, 449] width 164 height 36
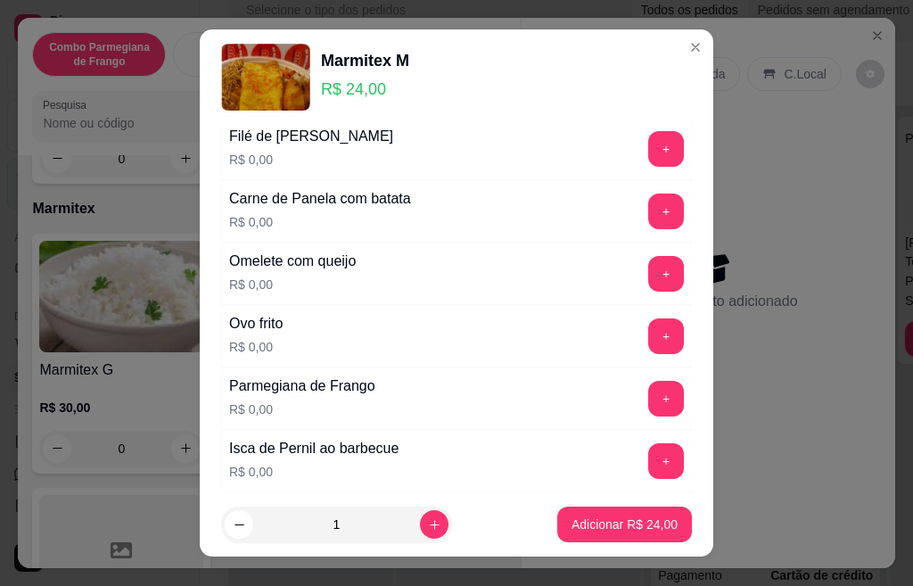
scroll to position [535, 0]
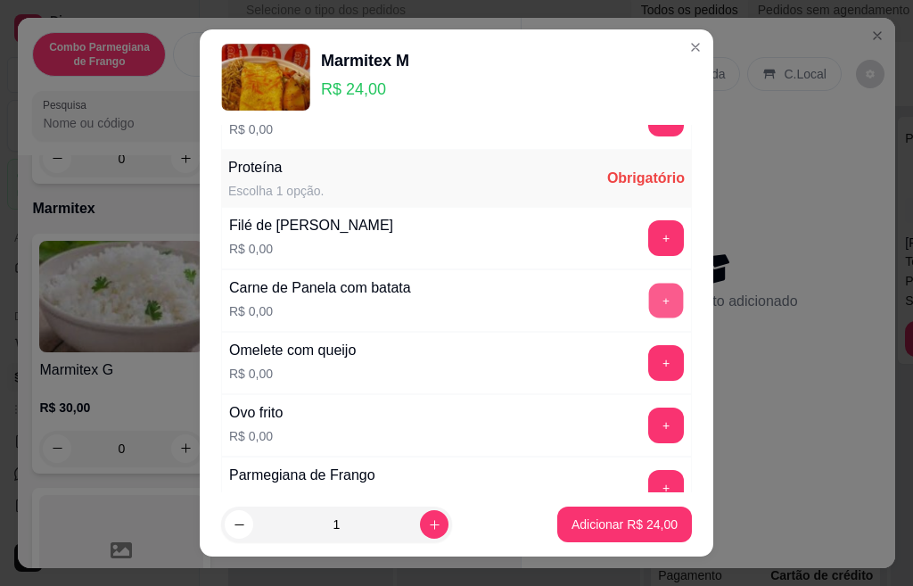
click at [649, 308] on button "+" at bounding box center [666, 300] width 35 height 35
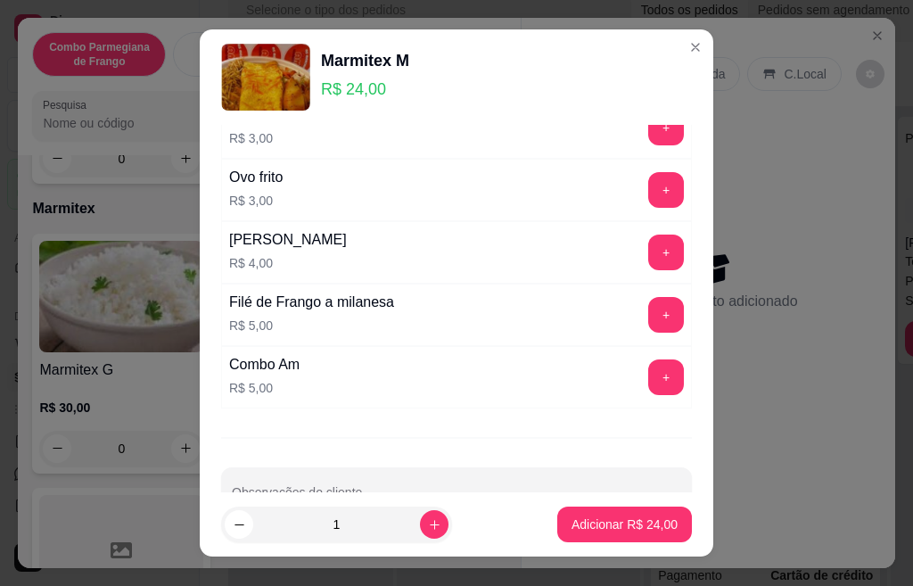
scroll to position [1252, 0]
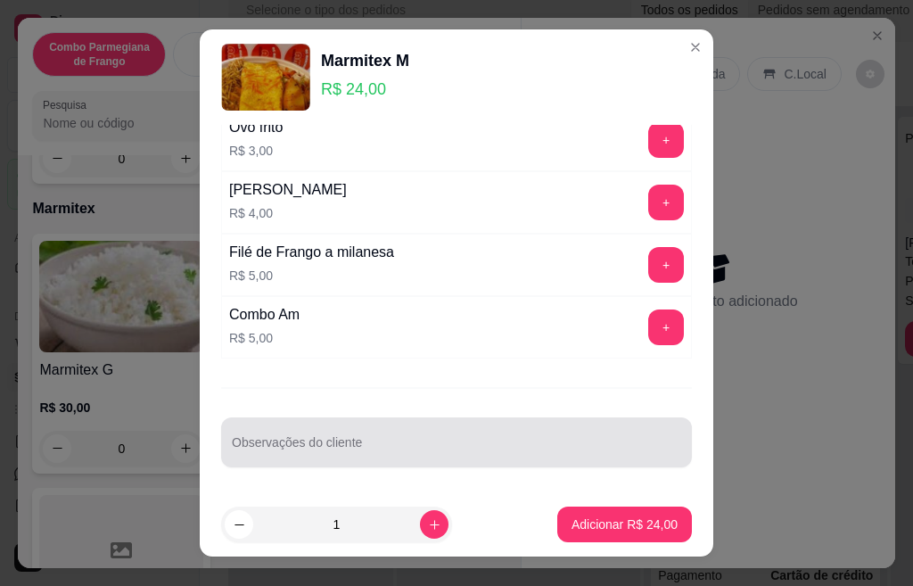
click at [316, 431] on div at bounding box center [456, 442] width 449 height 36
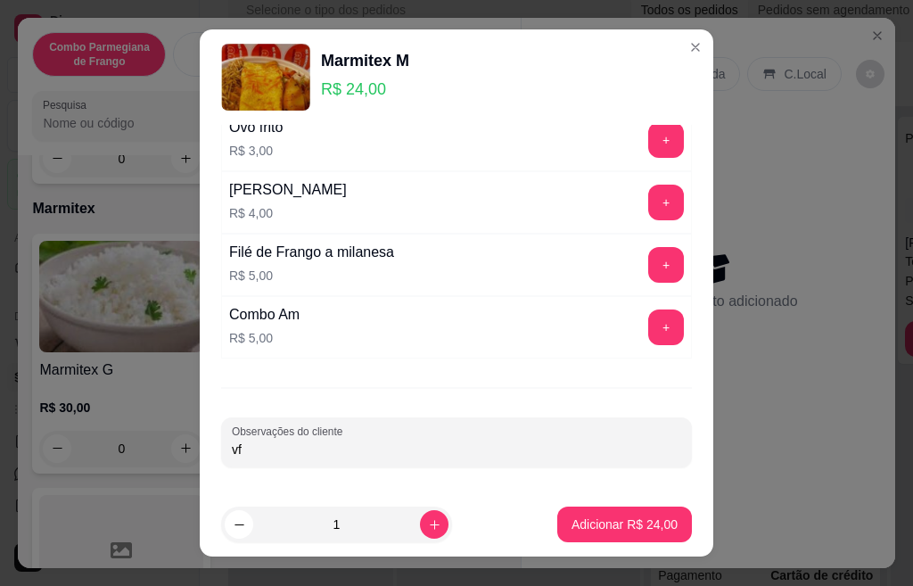
type input "v"
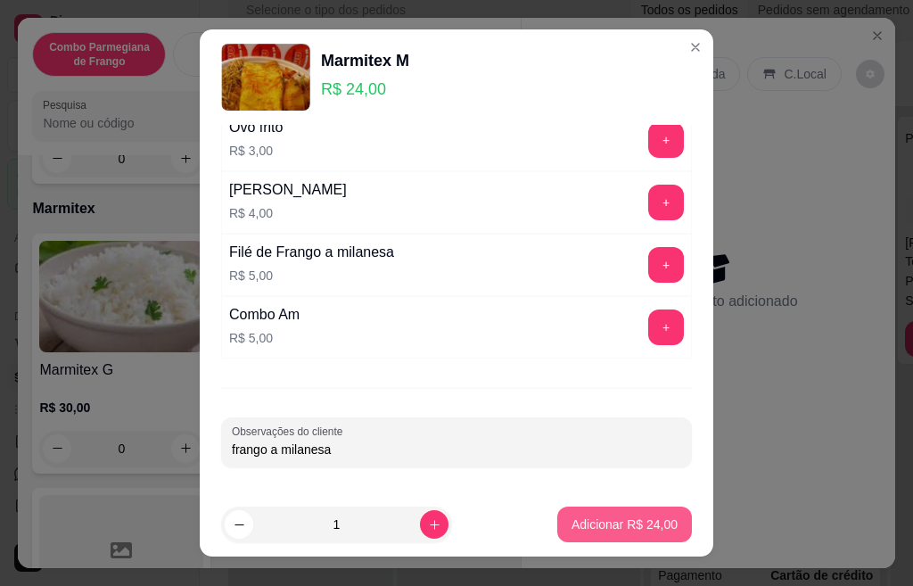
click at [571, 527] on p "Adicionar R$ 24,00" at bounding box center [624, 524] width 106 height 18
type input "frango a milanesa"
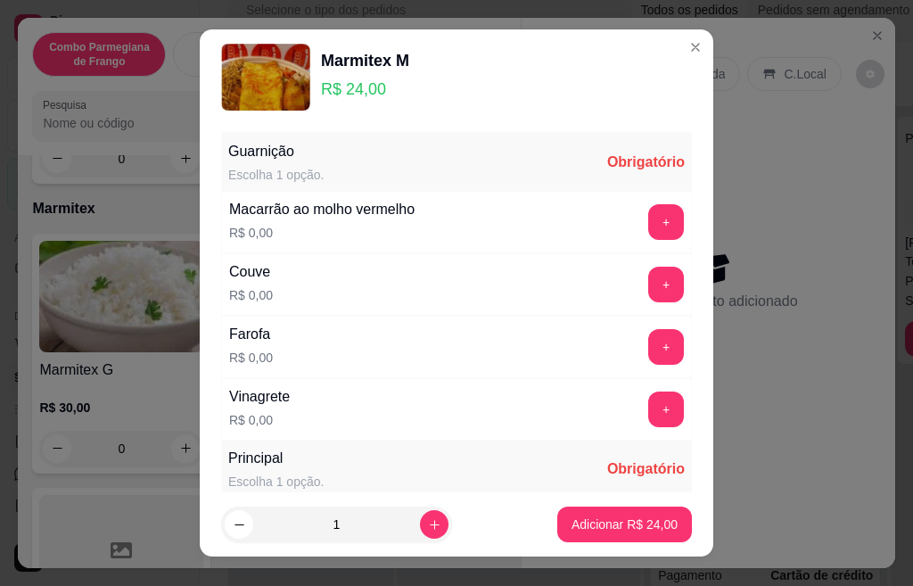
click at [648, 223] on button "+" at bounding box center [666, 222] width 36 height 36
click at [648, 291] on button "+" at bounding box center [666, 285] width 36 height 36
click at [648, 341] on button "+" at bounding box center [666, 347] width 36 height 36
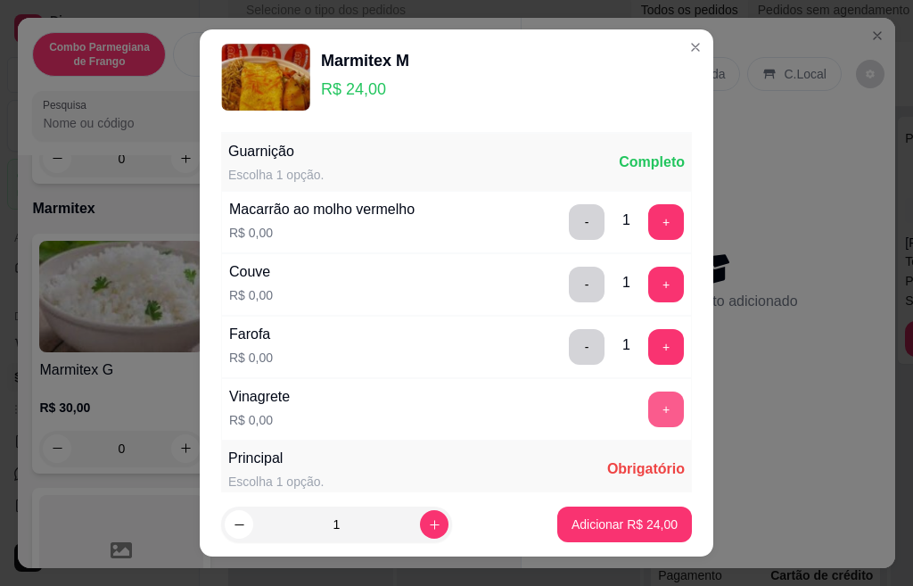
click at [648, 416] on button "+" at bounding box center [666, 409] width 36 height 36
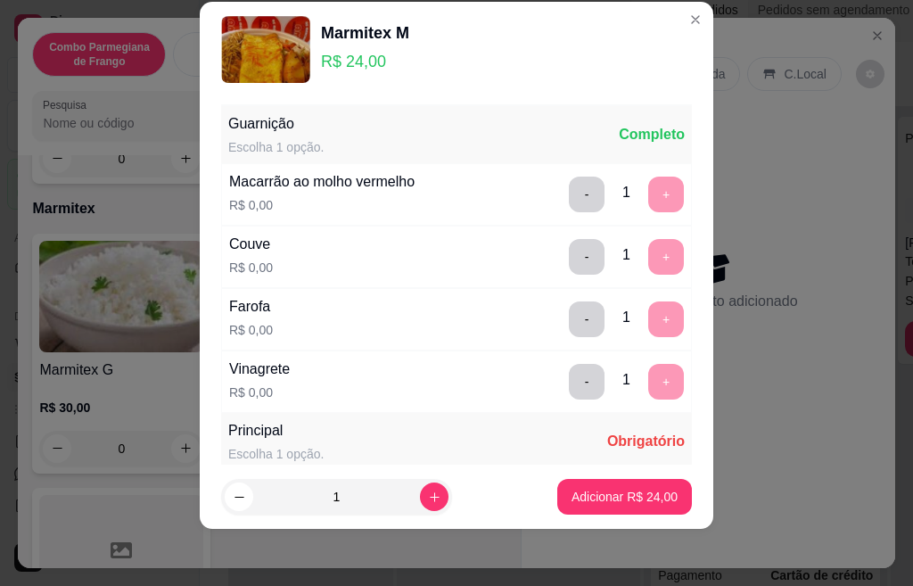
scroll to position [316, 0]
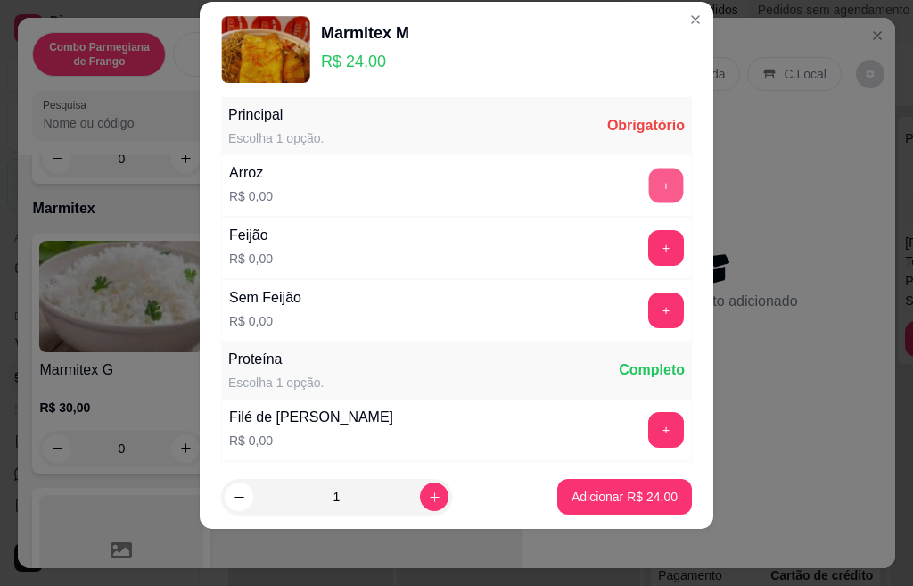
click at [649, 184] on button "+" at bounding box center [666, 185] width 35 height 35
click at [649, 240] on button "+" at bounding box center [666, 247] width 35 height 35
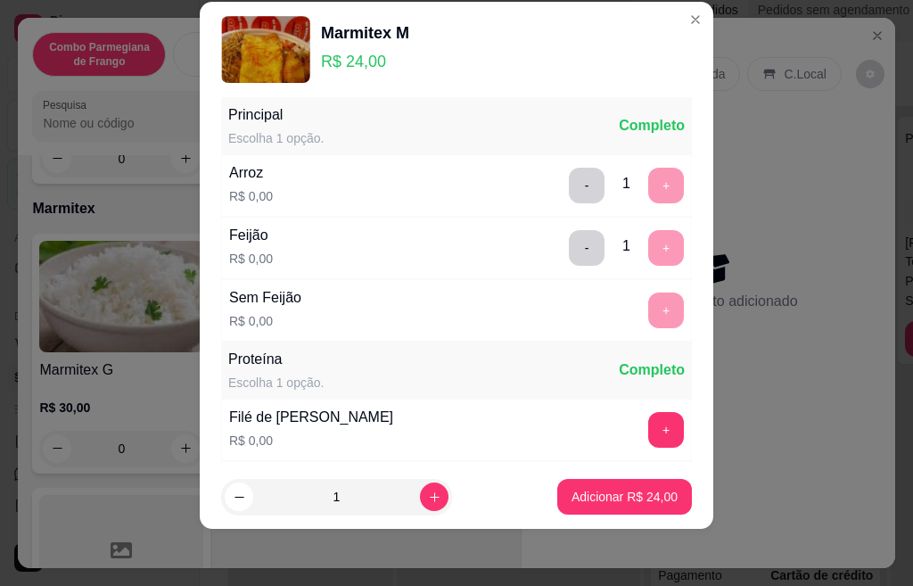
scroll to position [560, 0]
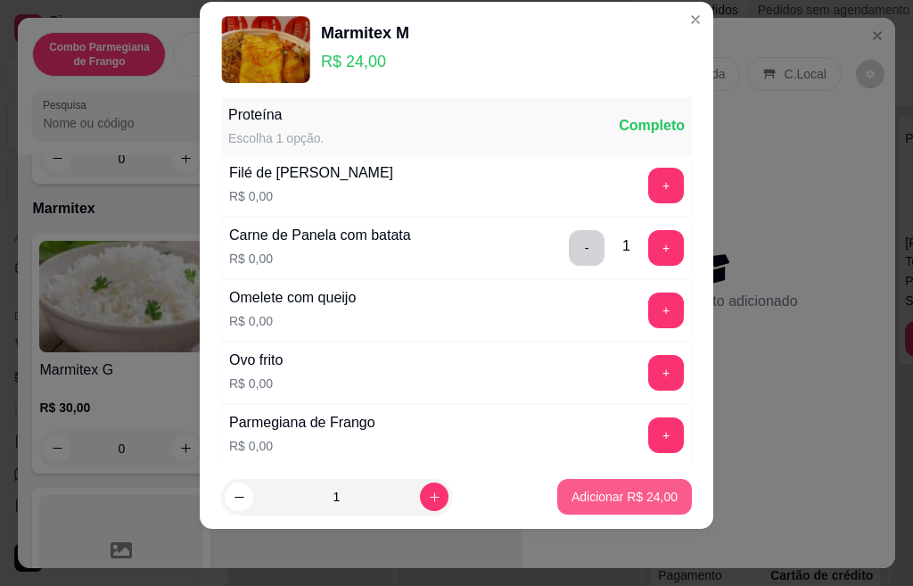
click at [631, 500] on p "Adicionar R$ 24,00" at bounding box center [624, 497] width 106 height 18
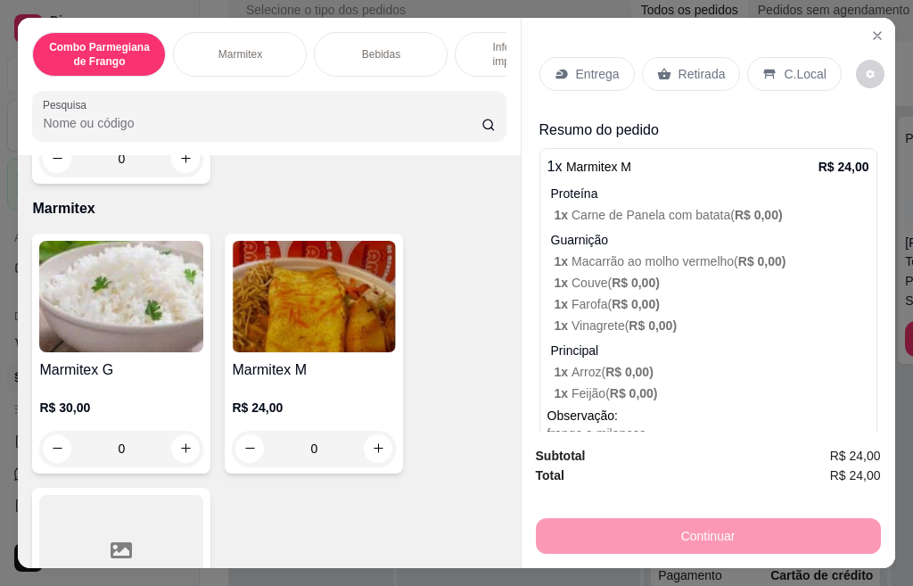
click at [313, 352] on img at bounding box center [314, 296] width 164 height 111
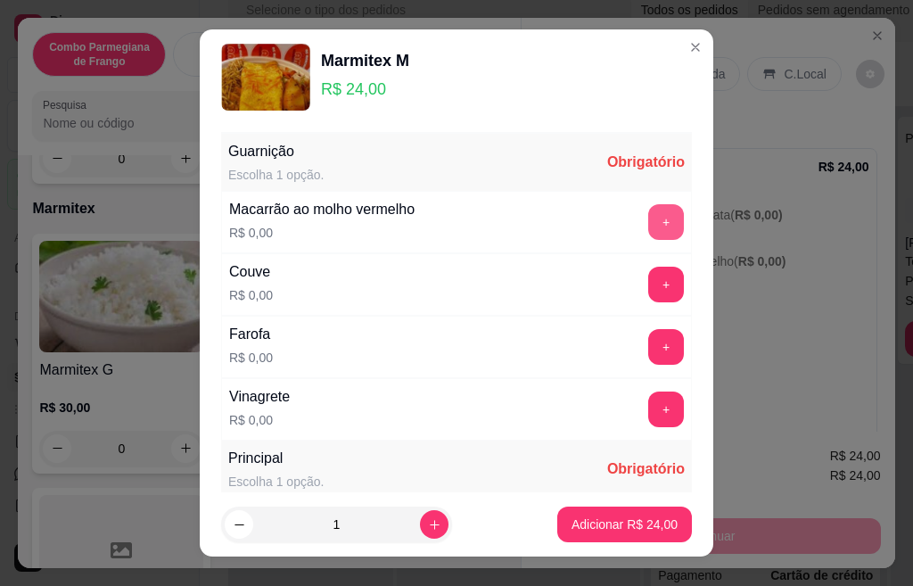
click at [648, 220] on button "+" at bounding box center [666, 222] width 36 height 36
click at [649, 287] on button "+" at bounding box center [666, 284] width 35 height 35
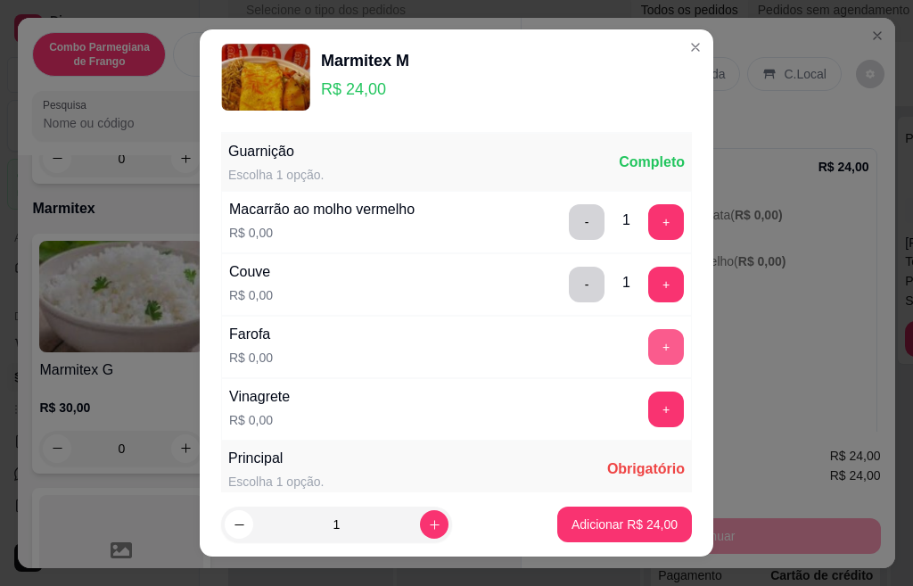
click at [648, 358] on button "+" at bounding box center [666, 347] width 36 height 36
click at [648, 423] on button "+" at bounding box center [666, 409] width 36 height 36
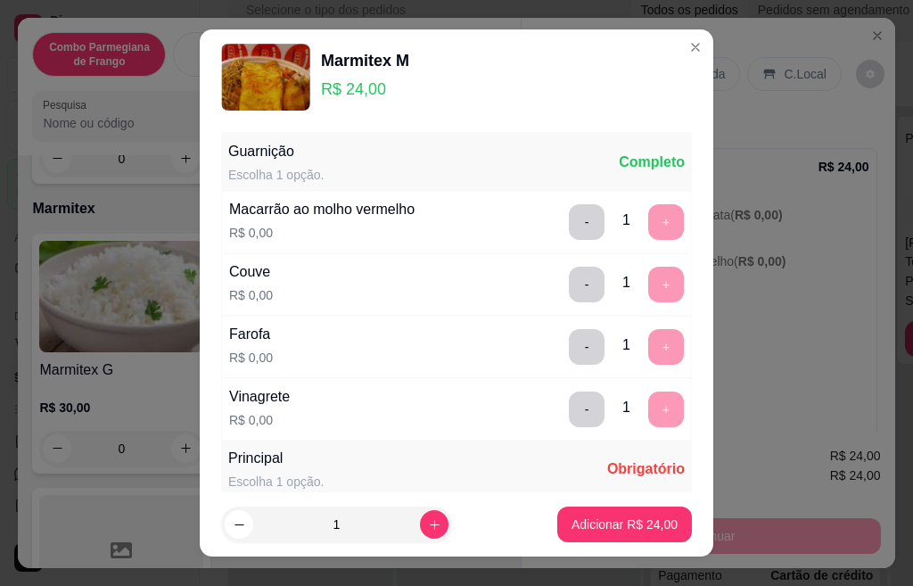
scroll to position [28, 0]
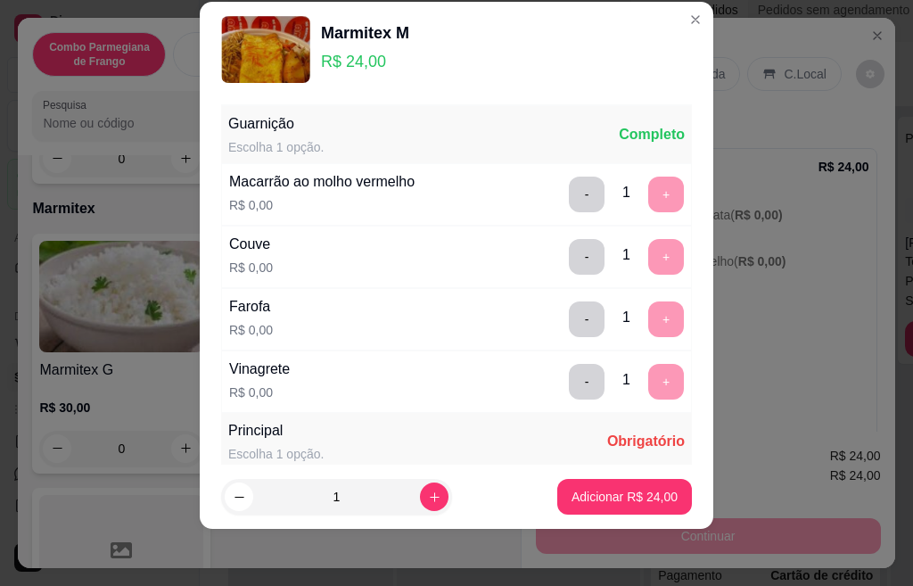
click at [680, 482] on footer "1 Adicionar R$ 24,00" at bounding box center [456, 496] width 513 height 64
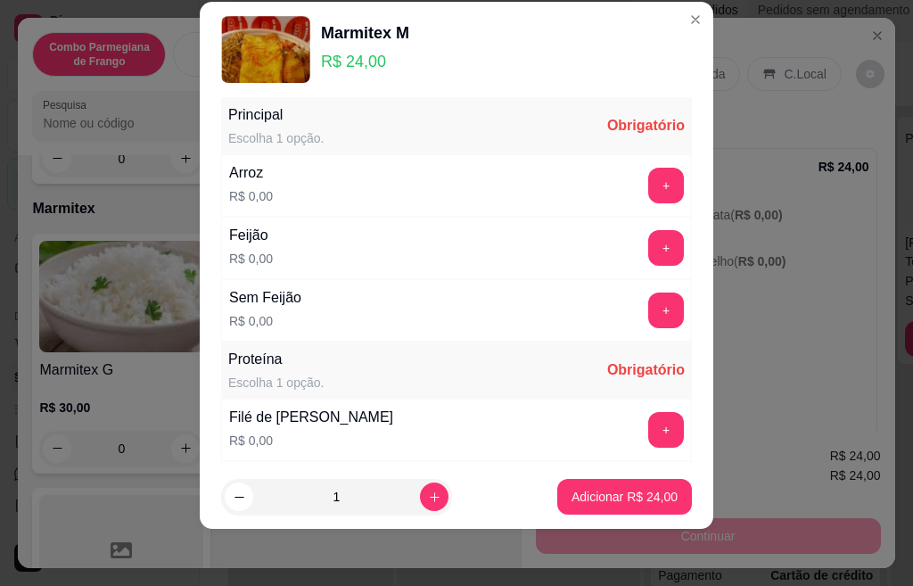
click at [680, 482] on footer "1 Adicionar R$ 24,00" at bounding box center [456, 496] width 513 height 64
click at [648, 185] on button "+" at bounding box center [666, 186] width 36 height 36
click at [648, 254] on button "+" at bounding box center [666, 248] width 36 height 36
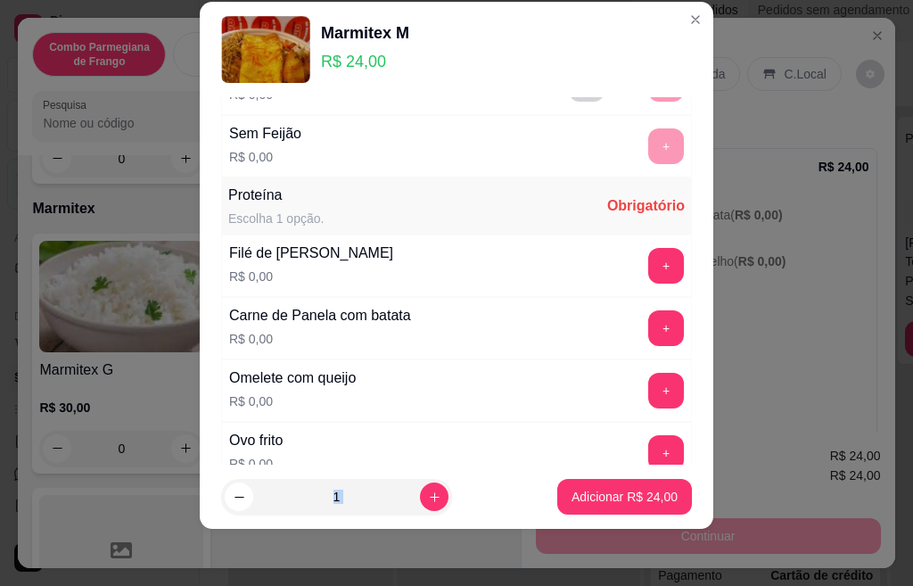
scroll to position [560, 0]
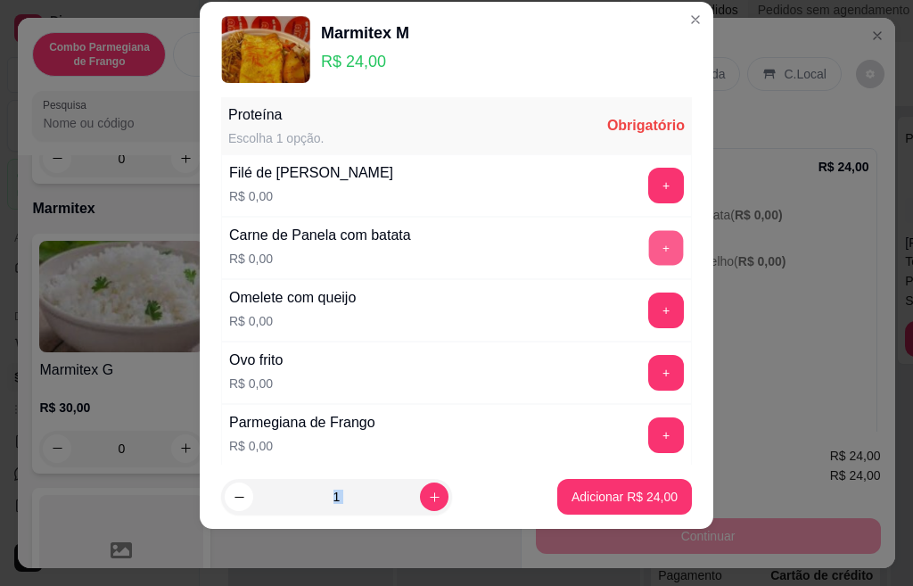
click at [649, 249] on button "+" at bounding box center [666, 247] width 35 height 35
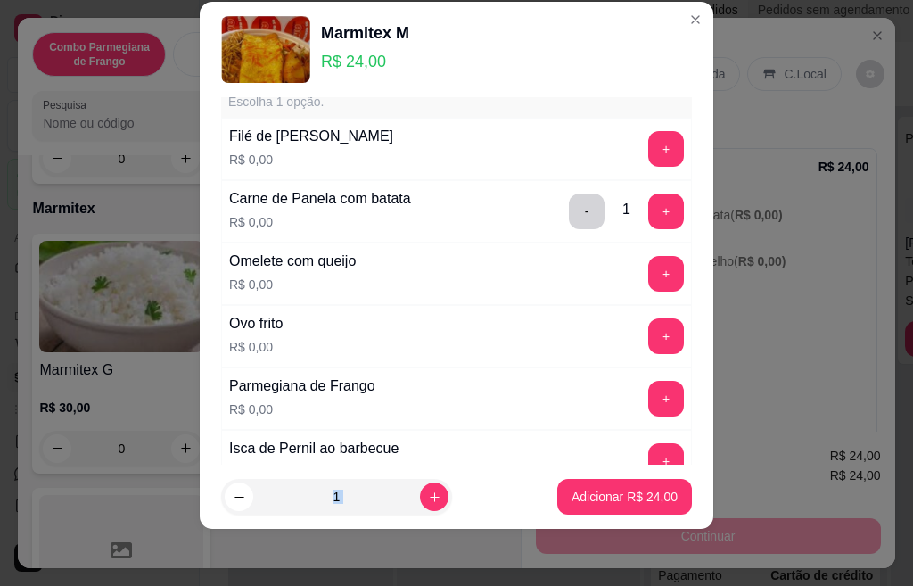
scroll to position [667, 0]
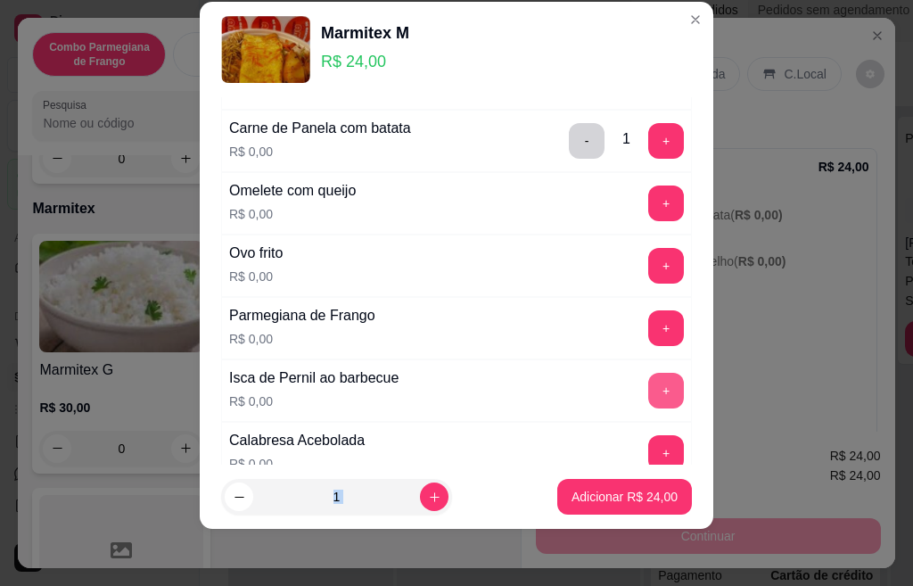
click at [648, 398] on button "+" at bounding box center [666, 391] width 36 height 36
click at [624, 487] on button "Adicionar R$ 24,00" at bounding box center [624, 497] width 135 height 36
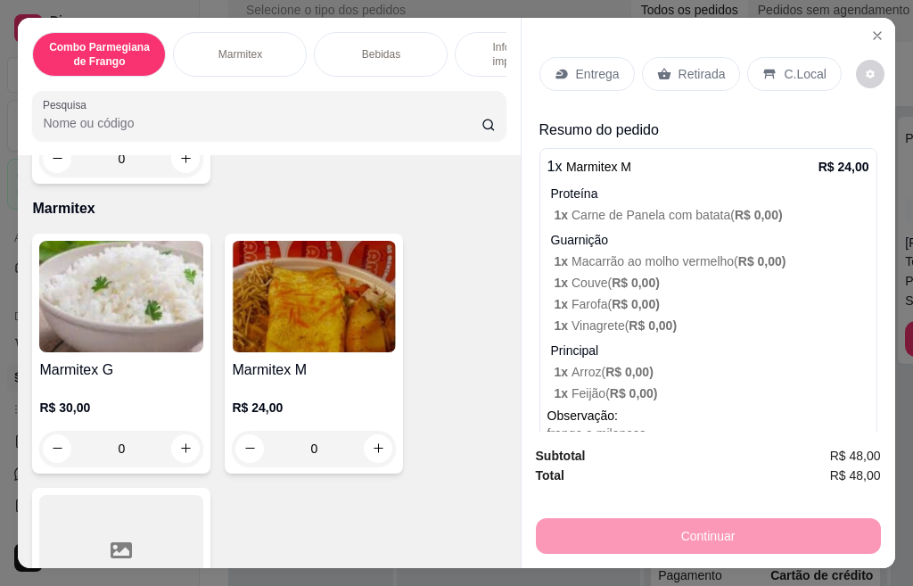
click at [679, 77] on div "Retirada" at bounding box center [691, 74] width 99 height 34
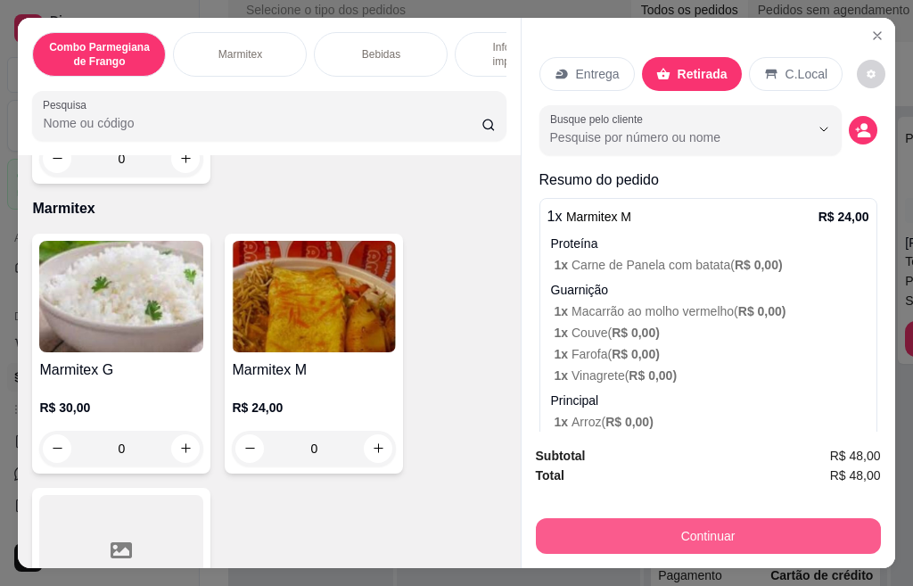
click at [622, 532] on button "Continuar" at bounding box center [708, 536] width 345 height 36
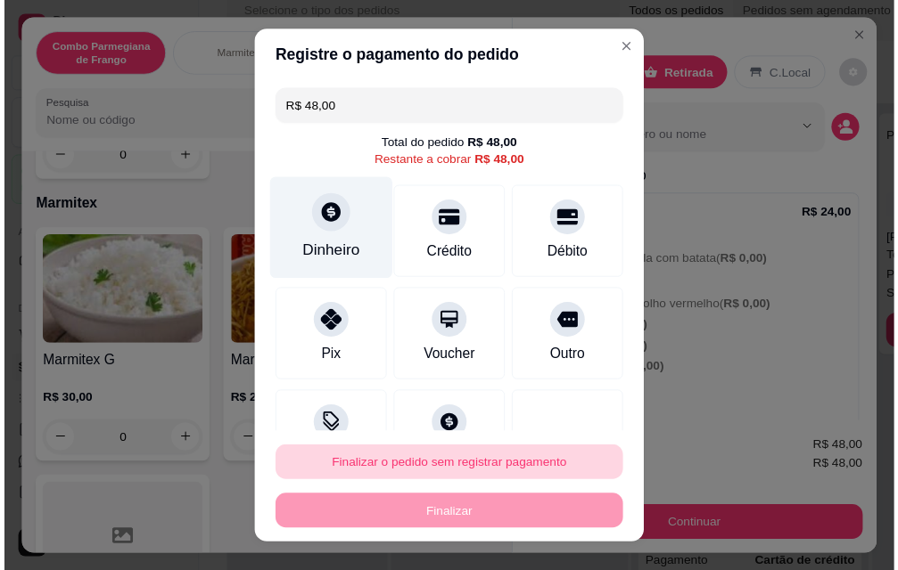
scroll to position [60, 0]
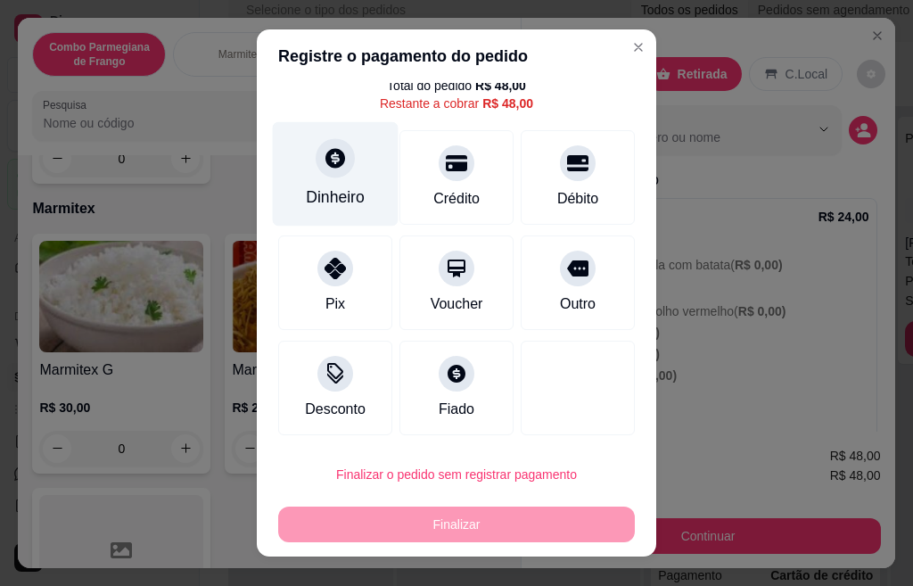
click at [327, 181] on div "Dinheiro" at bounding box center [336, 174] width 126 height 104
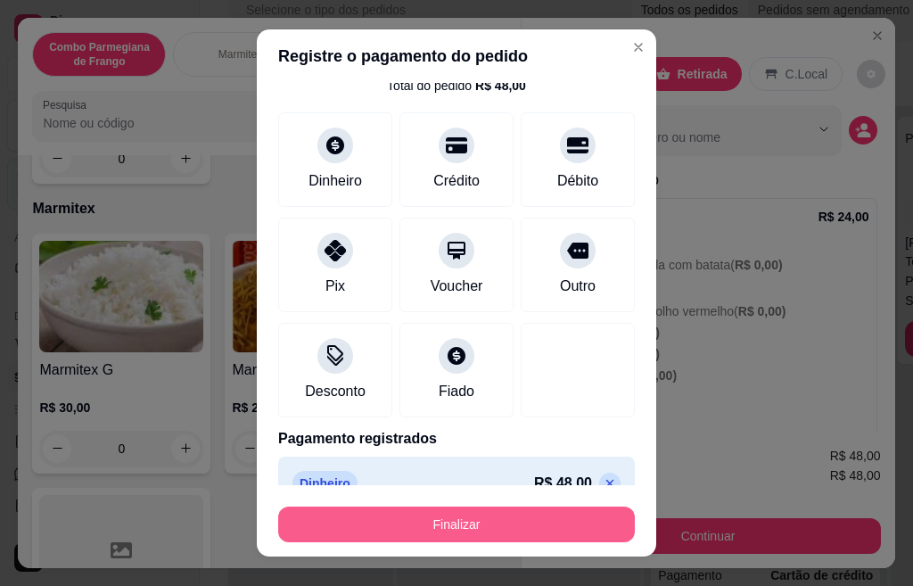
click at [476, 527] on button "Finalizar" at bounding box center [456, 524] width 357 height 36
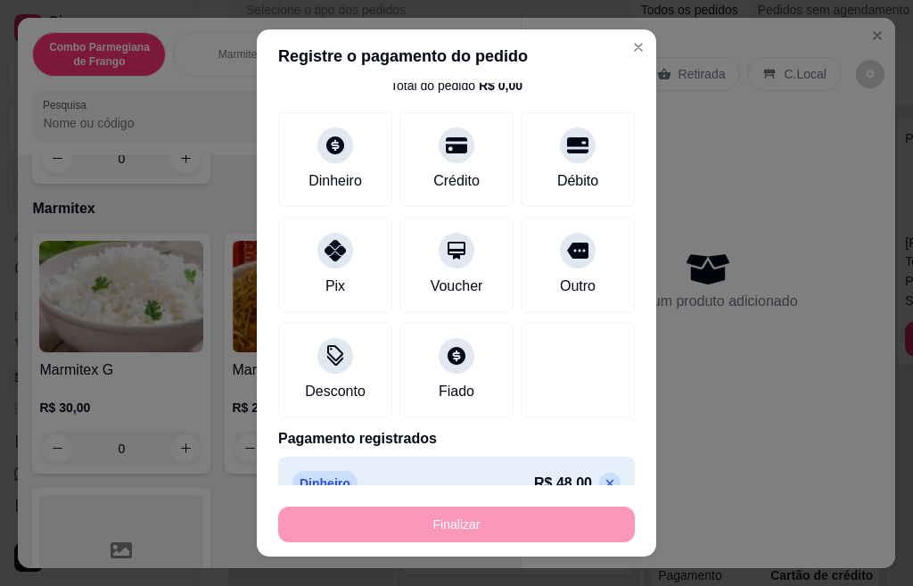
type input "-R$ 48,00"
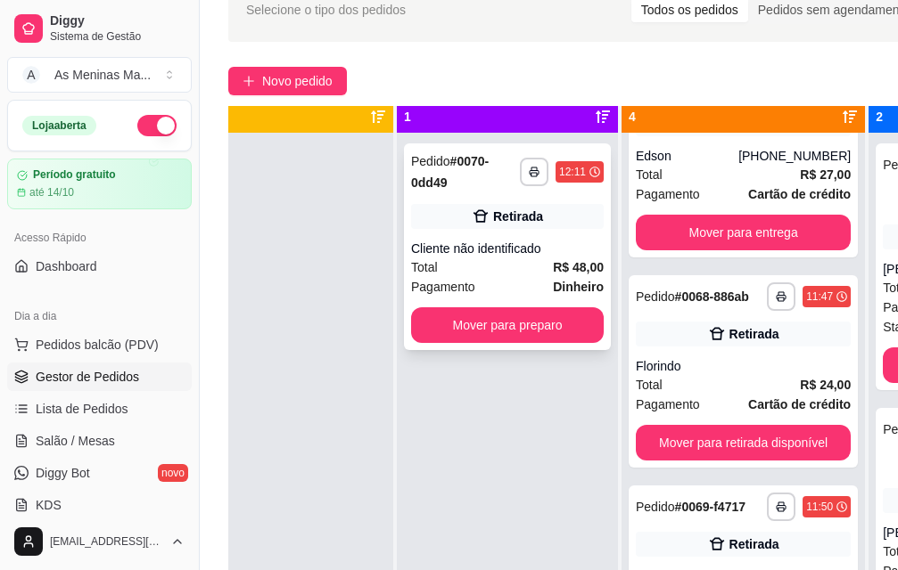
scroll to position [0, 56]
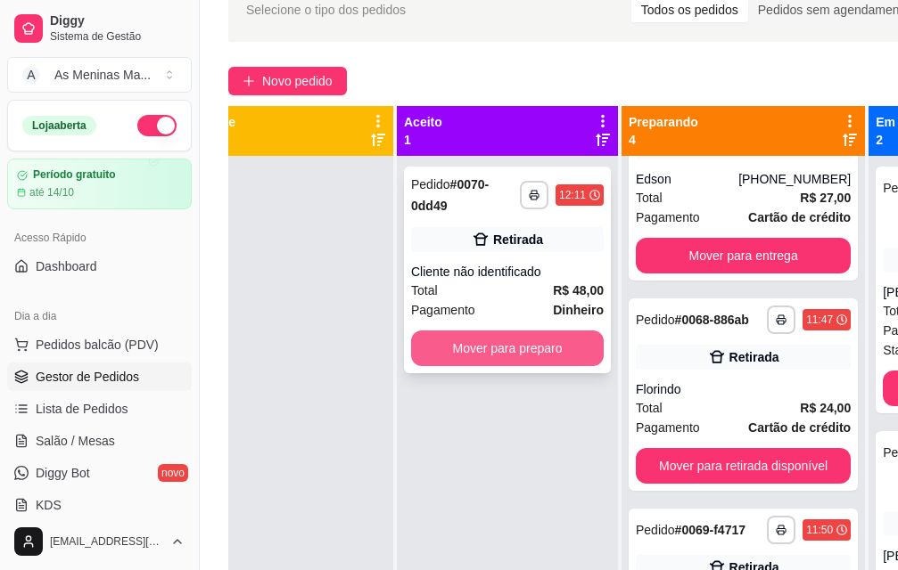
click at [473, 340] on button "Mover para preparo" at bounding box center [507, 349] width 193 height 36
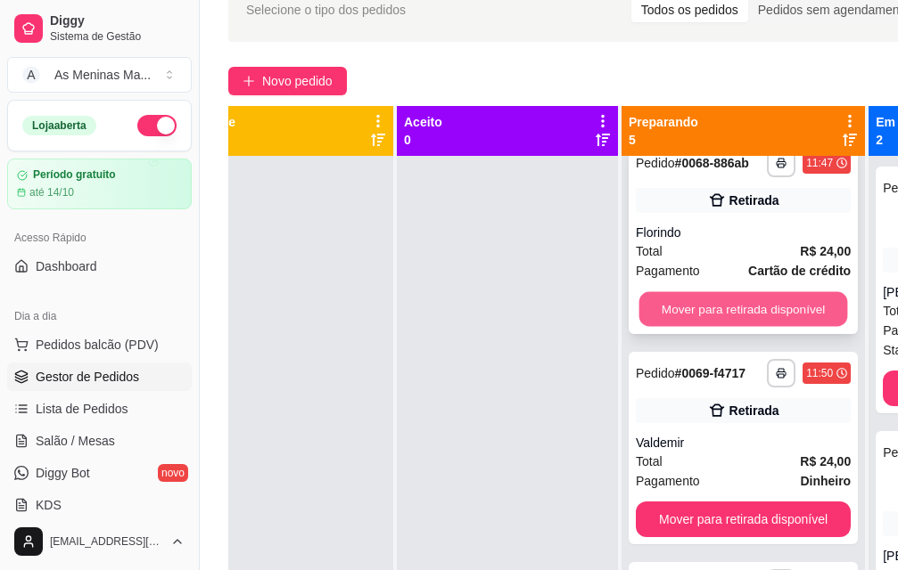
click at [661, 327] on button "Mover para retirada disponível" at bounding box center [743, 309] width 209 height 35
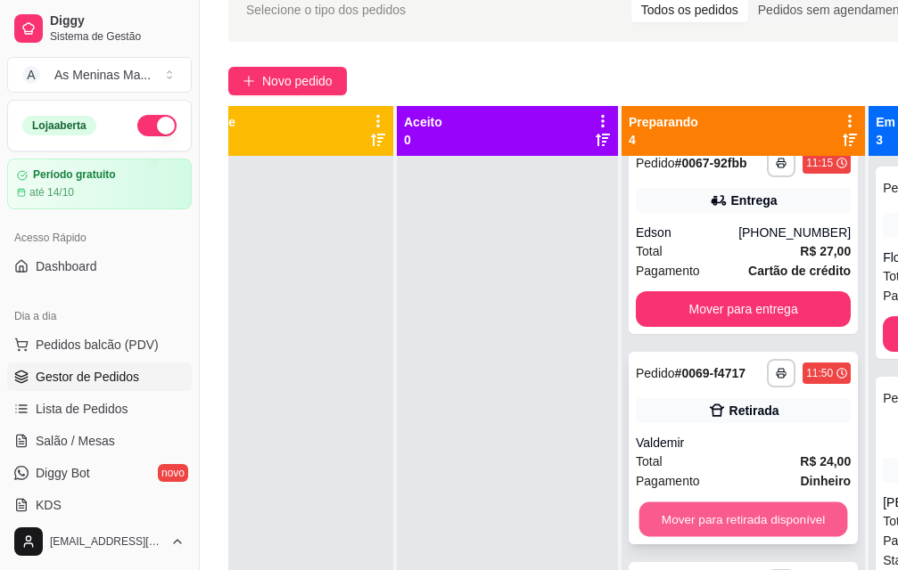
click at [707, 531] on button "Mover para retirada disponível" at bounding box center [743, 520] width 209 height 35
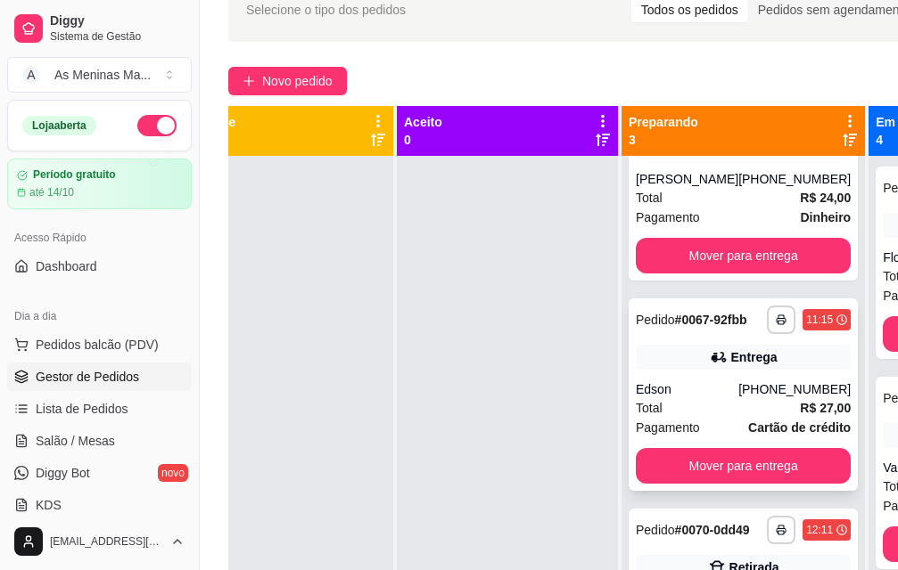
scroll to position [106, 0]
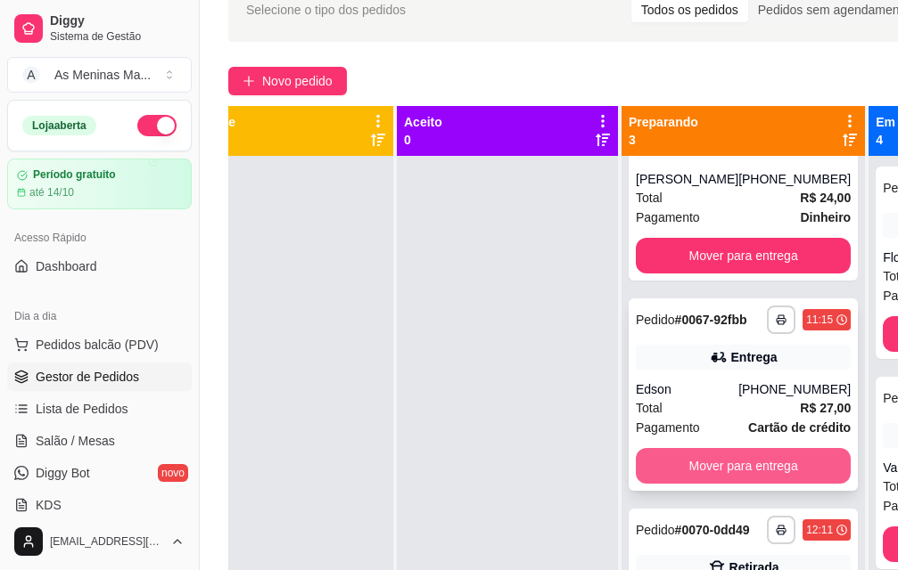
click at [710, 469] on button "Mover para entrega" at bounding box center [743, 466] width 215 height 36
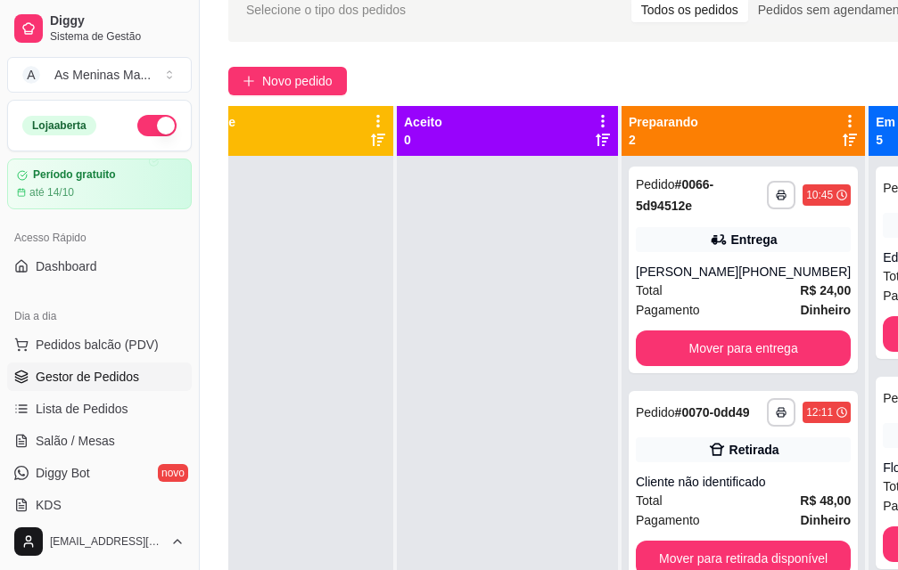
scroll to position [0, 0]
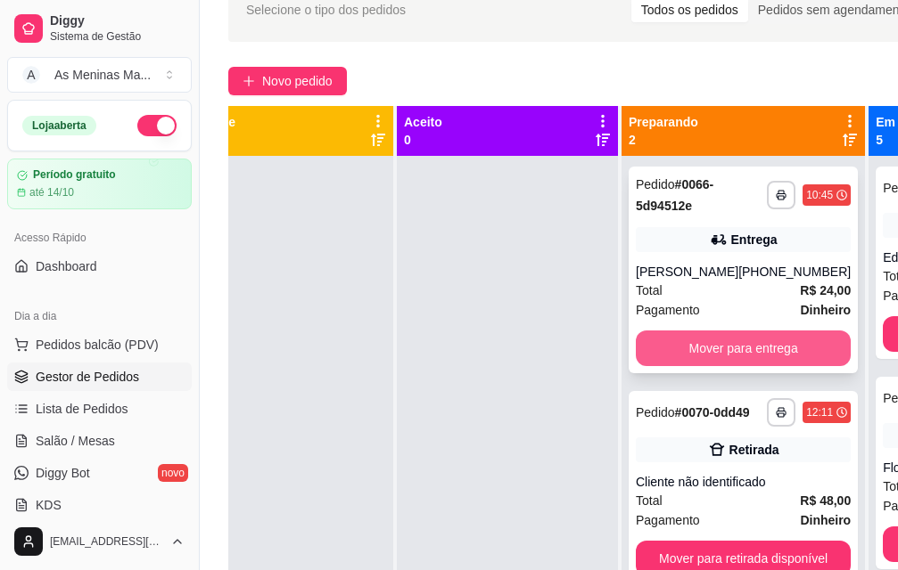
click at [720, 333] on button "Mover para entrega" at bounding box center [743, 349] width 215 height 36
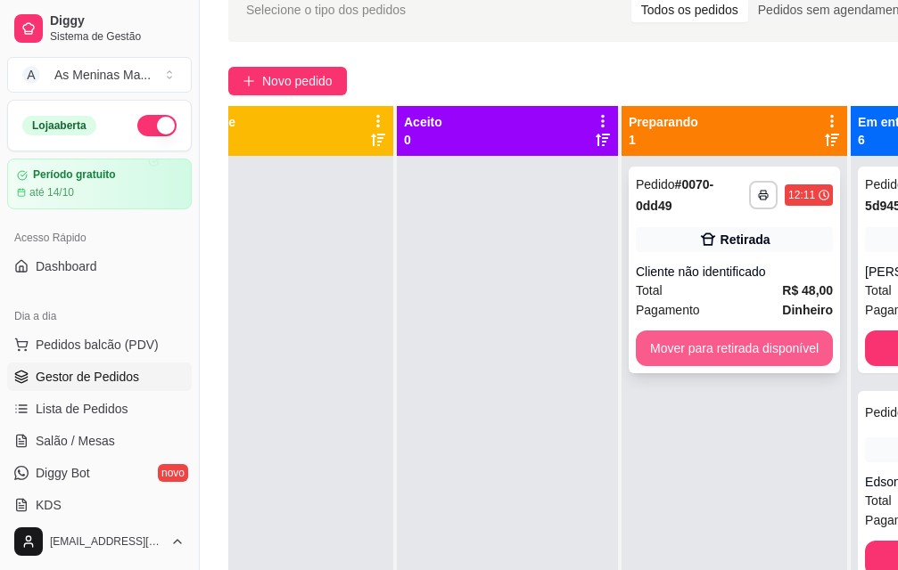
click at [696, 355] on button "Mover para retirada disponível" at bounding box center [734, 349] width 197 height 36
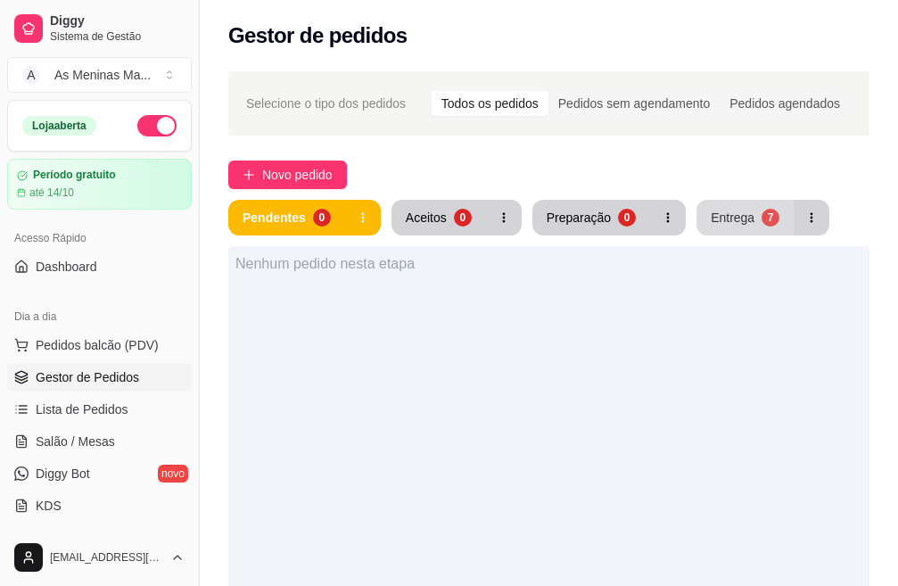
click at [723, 208] on button "Entrega 7" at bounding box center [744, 218] width 97 height 36
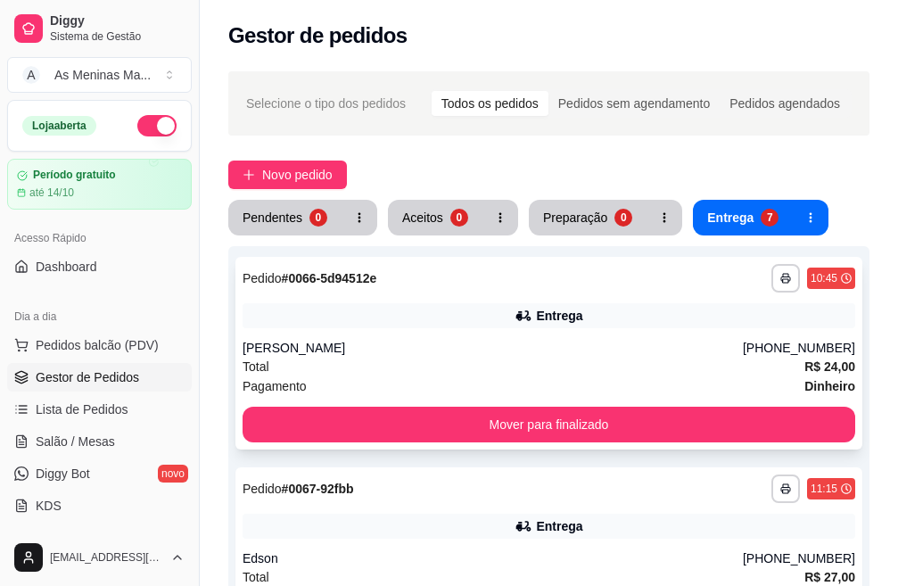
click at [620, 362] on div "Total R$ 24,00" at bounding box center [548, 367] width 612 height 20
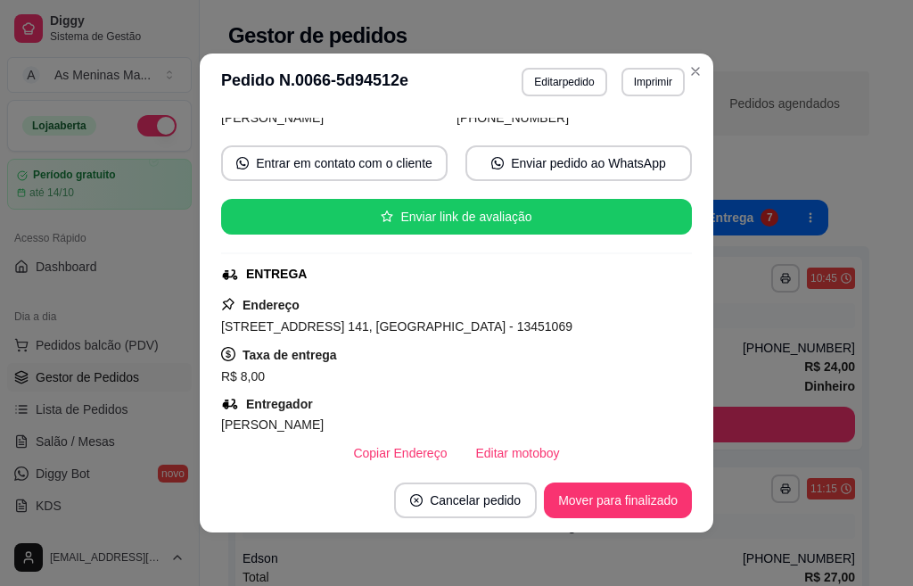
scroll to position [267, 0]
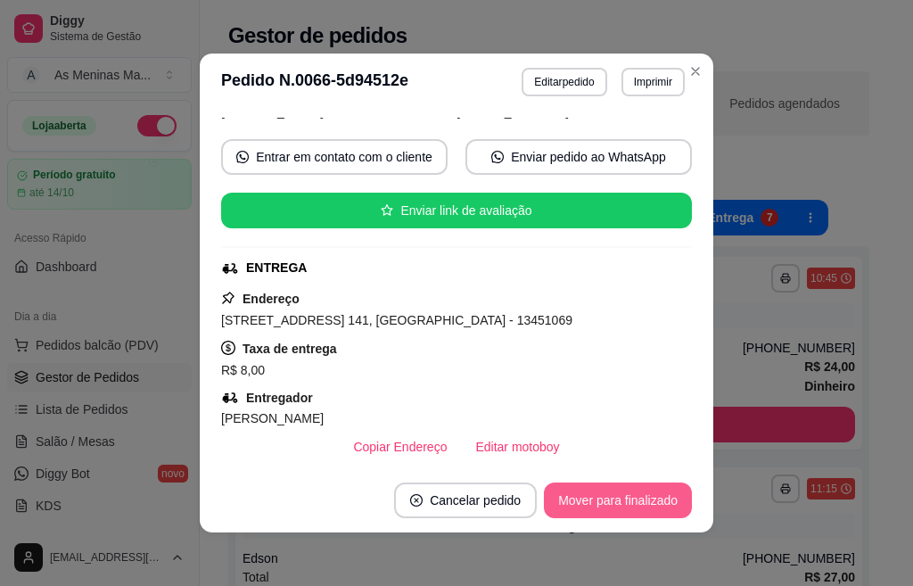
click at [620, 502] on button "Mover para finalizado" at bounding box center [618, 500] width 148 height 36
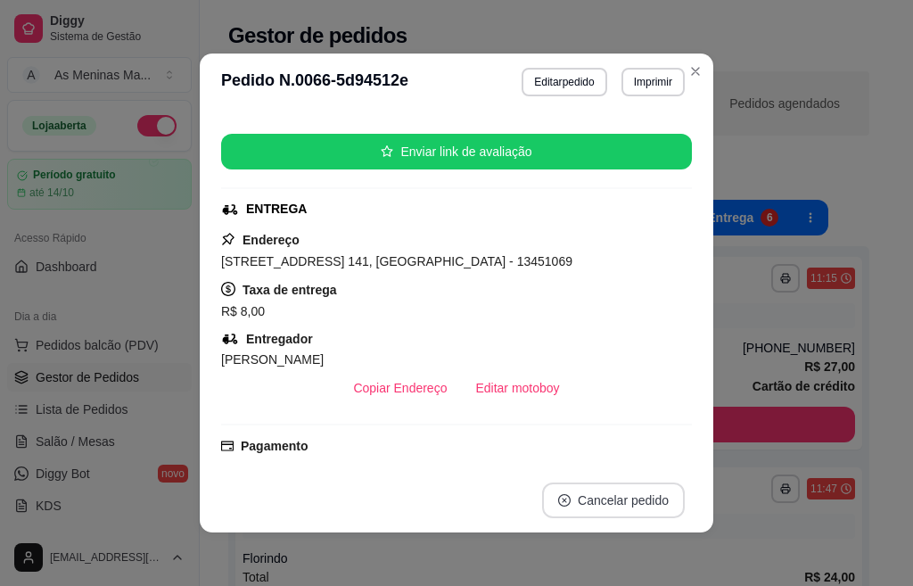
scroll to position [209, 0]
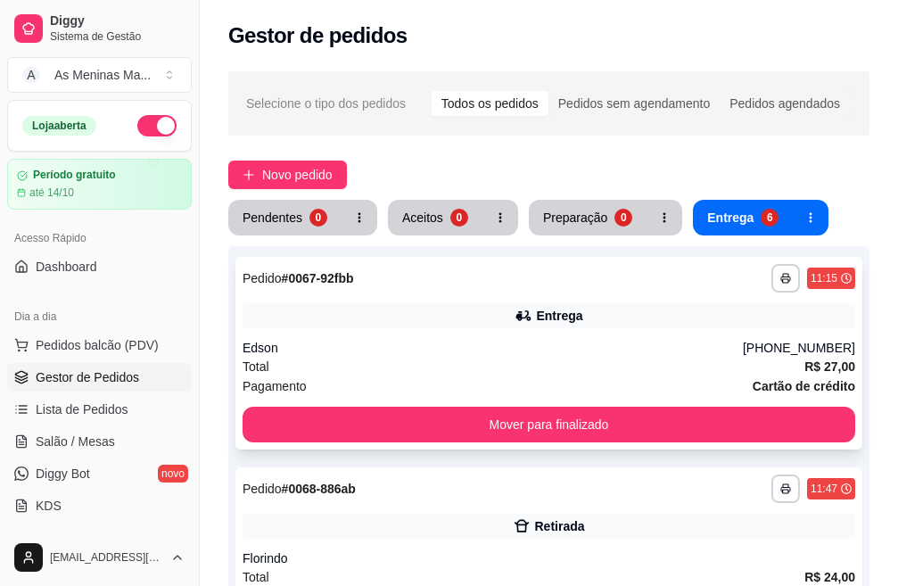
click at [650, 359] on div "Total R$ 27,00" at bounding box center [548, 367] width 612 height 20
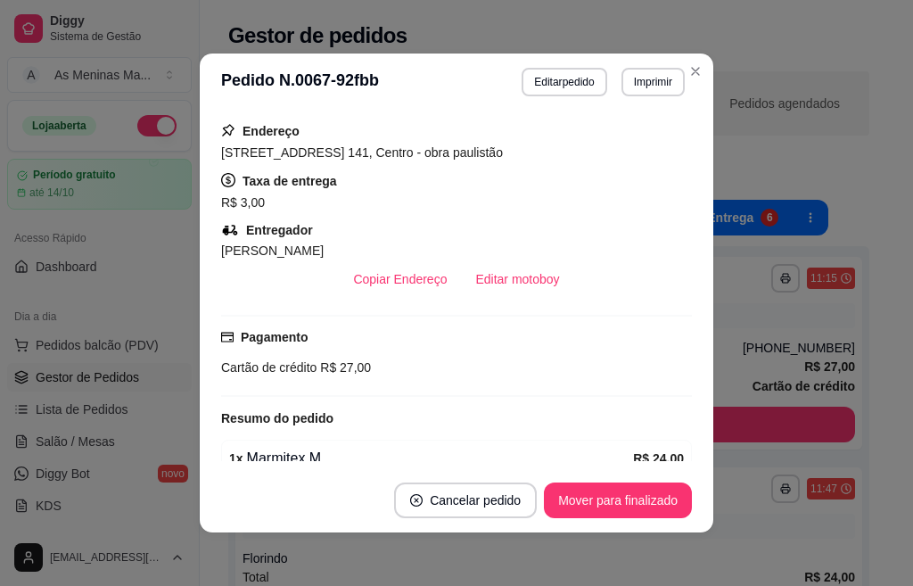
scroll to position [357, 0]
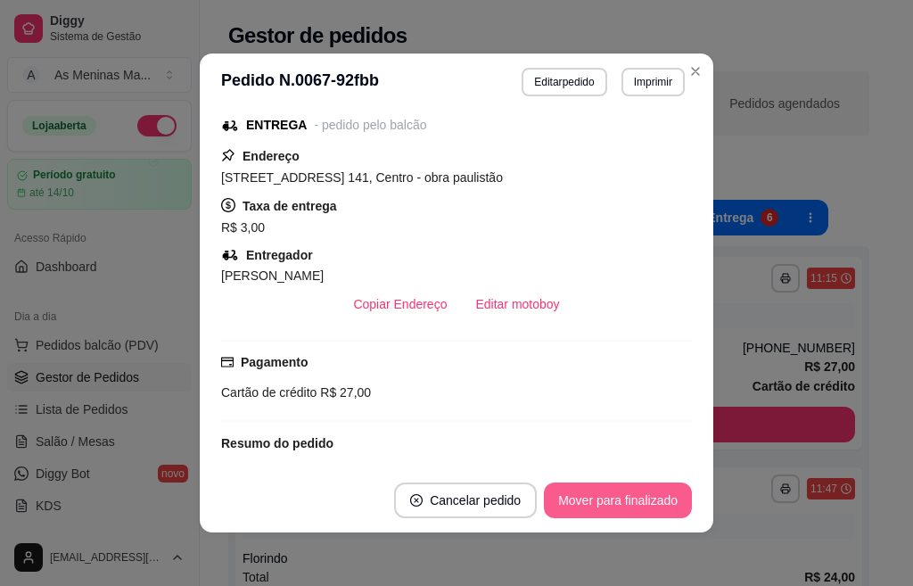
click at [634, 504] on button "Mover para finalizado" at bounding box center [618, 500] width 148 height 36
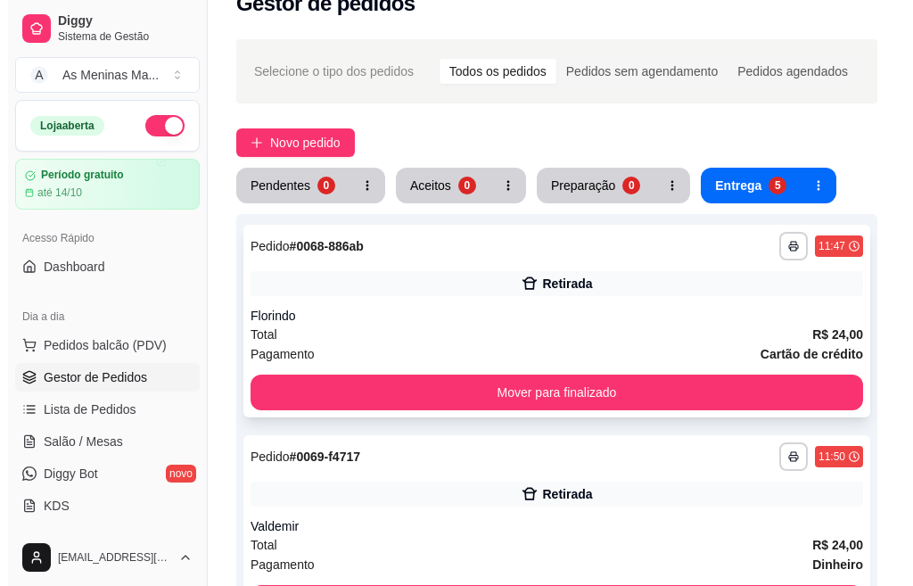
scroll to position [89, 0]
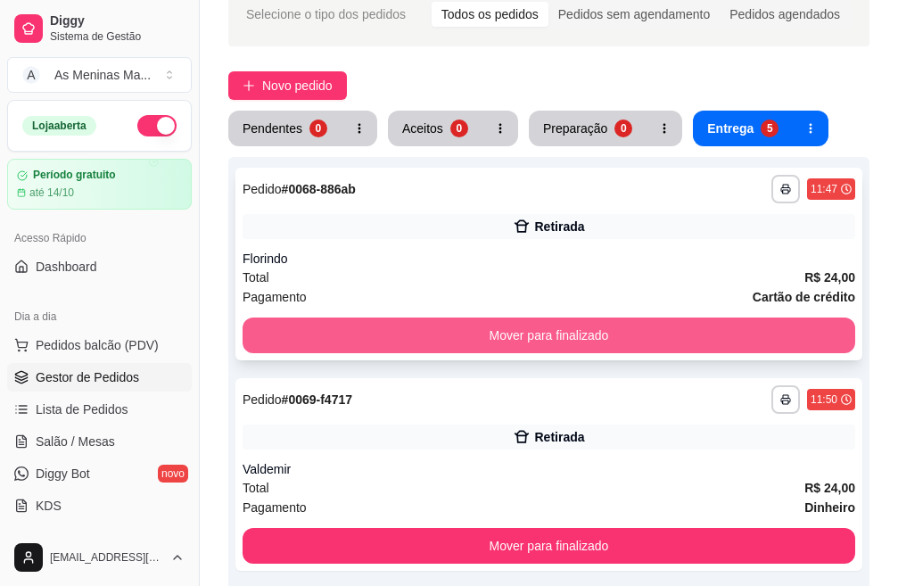
click at [639, 343] on button "Mover para finalizado" at bounding box center [548, 335] width 612 height 36
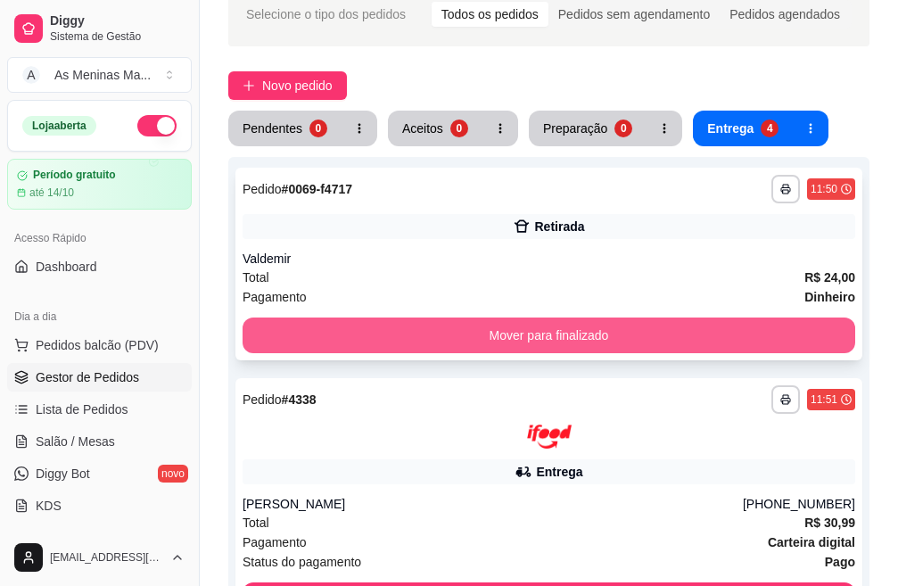
click at [637, 332] on button "Mover para finalizado" at bounding box center [548, 335] width 612 height 36
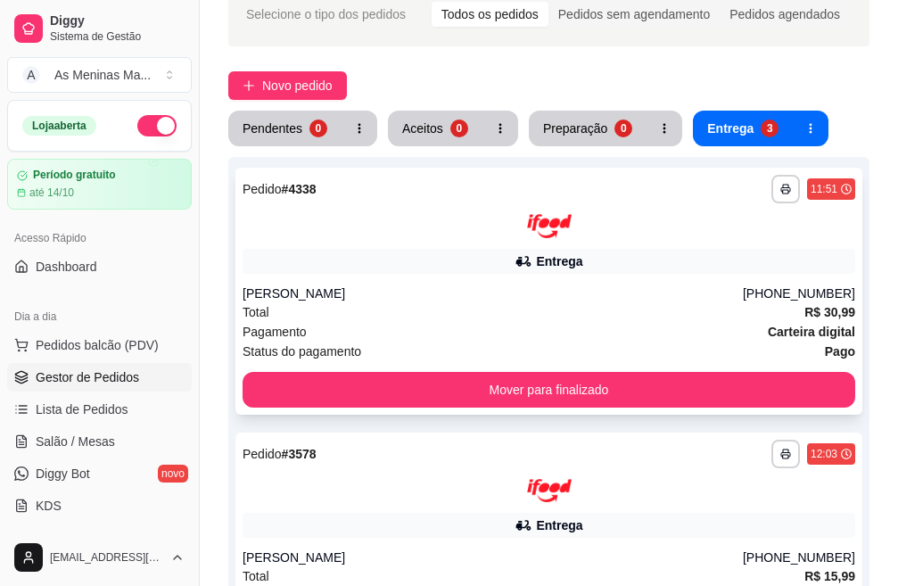
click at [638, 307] on div "Total R$ 30,99" at bounding box center [548, 312] width 612 height 20
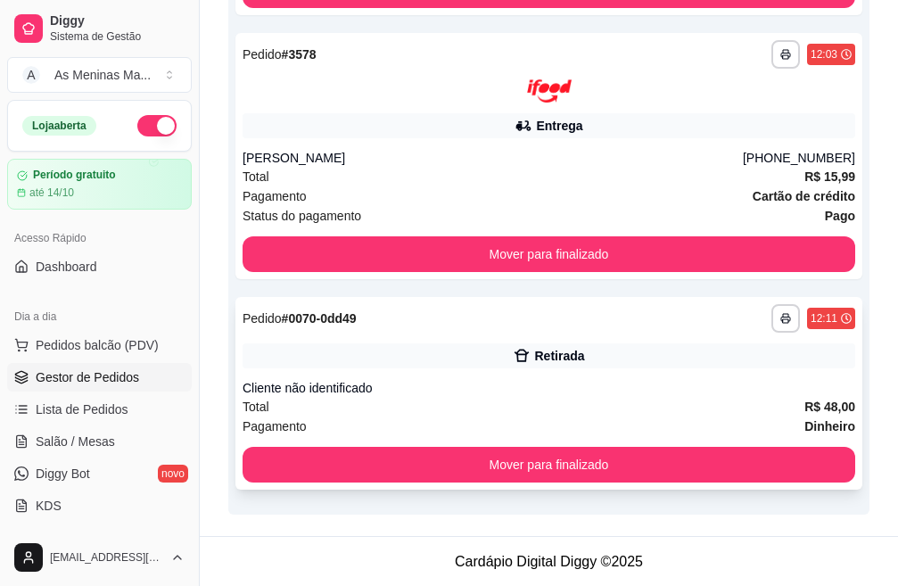
scroll to position [489, 0]
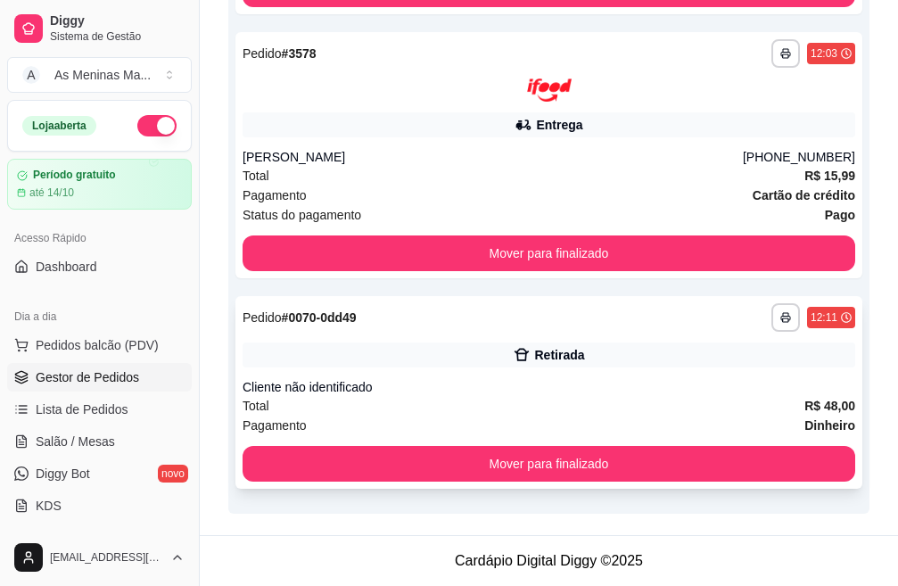
click at [599, 366] on div "Retirada" at bounding box center [548, 354] width 612 height 25
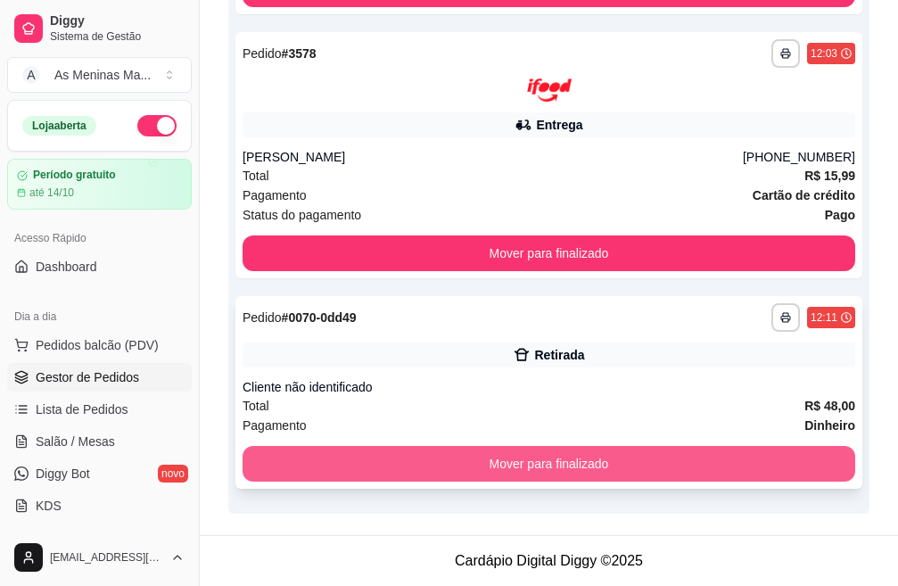
click at [703, 461] on button "Mover para finalizado" at bounding box center [548, 464] width 612 height 36
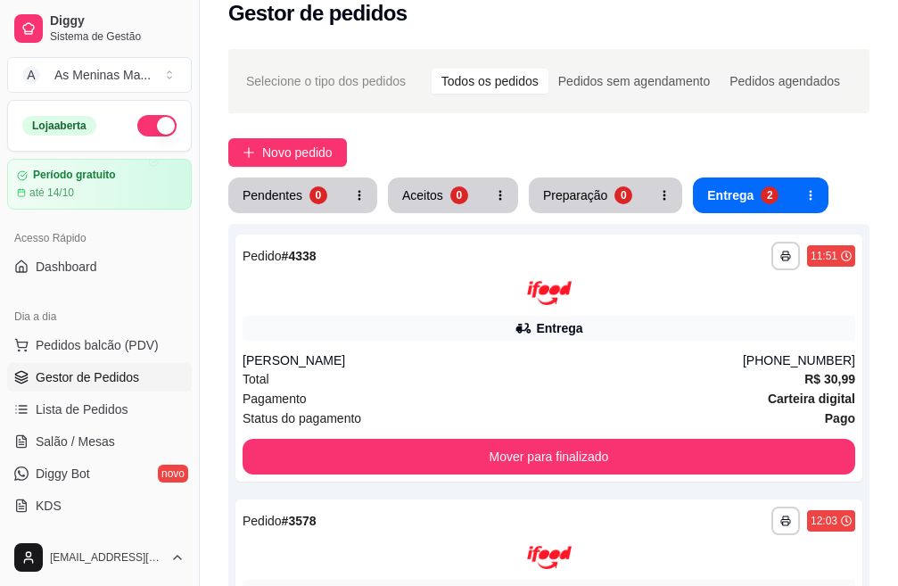
scroll to position [0, 0]
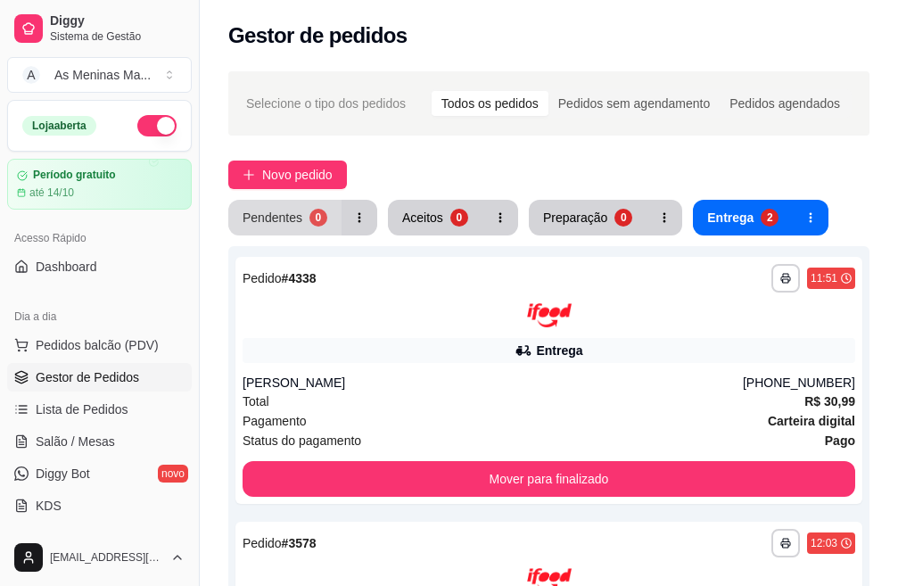
click at [261, 212] on div "Pendentes" at bounding box center [272, 218] width 60 height 18
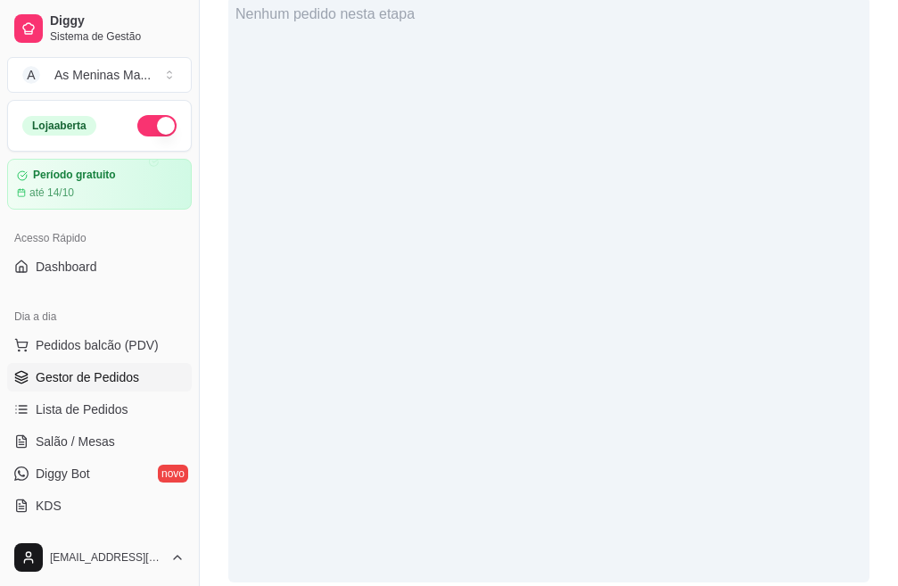
scroll to position [229, 0]
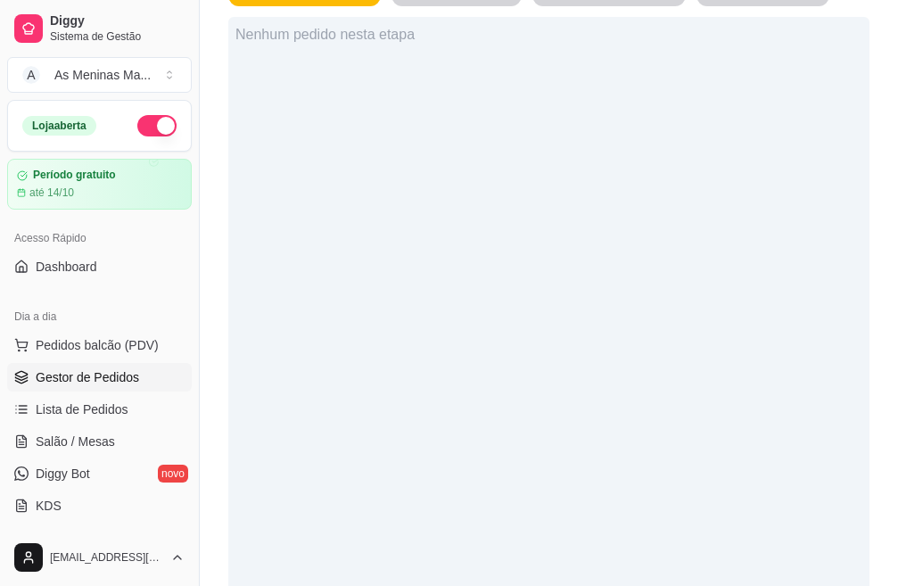
click at [103, 384] on span "Gestor de Pedidos" at bounding box center [87, 377] width 103 height 18
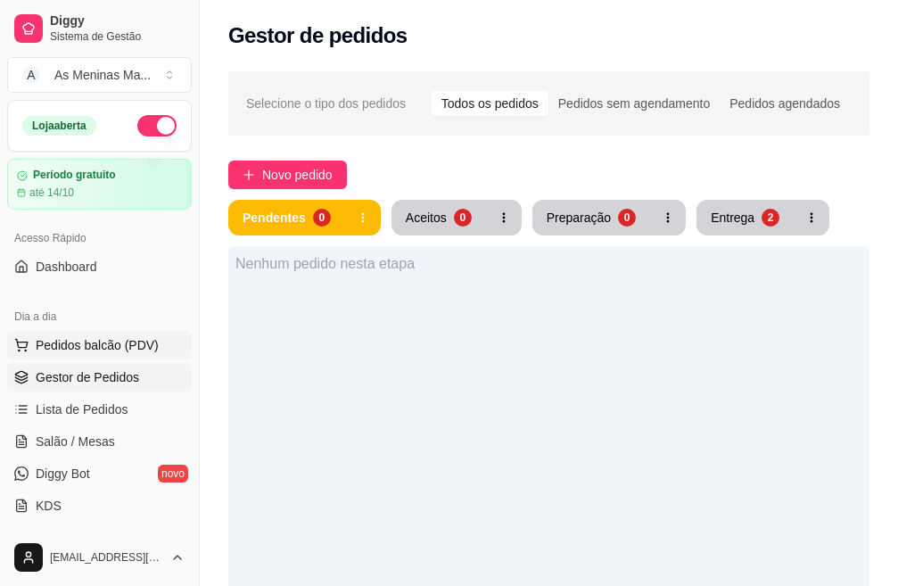
click at [120, 349] on span "Pedidos balcão (PDV)" at bounding box center [97, 345] width 123 height 18
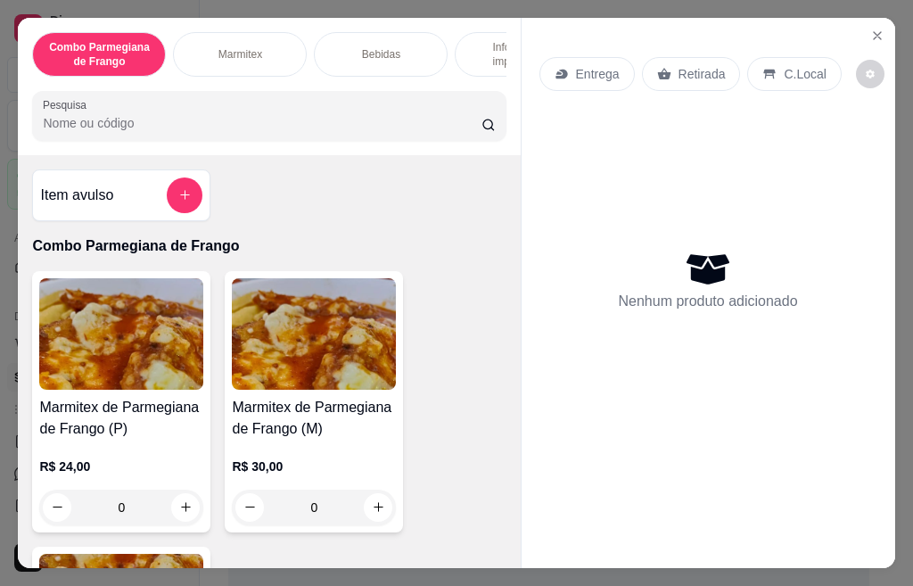
click at [202, 32] on div "Marmitex" at bounding box center [240, 54] width 134 height 45
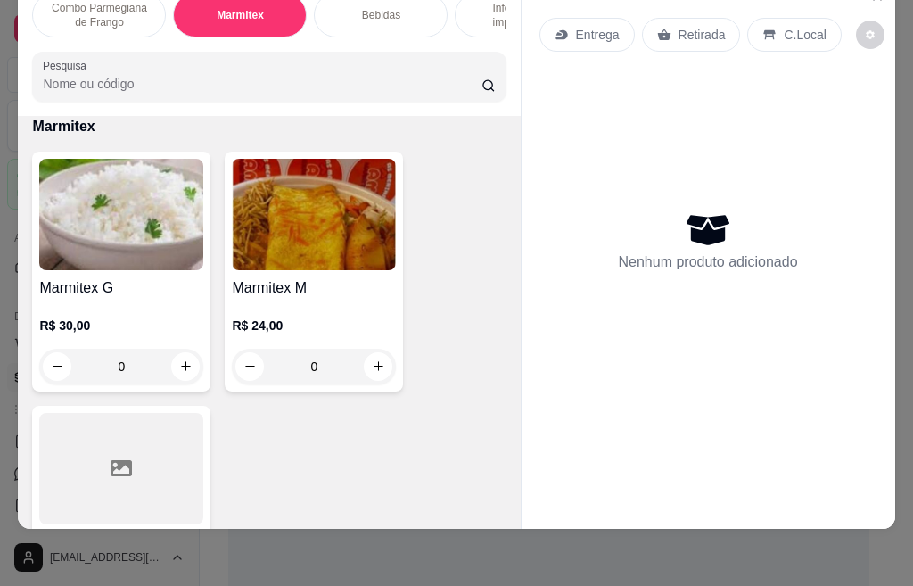
scroll to position [756, 0]
